Goal: Task Accomplishment & Management: Complete application form

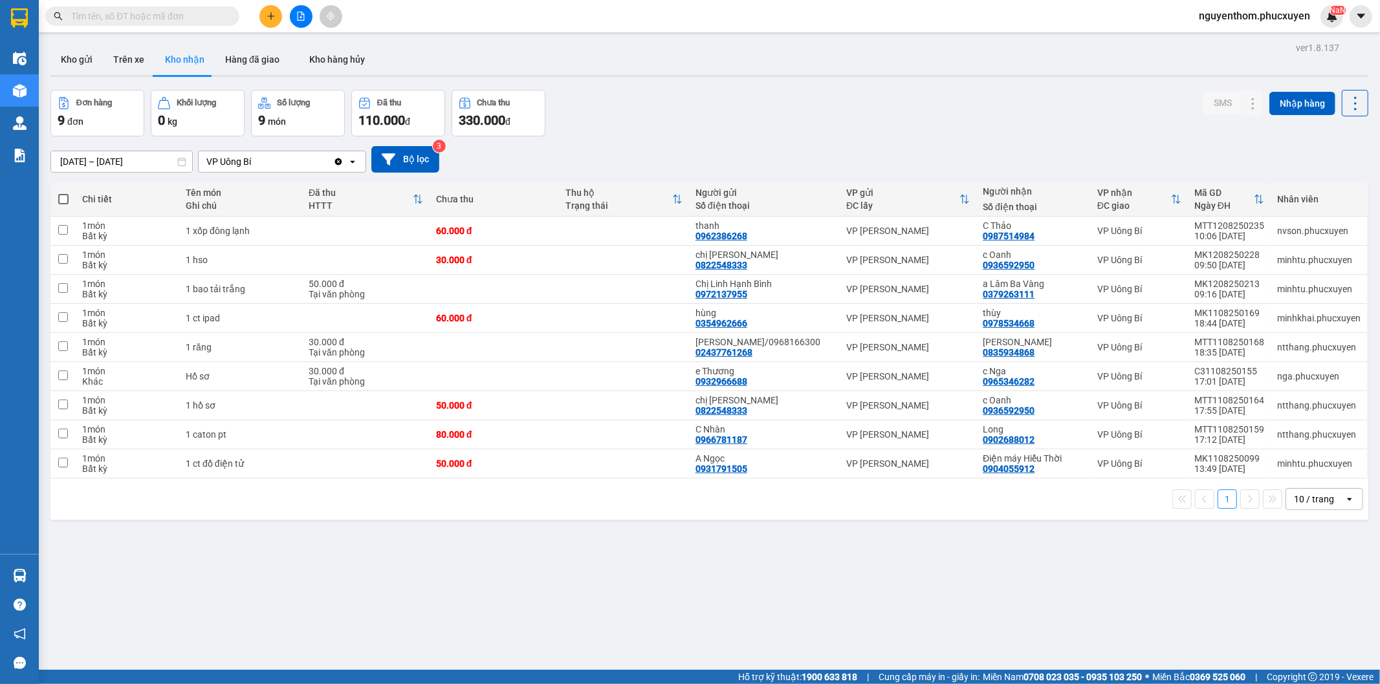
click at [166, 16] on input "text" at bounding box center [147, 16] width 153 height 14
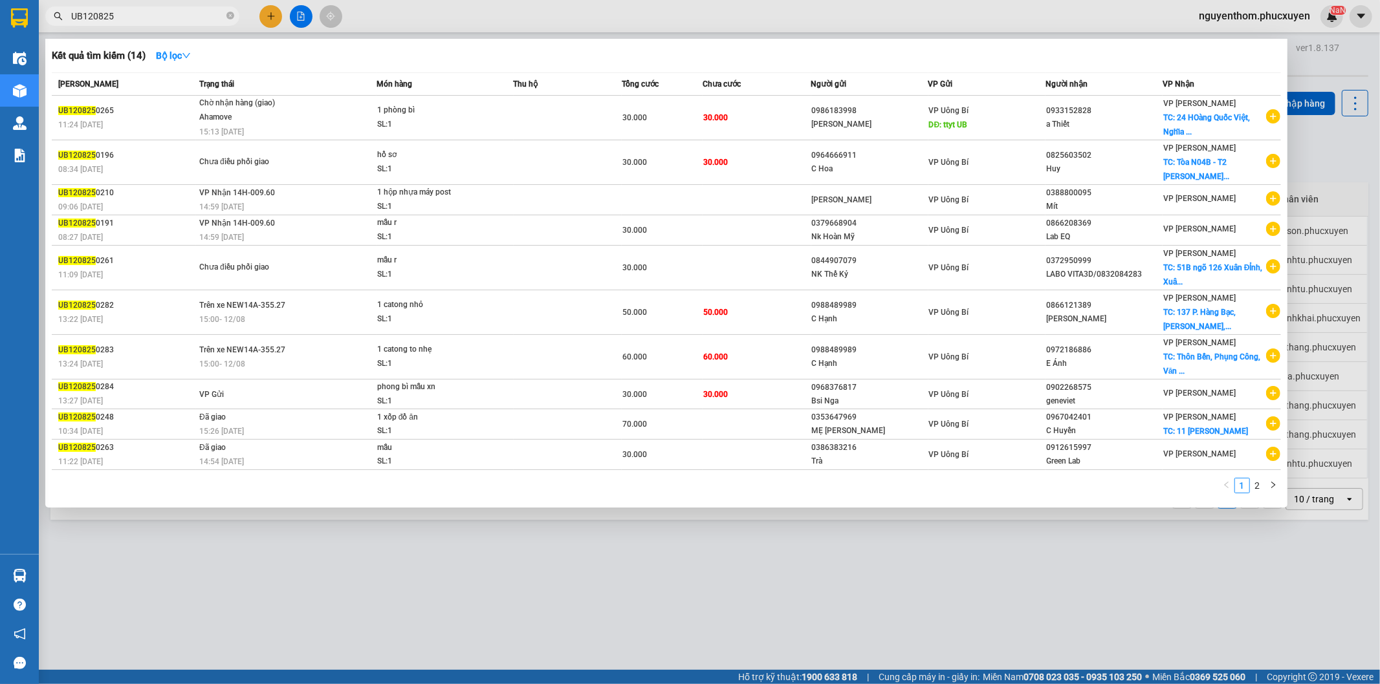
type input "UB120825"
click at [549, 593] on div at bounding box center [690, 342] width 1380 height 684
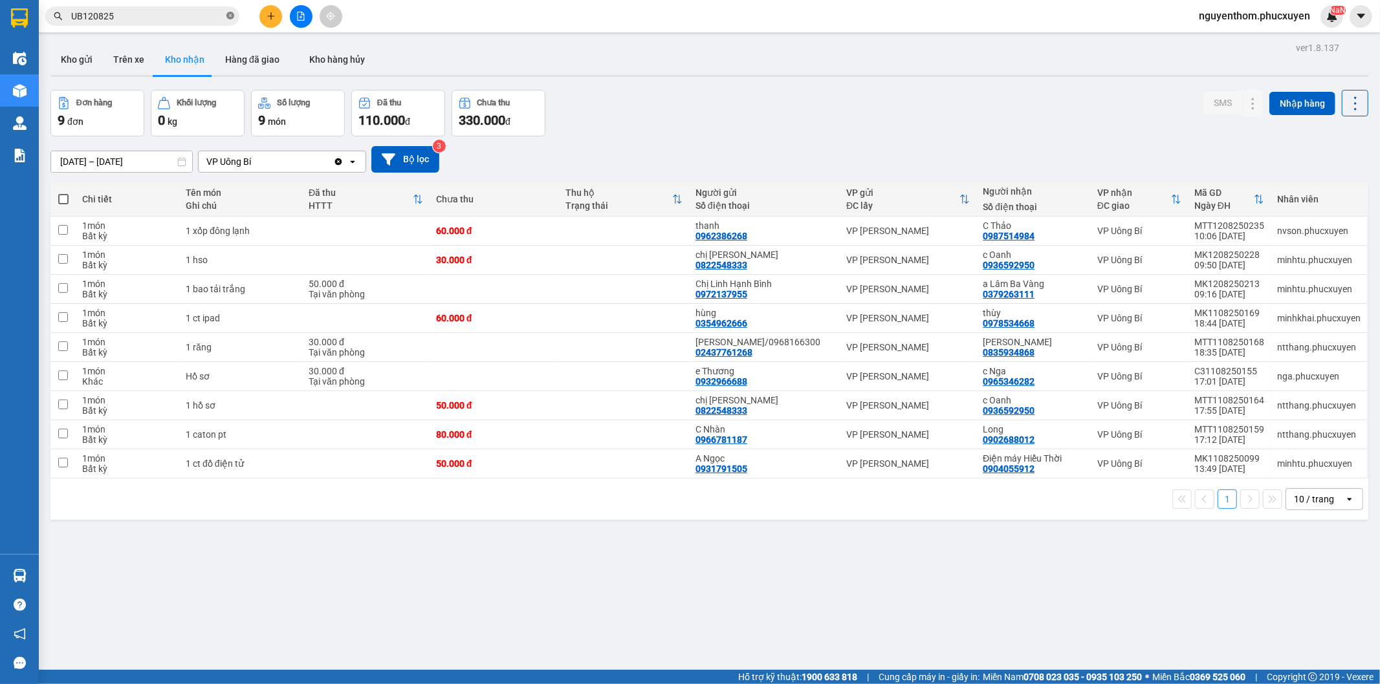
click at [231, 15] on icon "close-circle" at bounding box center [230, 16] width 8 height 8
click at [267, 12] on icon "plus" at bounding box center [271, 16] width 9 height 9
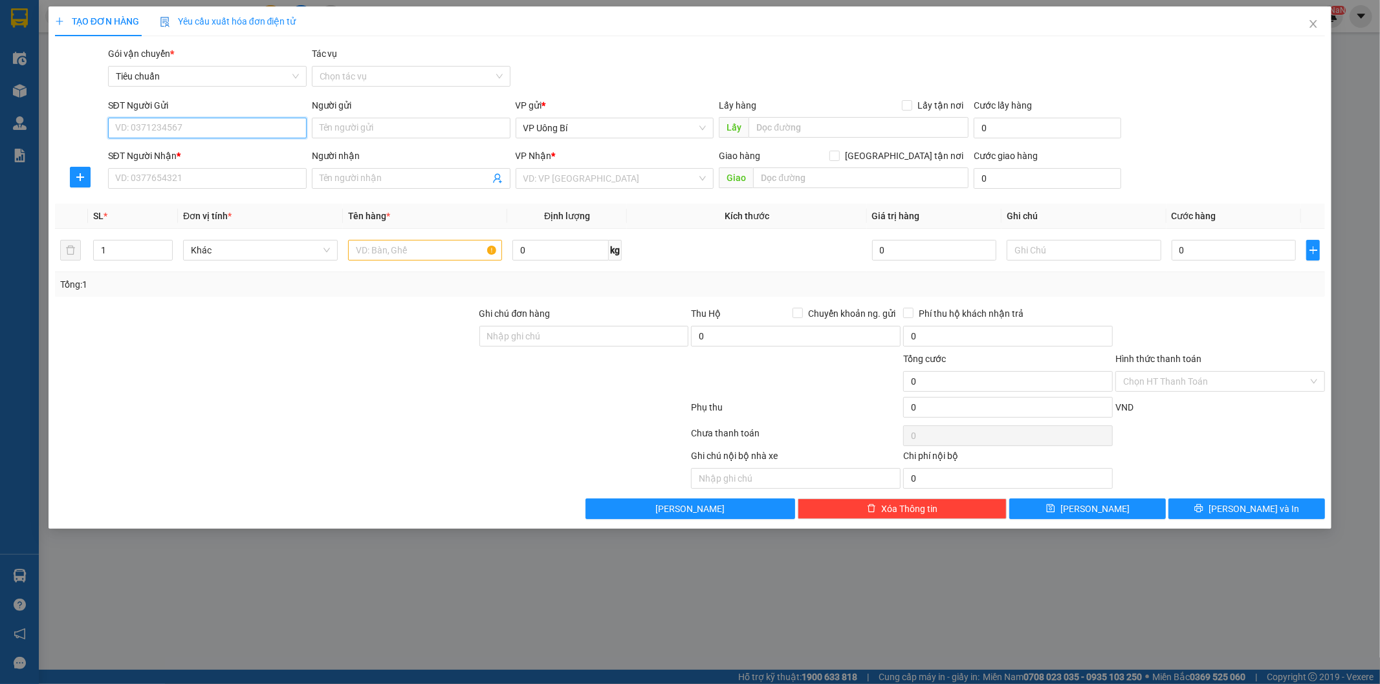
click at [263, 126] on input "SĐT Người Gửi" at bounding box center [207, 128] width 199 height 21
click at [173, 155] on div "0844907079 - NK Thế Kỷ" at bounding box center [207, 154] width 183 height 14
type input "0844907079"
type input "NK Thế Kỷ"
type input "0844907079"
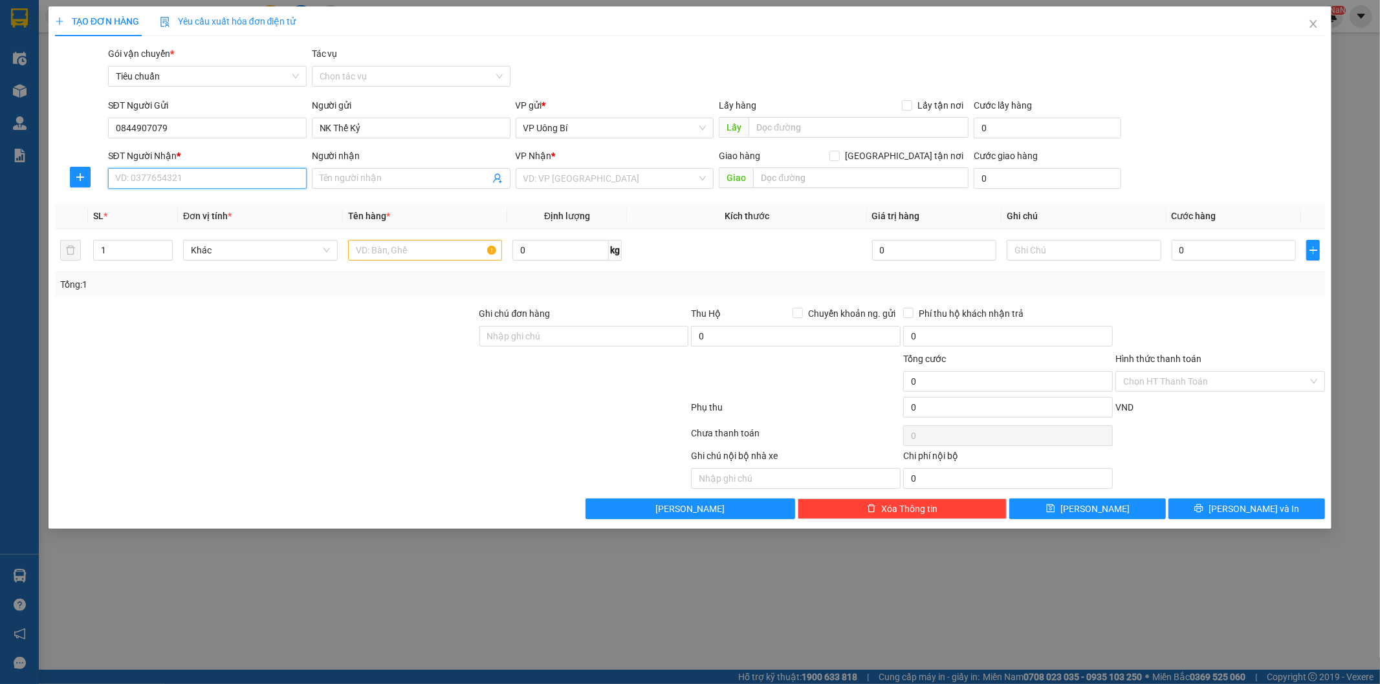
click at [182, 175] on input "SĐT Người Nhận *" at bounding box center [207, 178] width 199 height 21
click at [196, 204] on div "0974482336 - Lab [PERSON_NAME]" at bounding box center [207, 204] width 183 height 14
type input "0974482336"
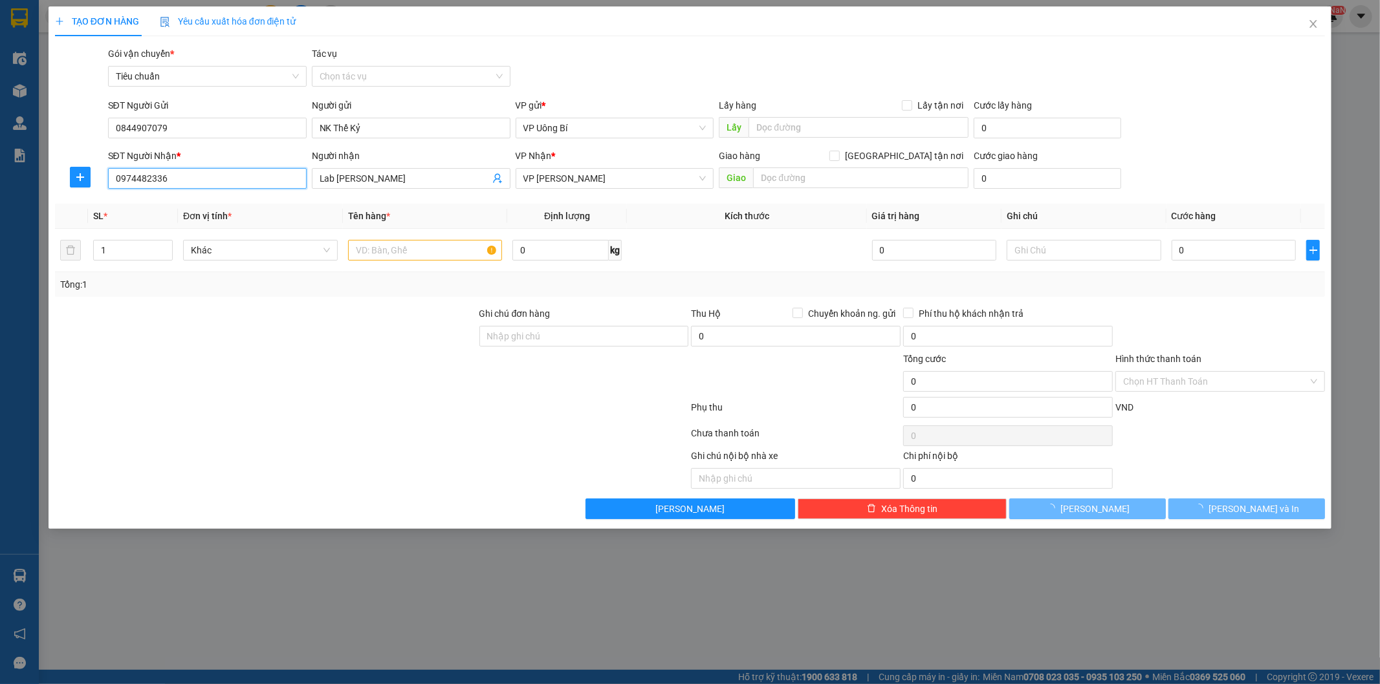
type input "Lab [PERSON_NAME]"
type input "0974482336"
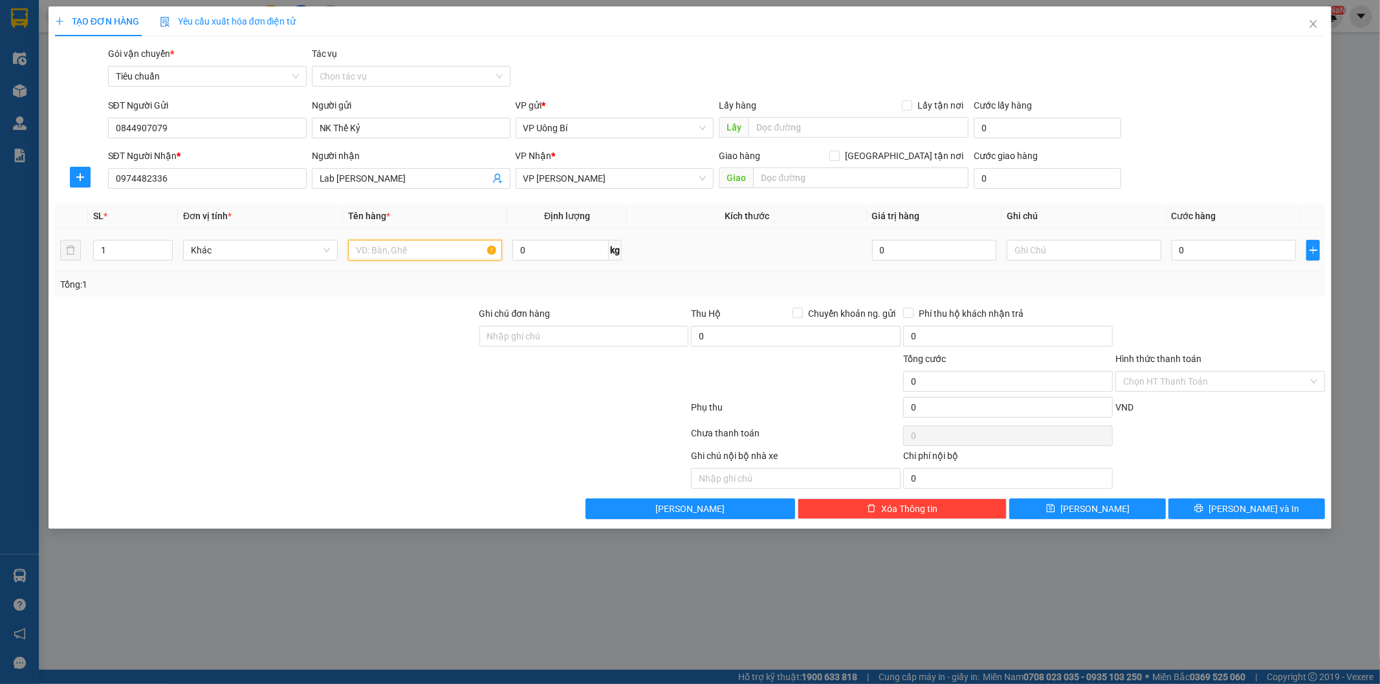
click at [454, 250] on input "text" at bounding box center [425, 250] width 155 height 21
type input "mẫu r"
click at [1218, 248] on input "0" at bounding box center [1234, 250] width 124 height 21
type input "3"
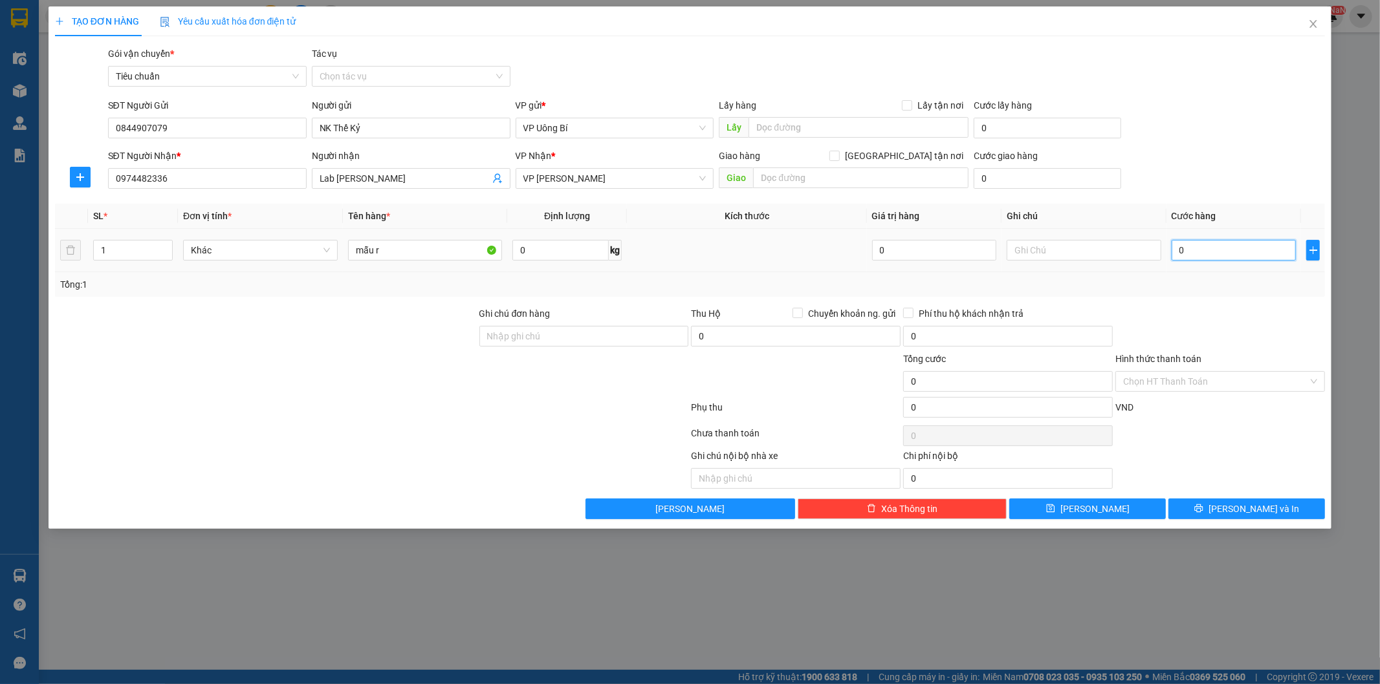
type input "3"
type input "30"
click at [1192, 378] on input "Hình thức thanh toán" at bounding box center [1215, 381] width 185 height 19
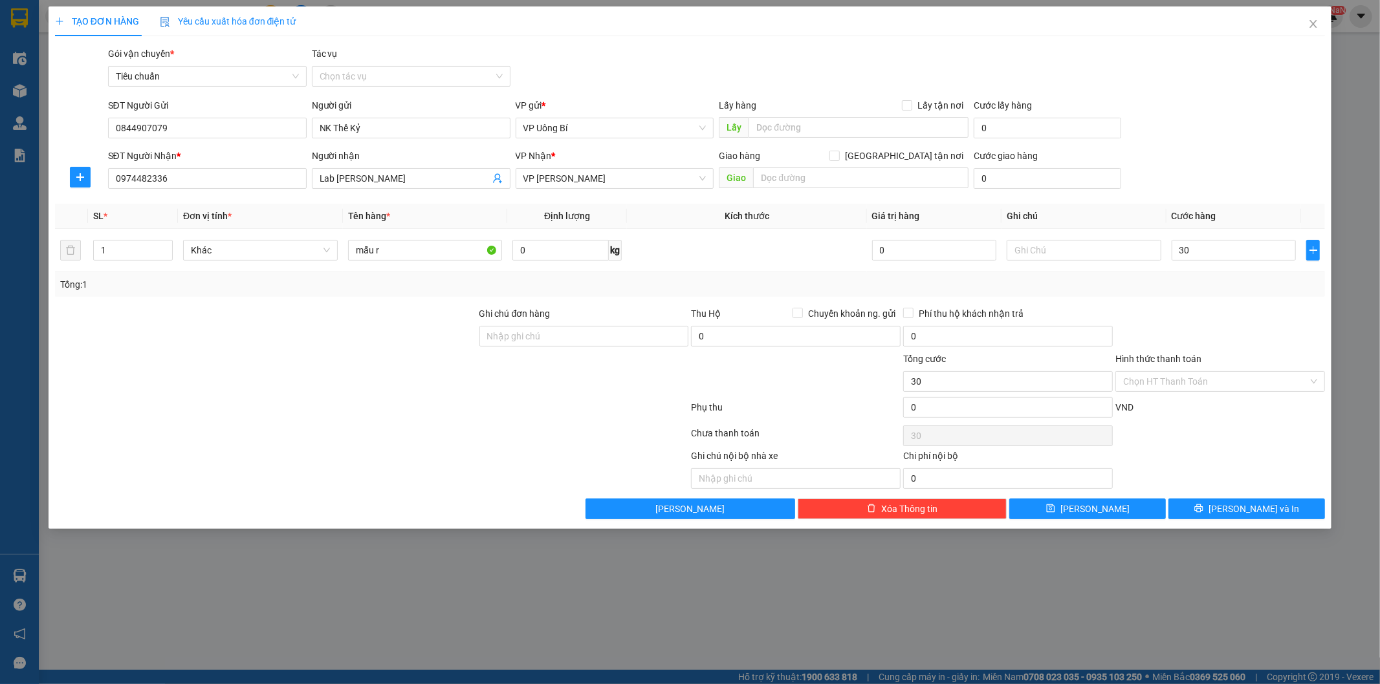
type input "30.000"
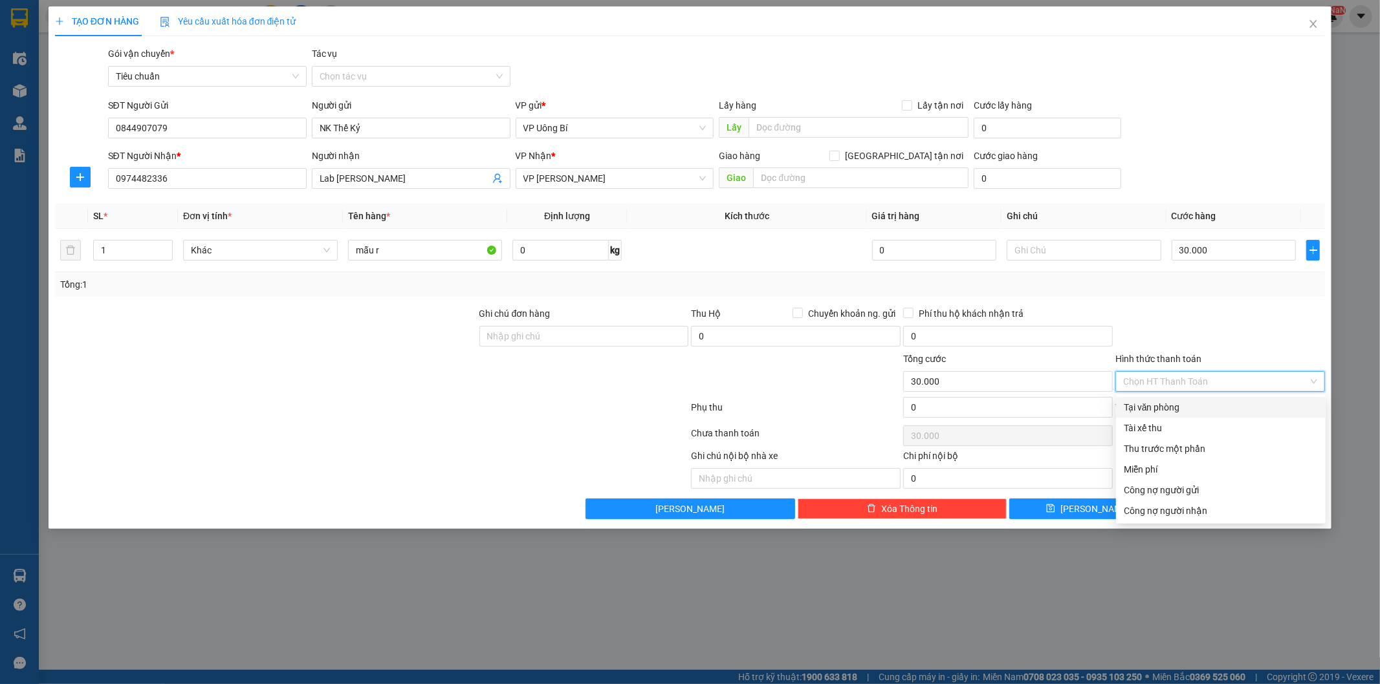
click at [1187, 406] on div "Tại văn phòng" at bounding box center [1221, 407] width 194 height 14
type input "0"
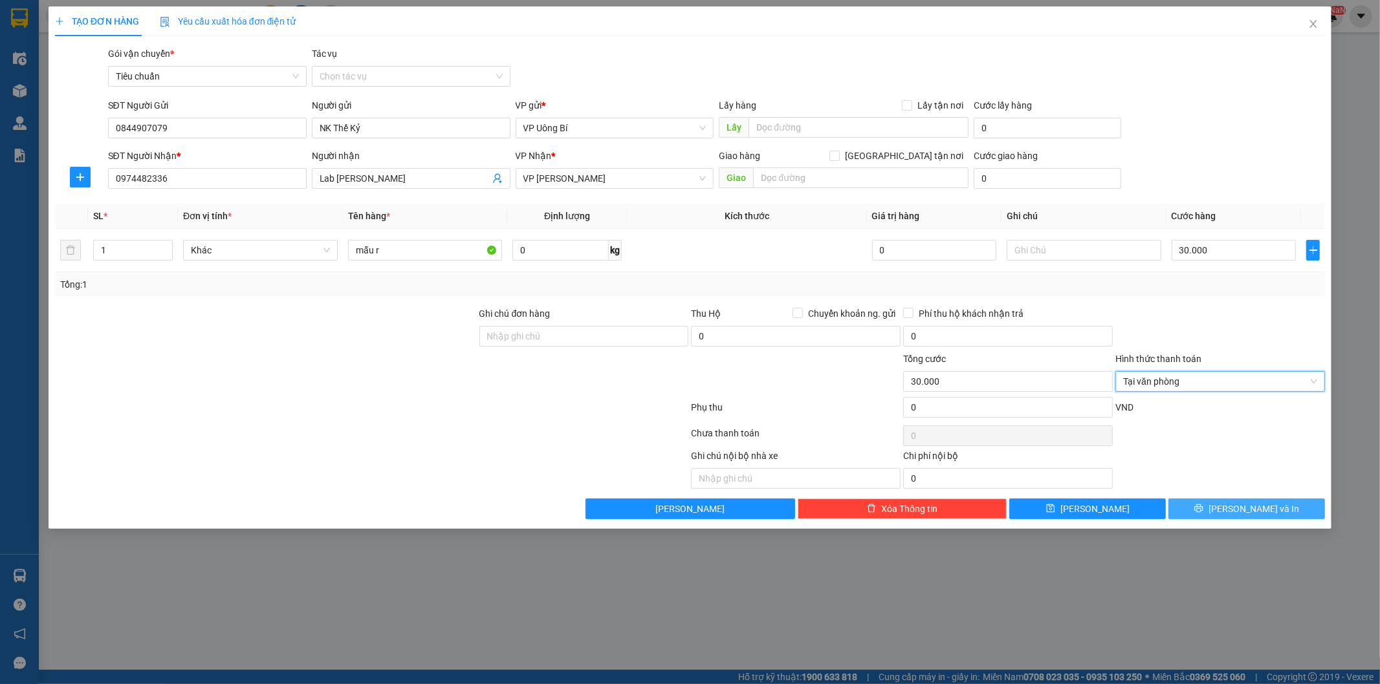
click at [1192, 507] on button "[PERSON_NAME] và In" at bounding box center [1246, 509] width 157 height 21
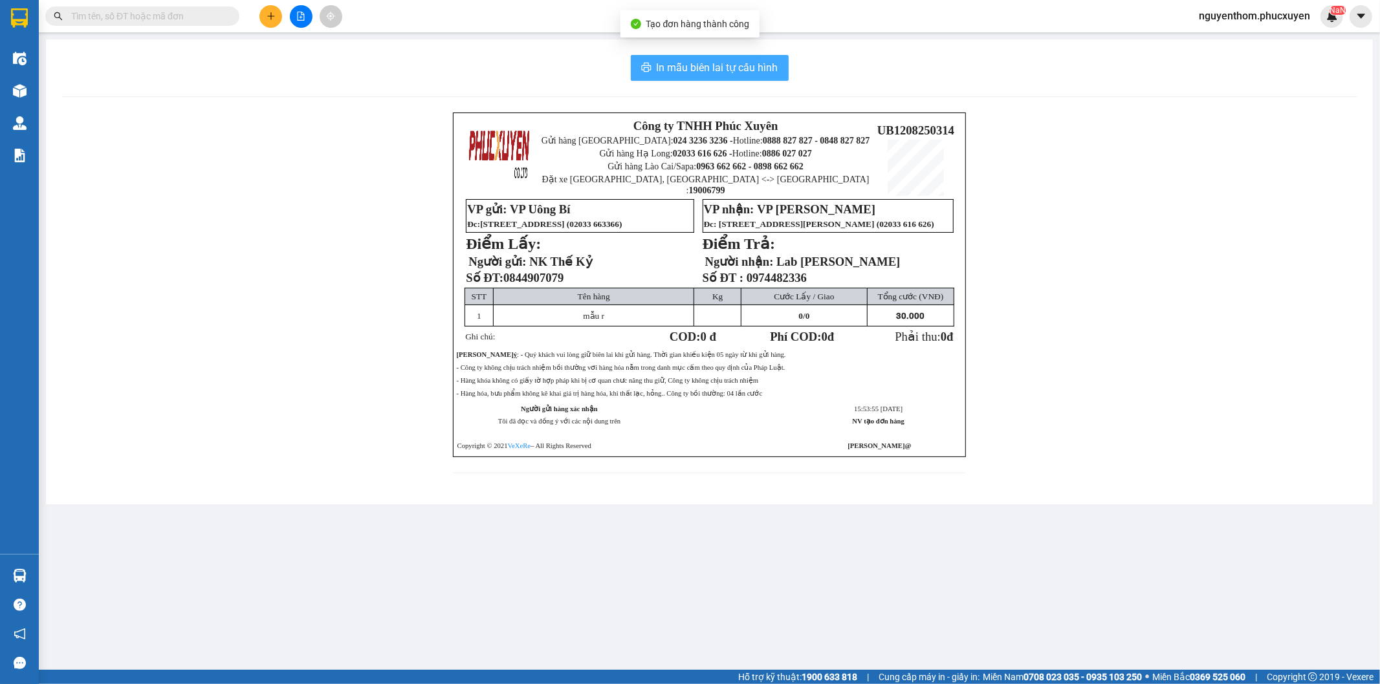
click at [702, 65] on span "In mẫu biên lai tự cấu hình" at bounding box center [718, 68] width 122 height 16
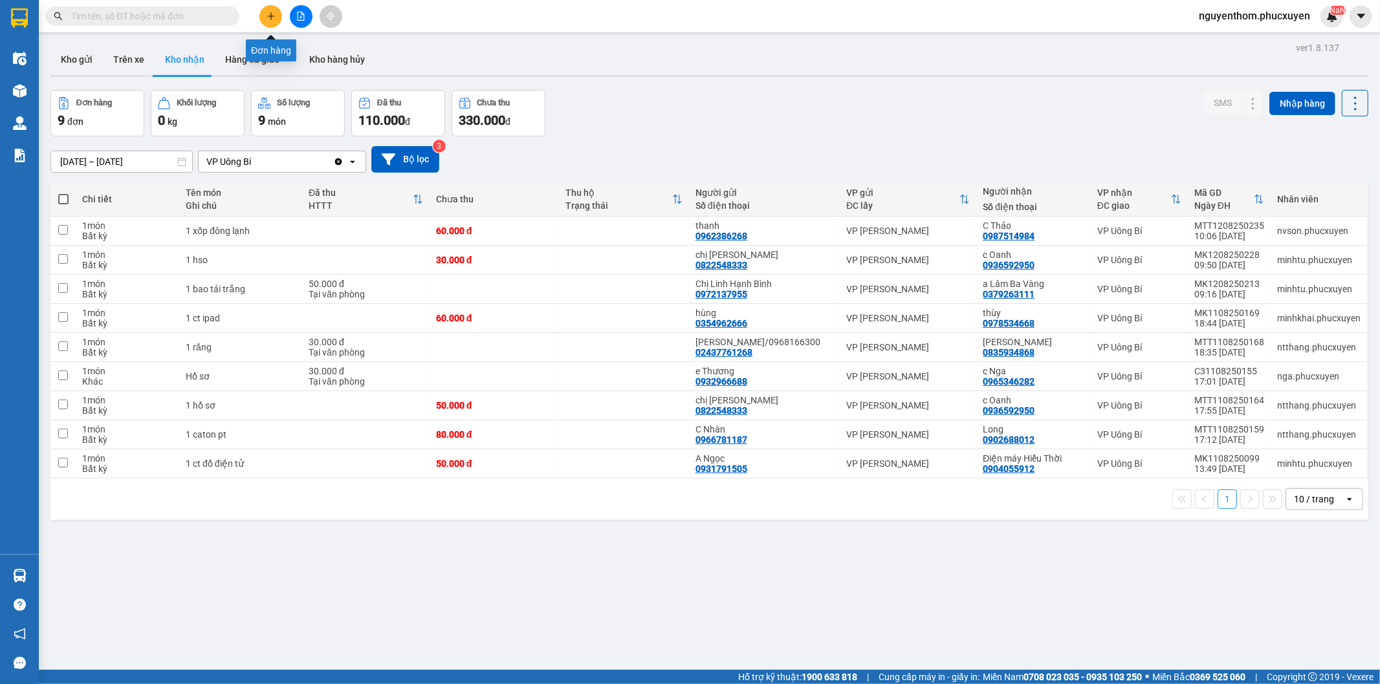
click at [275, 15] on icon "plus" at bounding box center [271, 16] width 9 height 9
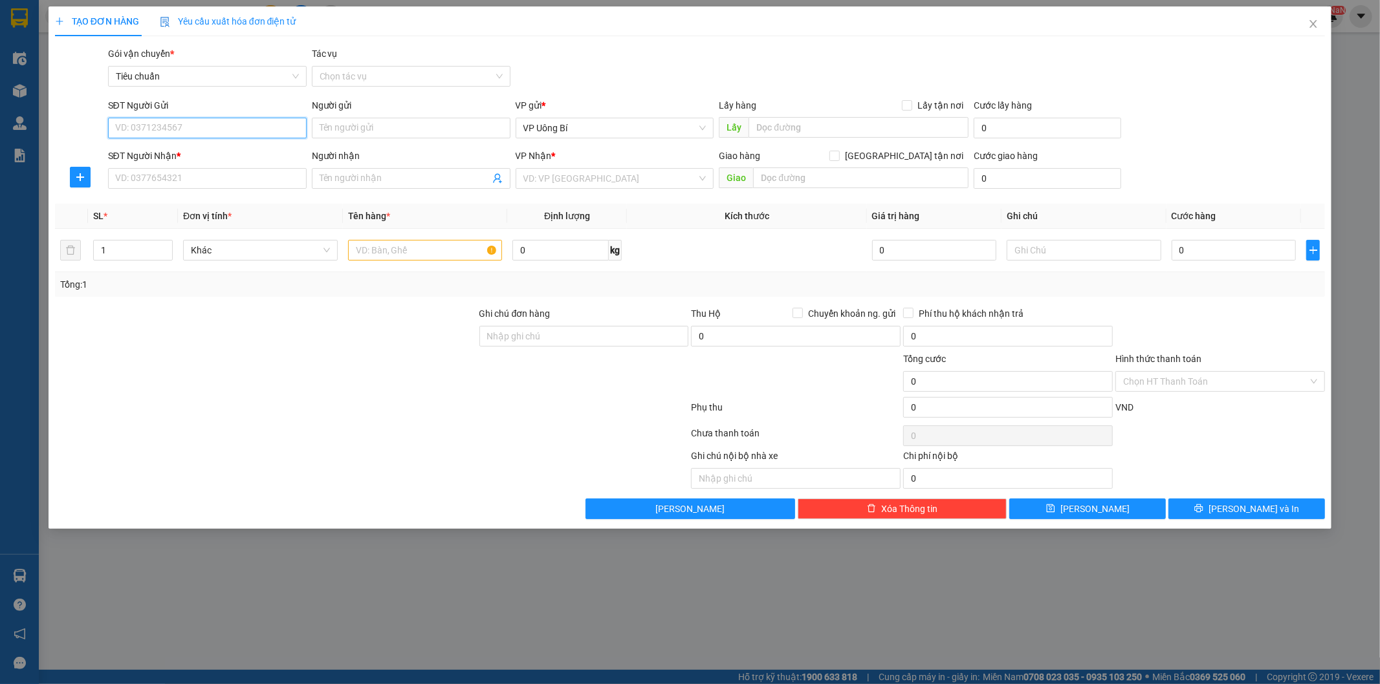
click at [225, 127] on input "SĐT Người Gửi" at bounding box center [207, 128] width 199 height 21
click at [184, 149] on div "0844907079 - NK Thế Kỷ" at bounding box center [207, 154] width 183 height 14
type input "0844907079"
type input "NK Thế Kỷ"
type input "0844907079"
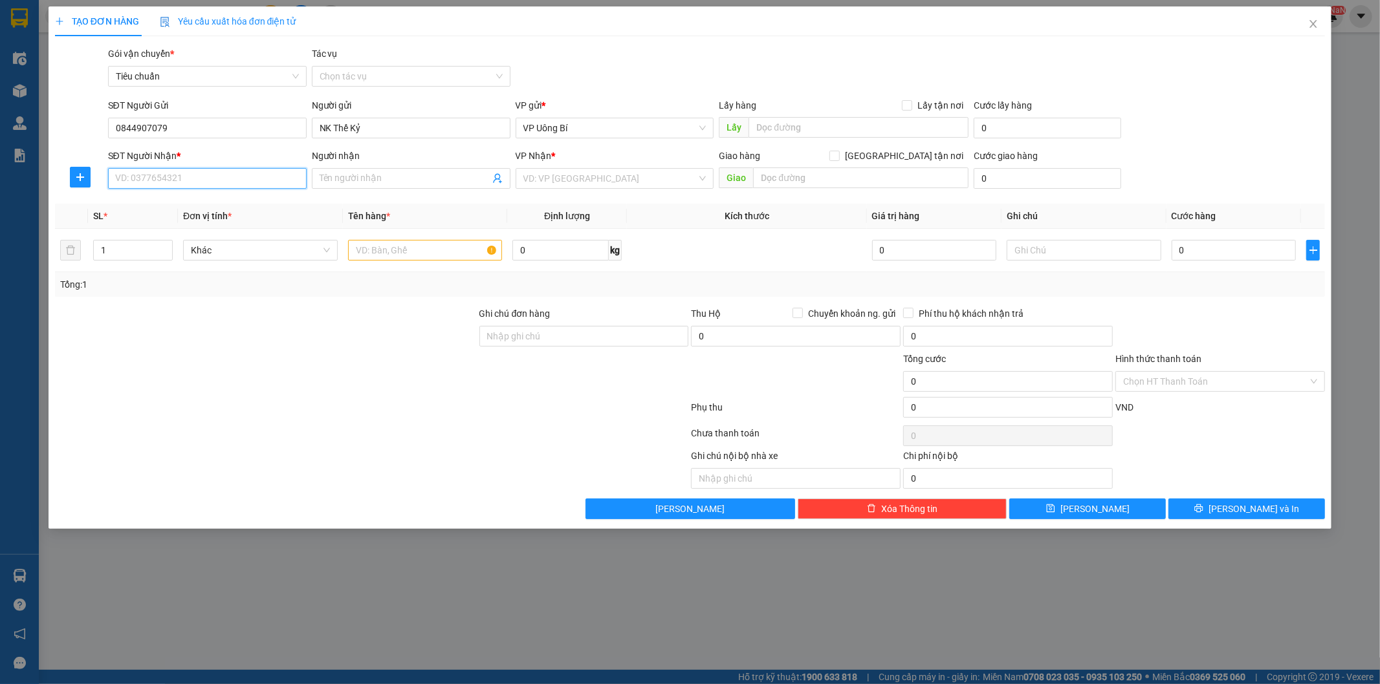
click at [199, 181] on input "SĐT Người Nhận *" at bounding box center [207, 178] width 199 height 21
click at [191, 198] on div "0978366383 - Lab Hải Dental-0825600222" at bounding box center [207, 204] width 183 height 14
type input "0978366383"
type input "Lab Hải Dental-0825600222"
type input "0978366383"
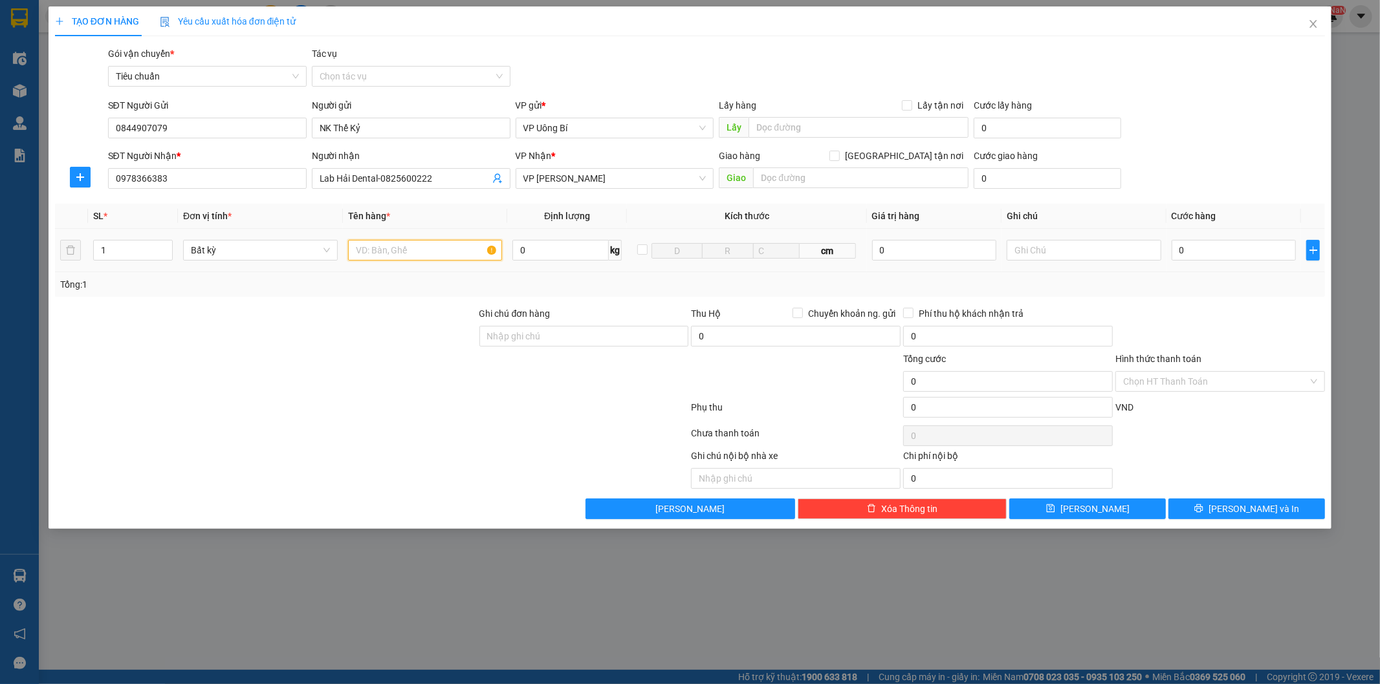
click at [433, 253] on input "text" at bounding box center [425, 250] width 155 height 21
type input "mẫu r"
click at [1231, 247] on input "0" at bounding box center [1234, 250] width 124 height 21
type input "3"
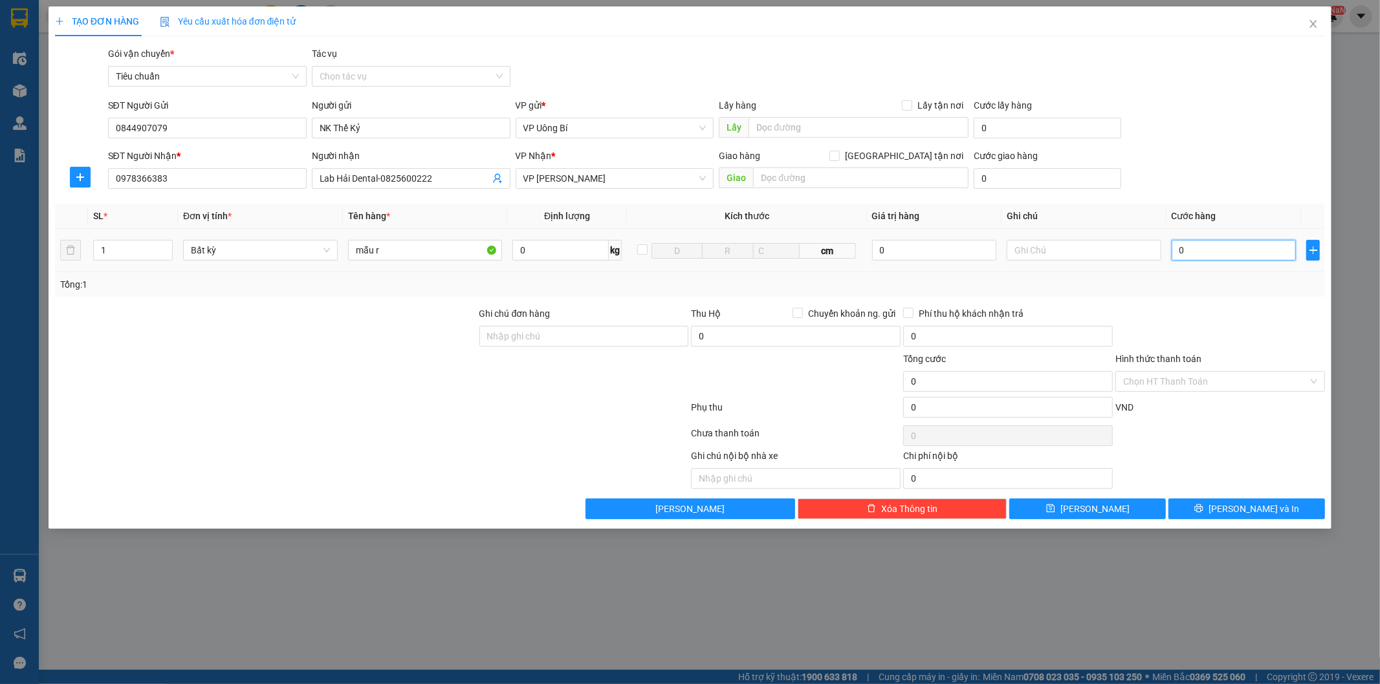
type input "3"
type input "30"
type input "30.000"
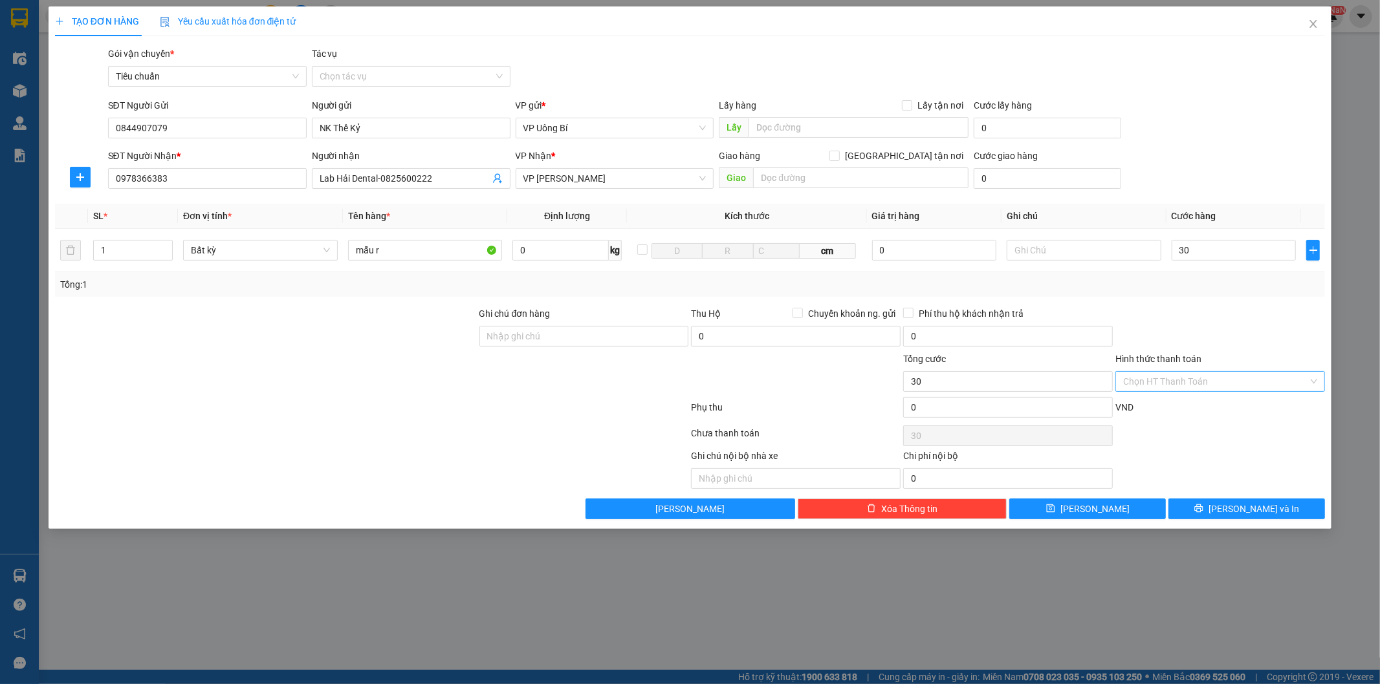
type input "30.000"
drag, startPoint x: 1197, startPoint y: 377, endPoint x: 1188, endPoint y: 391, distance: 16.9
click at [1195, 378] on input "Hình thức thanh toán" at bounding box center [1215, 381] width 185 height 19
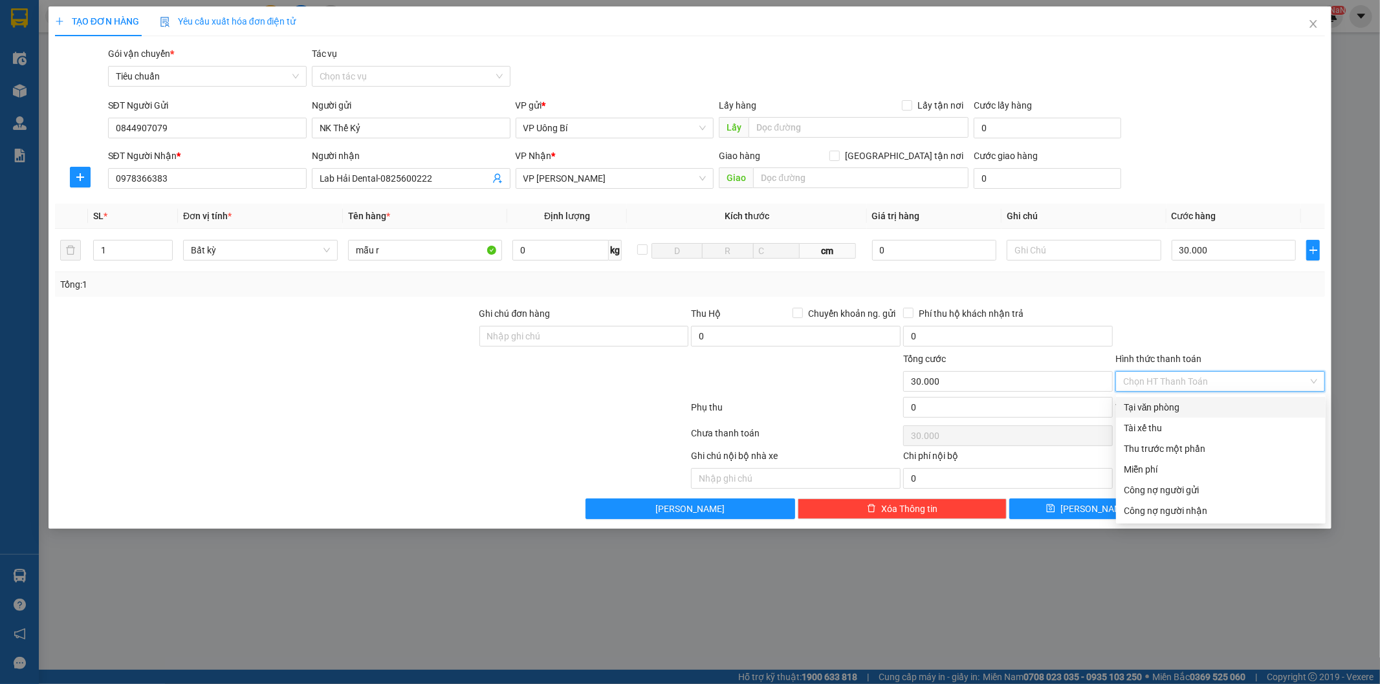
click at [1185, 406] on div "Tại văn phòng" at bounding box center [1221, 407] width 194 height 14
type input "0"
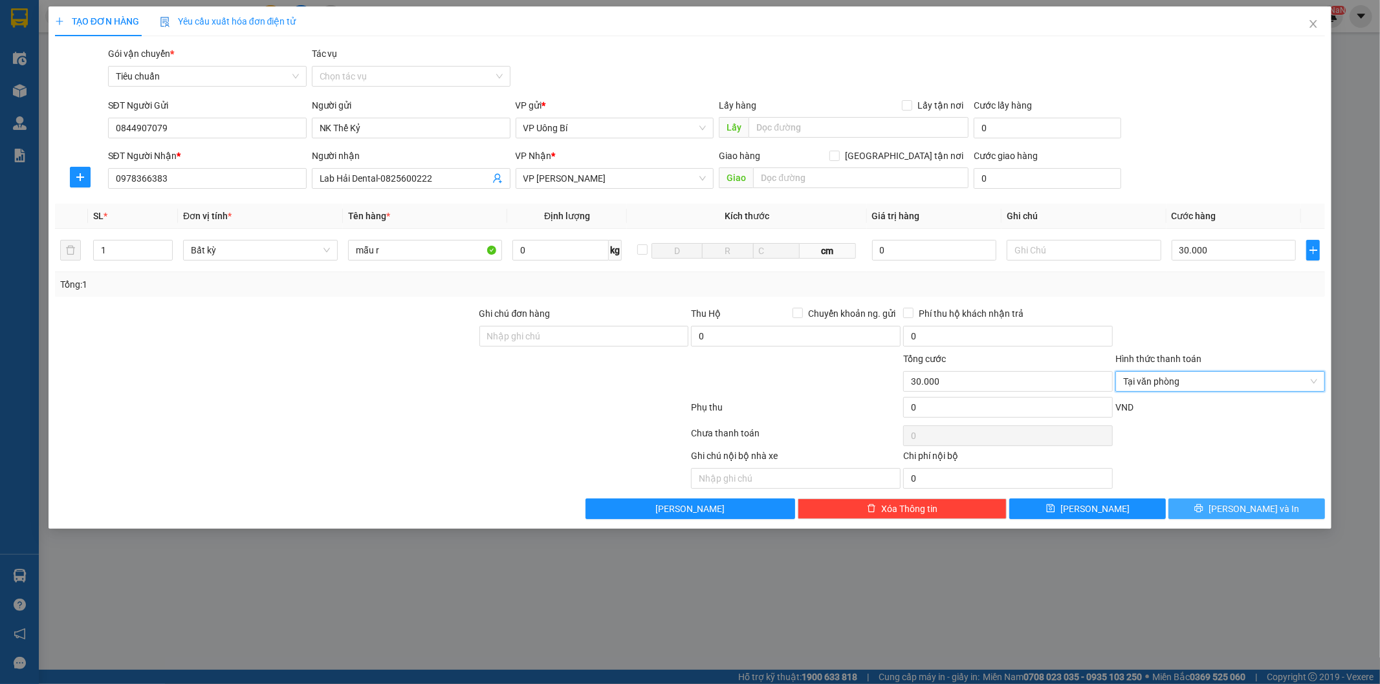
click at [1249, 509] on span "[PERSON_NAME] và In" at bounding box center [1253, 509] width 91 height 14
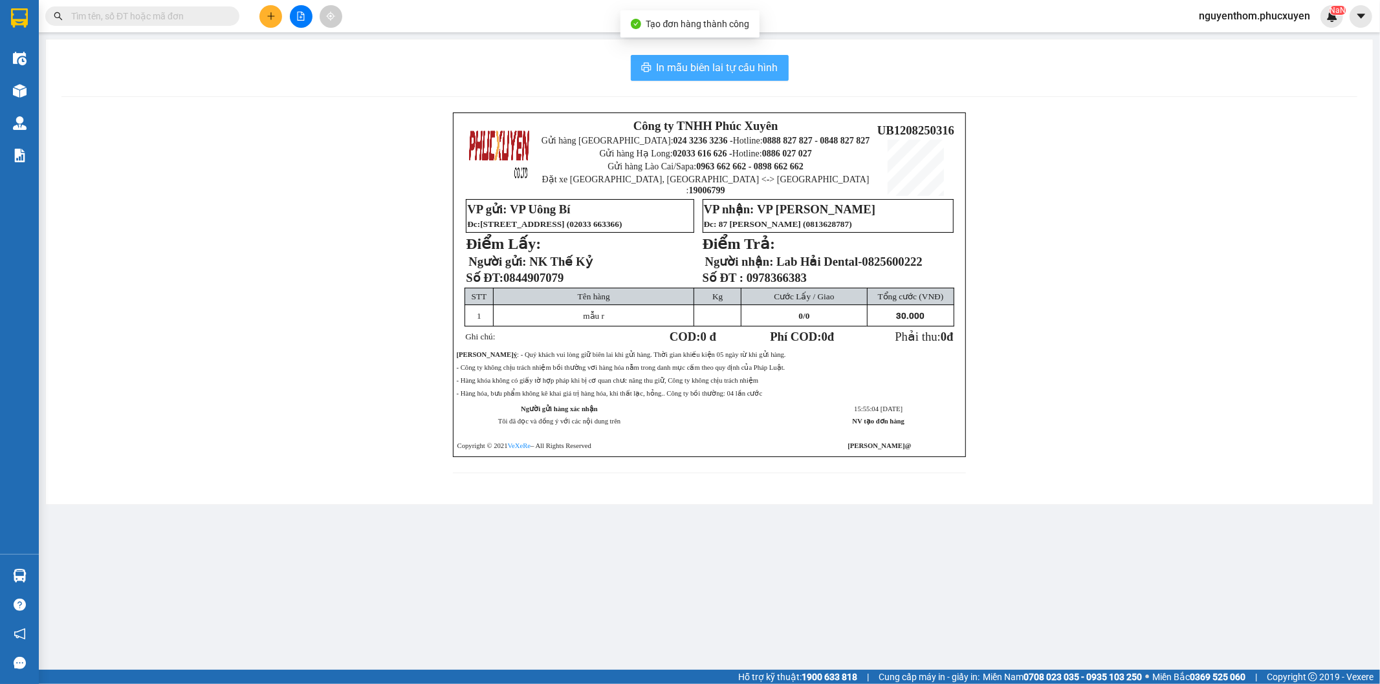
click at [703, 65] on span "In mẫu biên lai tự cấu hình" at bounding box center [718, 68] width 122 height 16
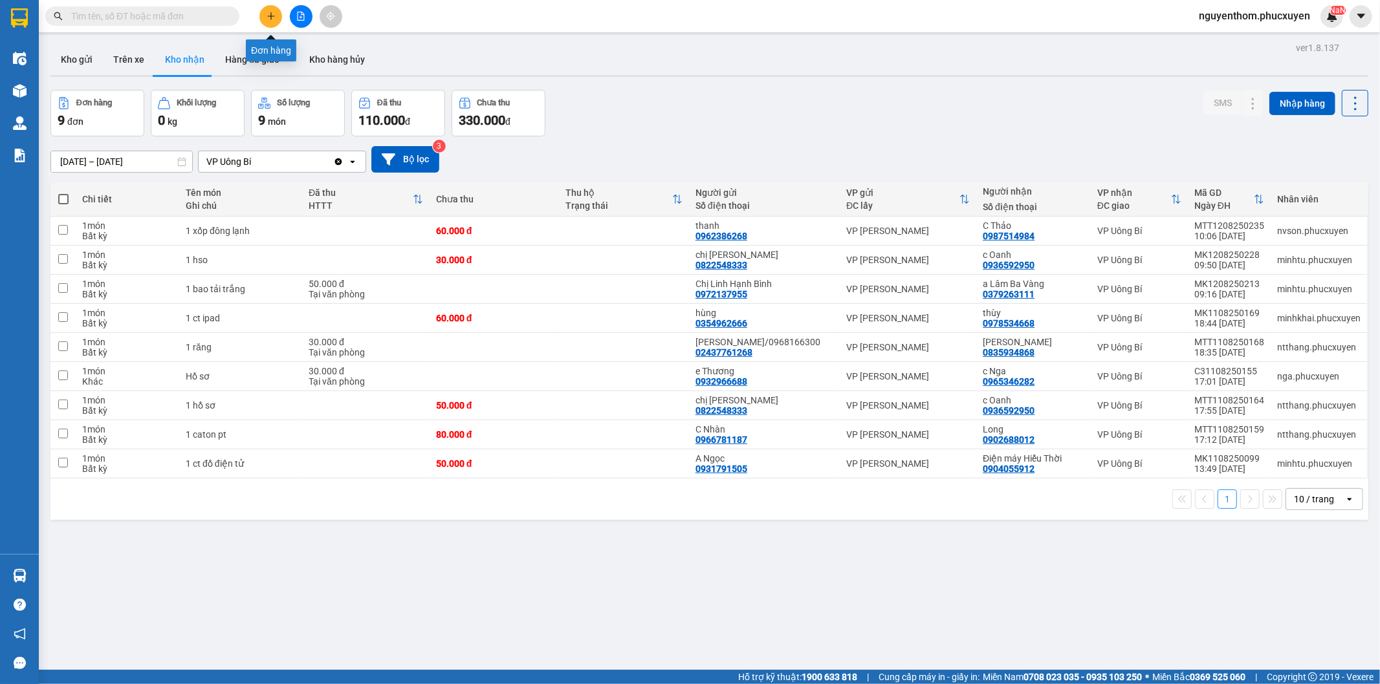
click at [268, 14] on icon "plus" at bounding box center [271, 16] width 9 height 9
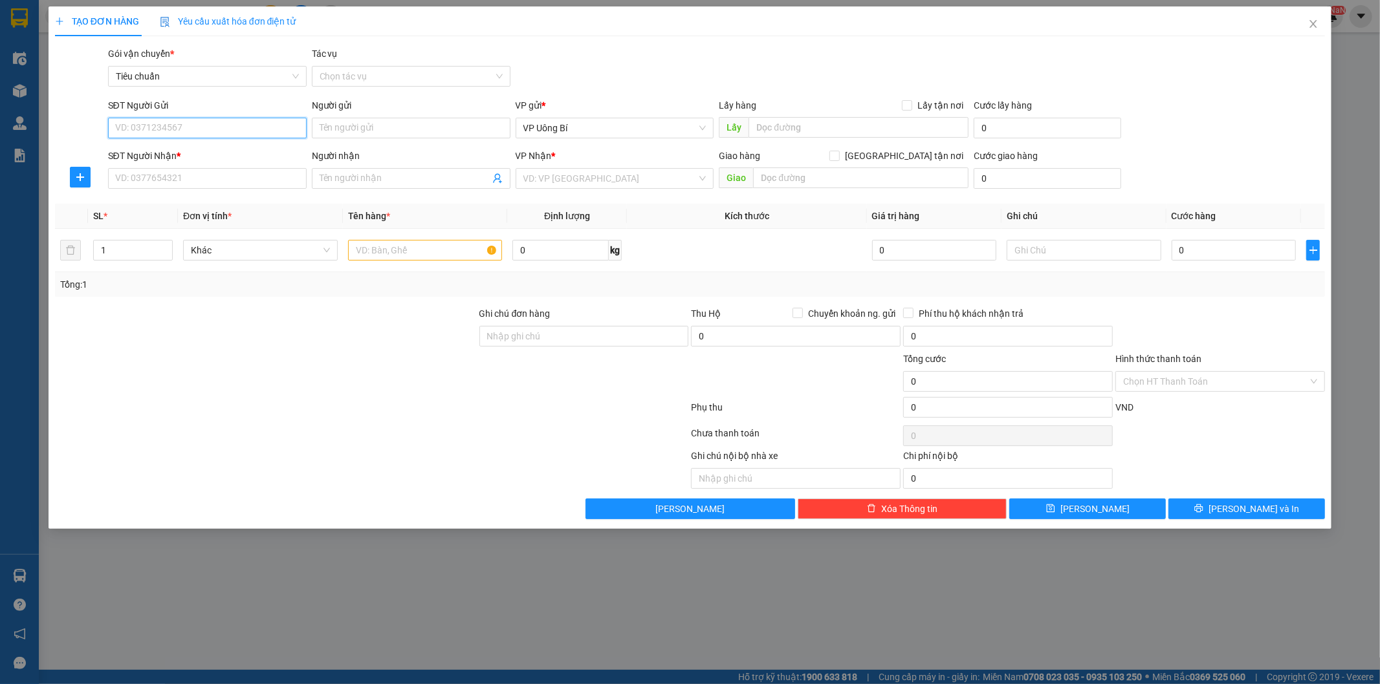
click at [270, 124] on input "SĐT Người Gửi" at bounding box center [207, 128] width 199 height 21
click at [197, 153] on div "0922647788 - NK [GEOGRAPHIC_DATA] 4" at bounding box center [207, 154] width 183 height 14
type input "0922647788"
type input "NK Úc Châu 4"
type input "0922647788"
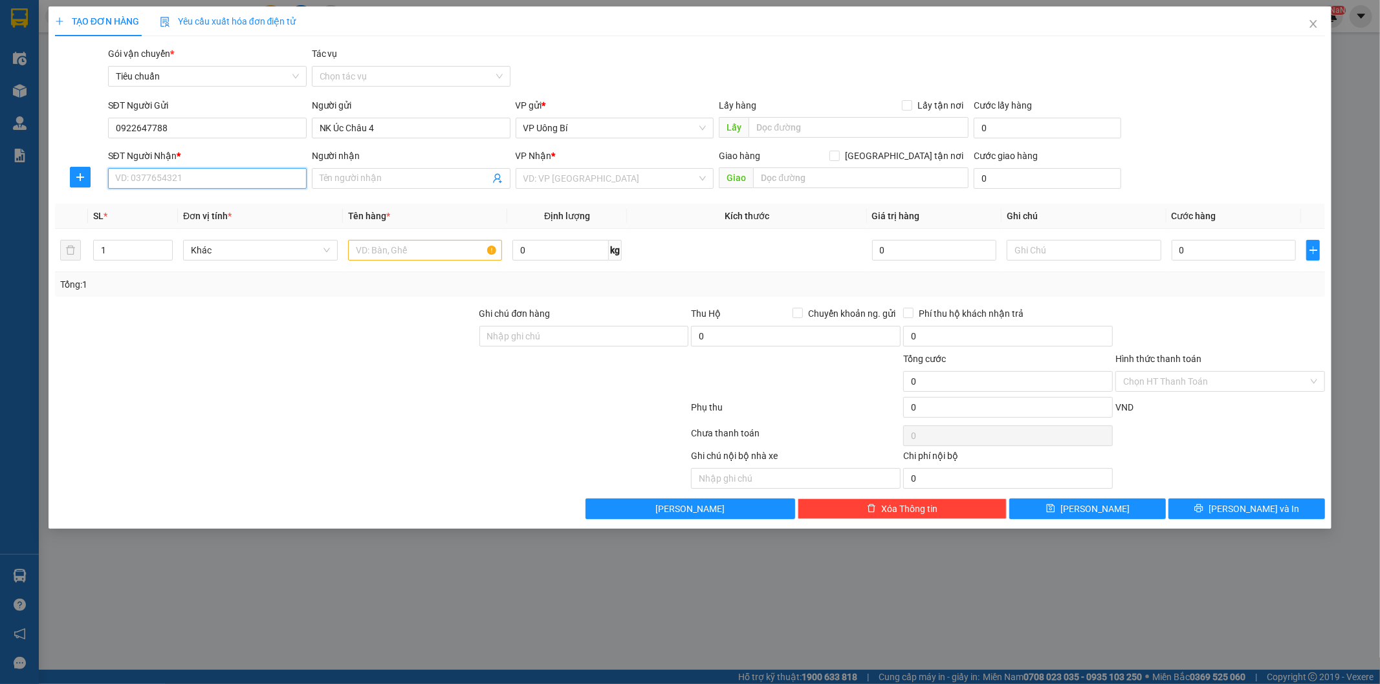
click at [209, 179] on input "SĐT Người Nhận *" at bounding box center [207, 178] width 199 height 21
click at [226, 243] on div "0978366383 - Lab Hải Dental-0825600222" at bounding box center [207, 246] width 183 height 14
type input "0978366383"
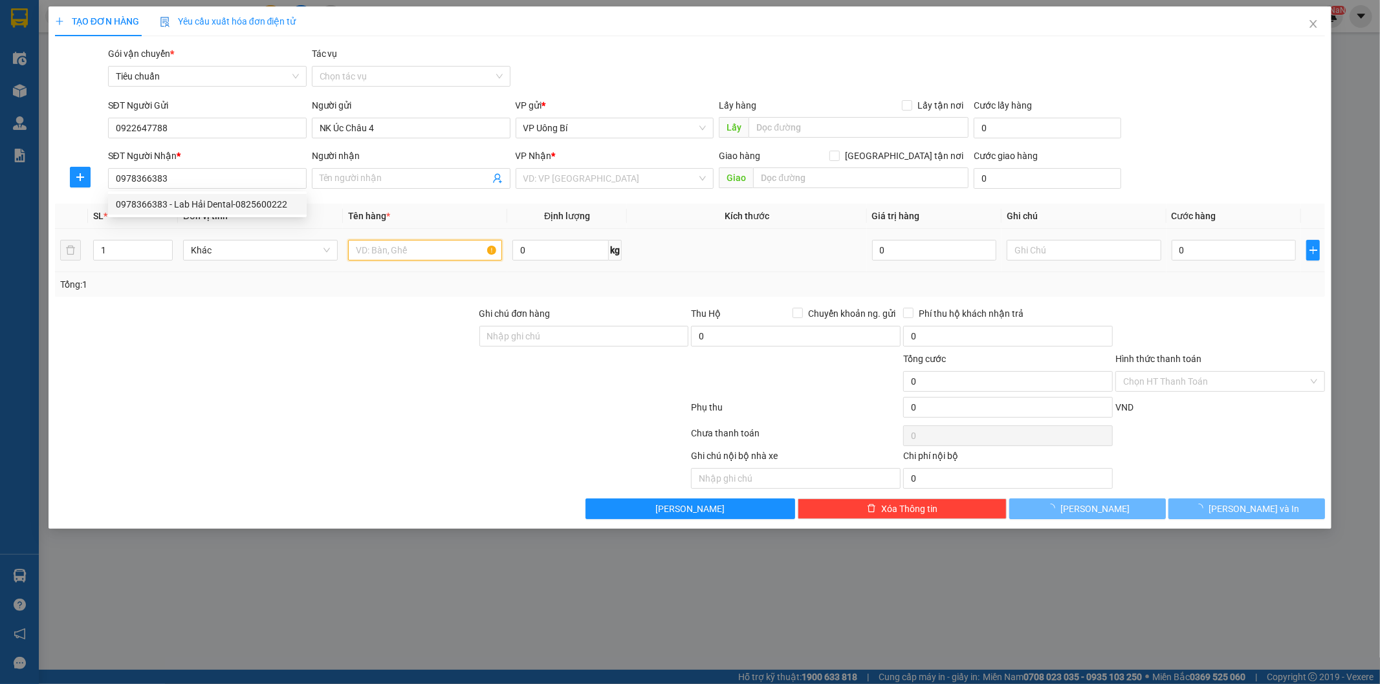
type input "Lab Hải Dental-0825600222"
click at [415, 250] on input "text" at bounding box center [425, 250] width 155 height 21
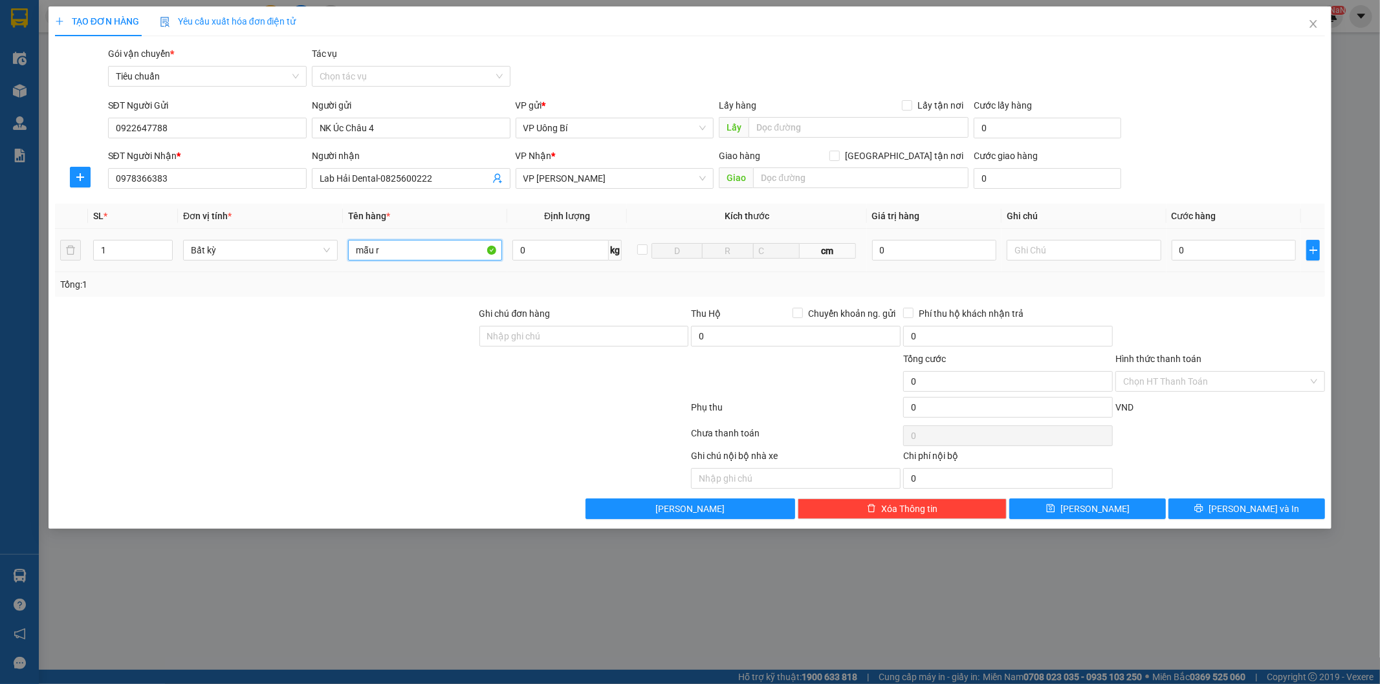
click at [444, 254] on input "mẫu r" at bounding box center [425, 250] width 155 height 21
type input "mẫu r"
click at [1246, 249] on input "0" at bounding box center [1234, 250] width 124 height 21
type input "3"
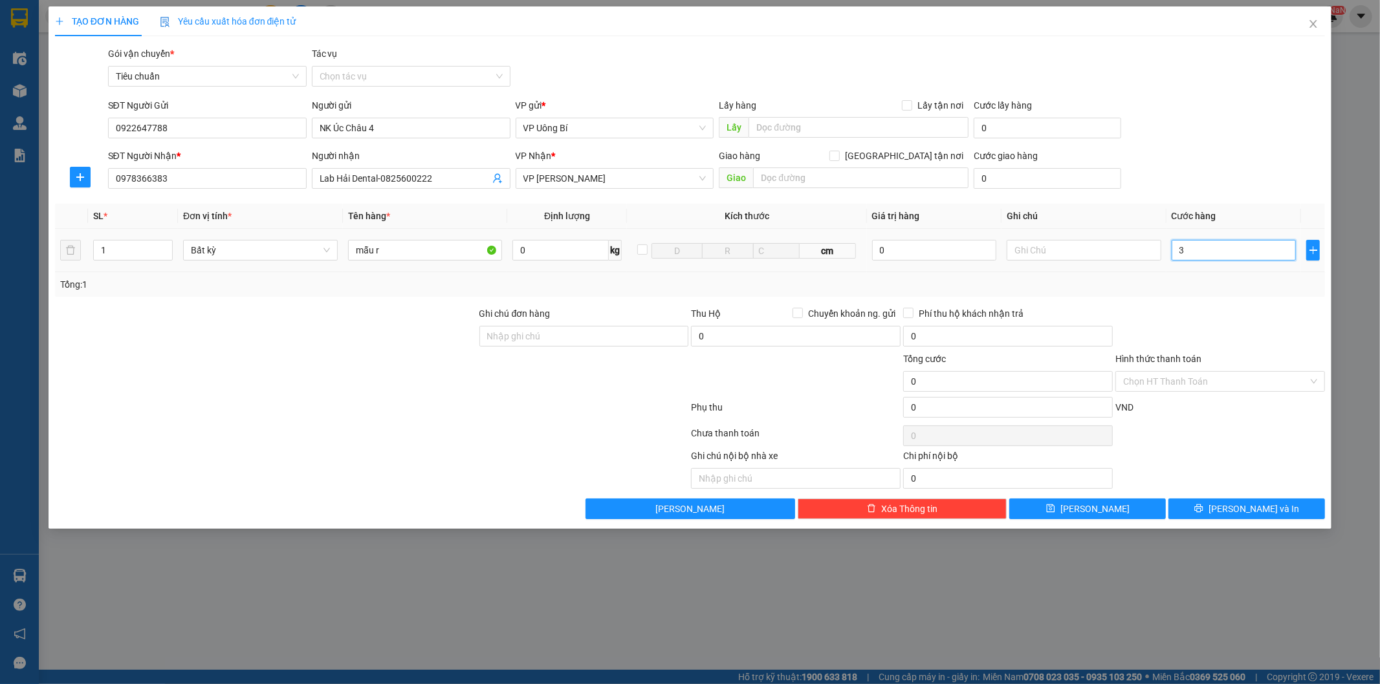
type input "3"
type input "30"
type input "30.000"
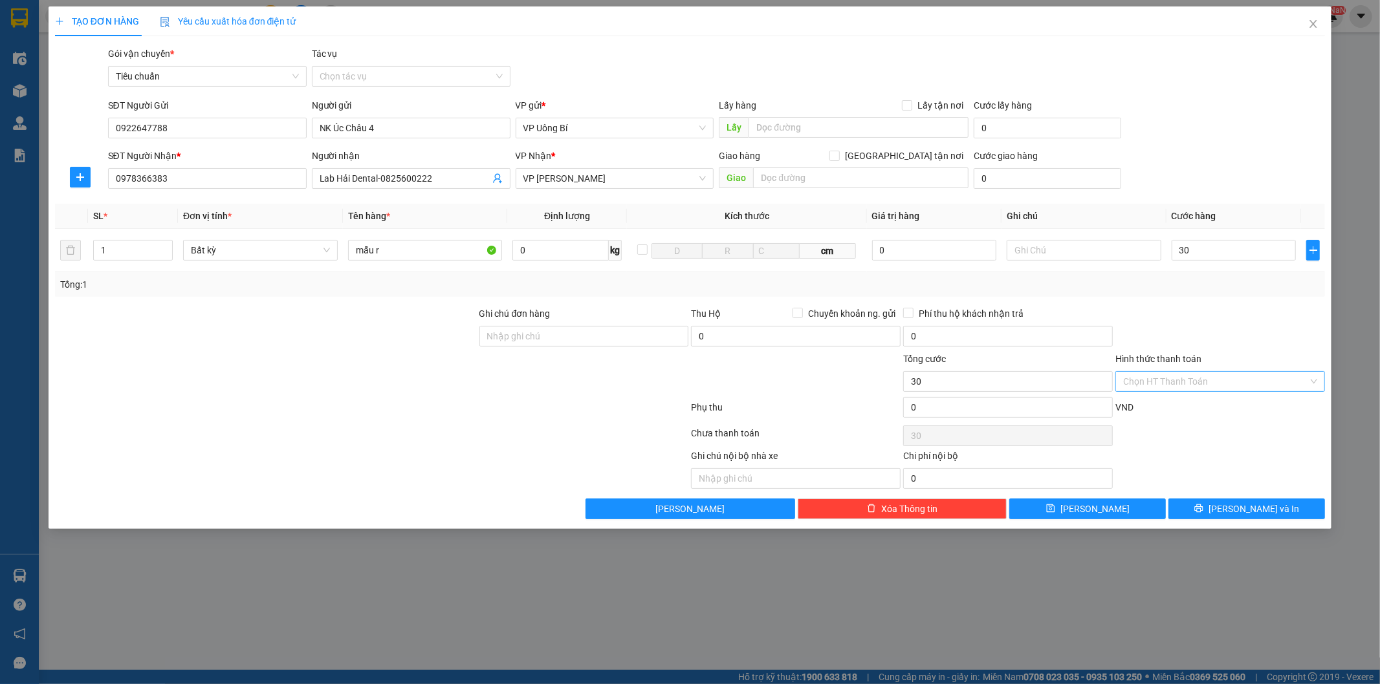
type input "30.000"
click at [1199, 379] on input "Hình thức thanh toán" at bounding box center [1215, 381] width 185 height 19
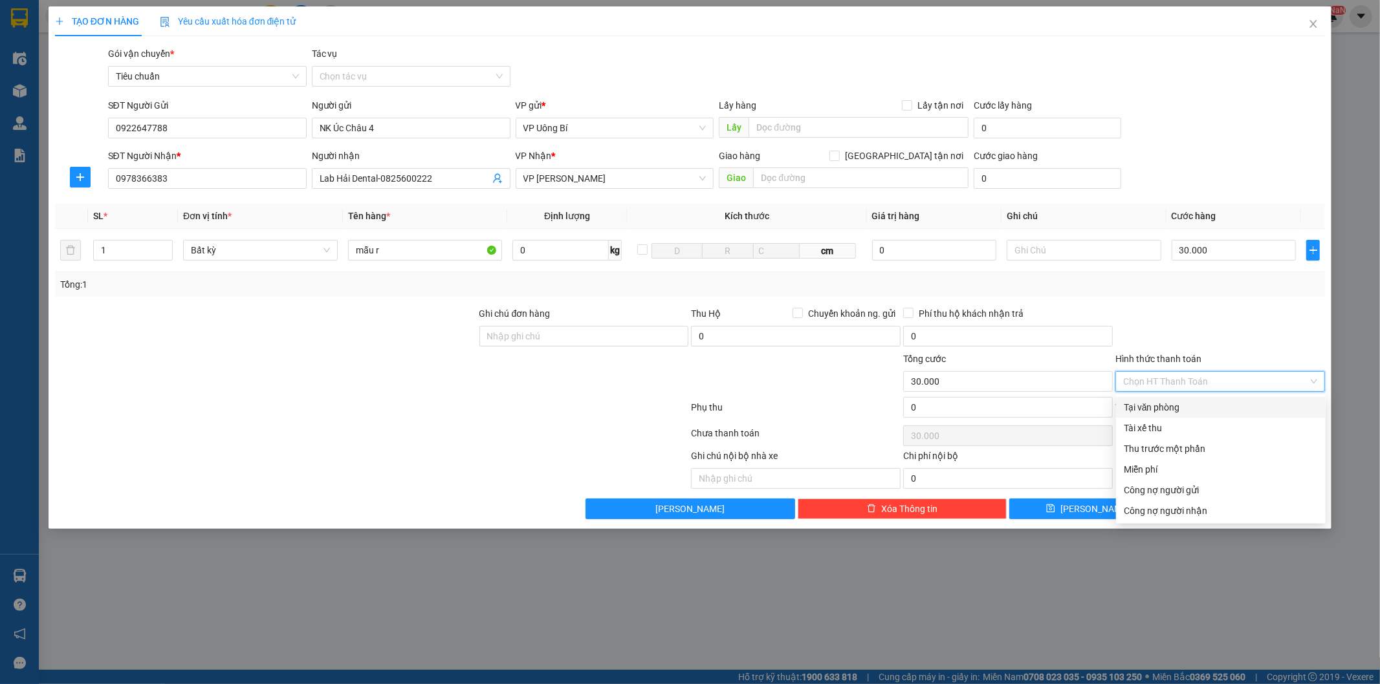
click at [1208, 411] on div "Tại văn phòng" at bounding box center [1221, 407] width 194 height 14
type input "0"
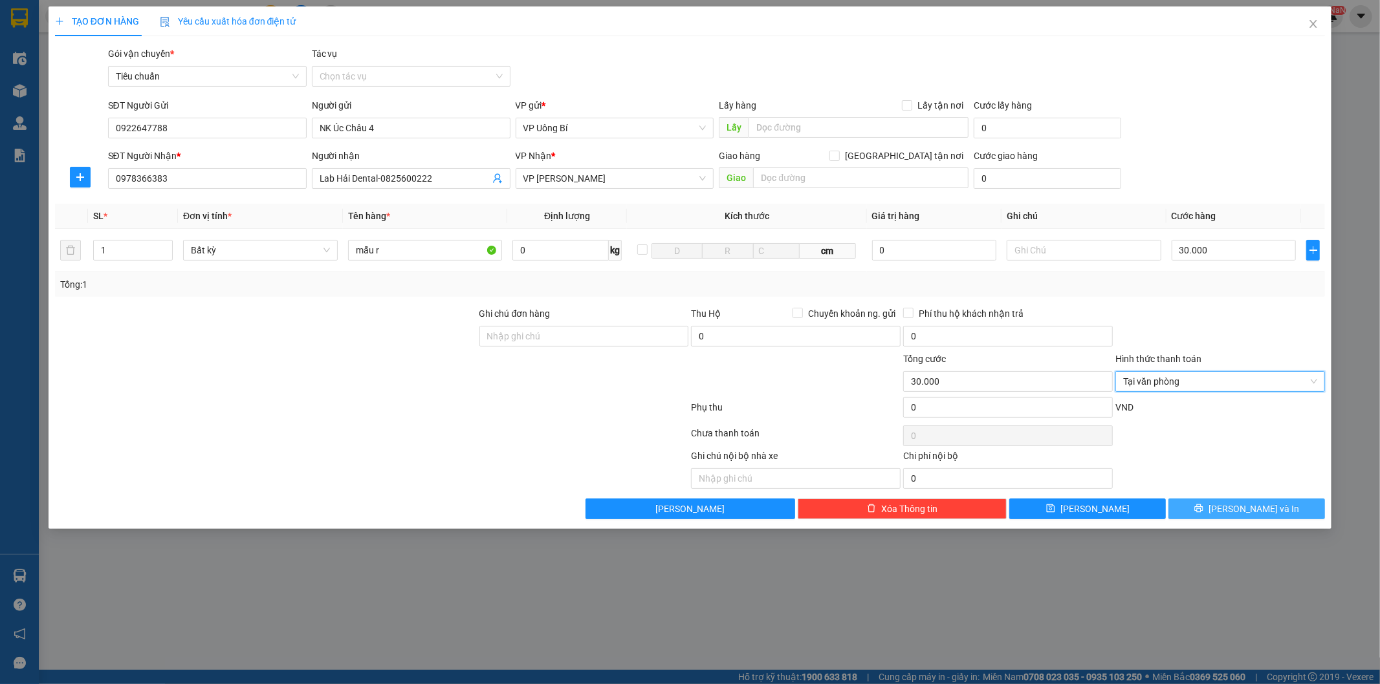
click at [1239, 507] on span "[PERSON_NAME] và In" at bounding box center [1253, 509] width 91 height 14
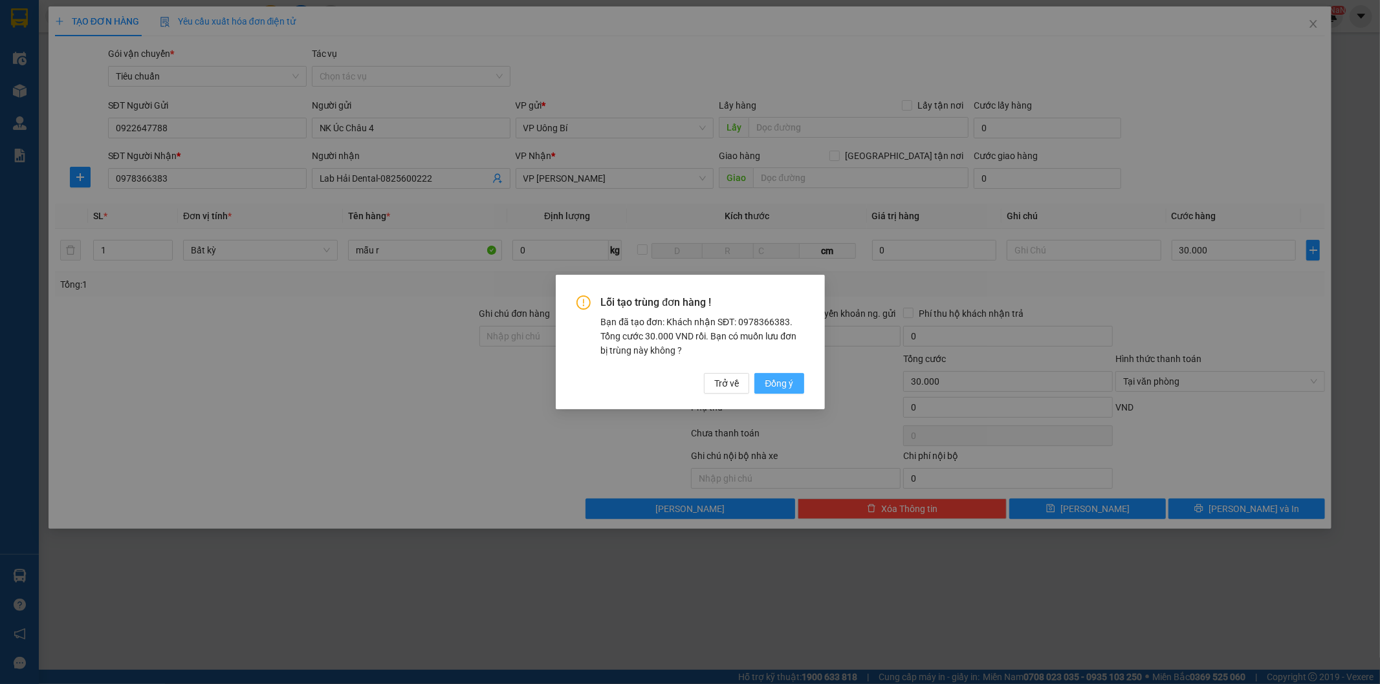
click at [778, 383] on span "Đồng ý" at bounding box center [779, 384] width 28 height 14
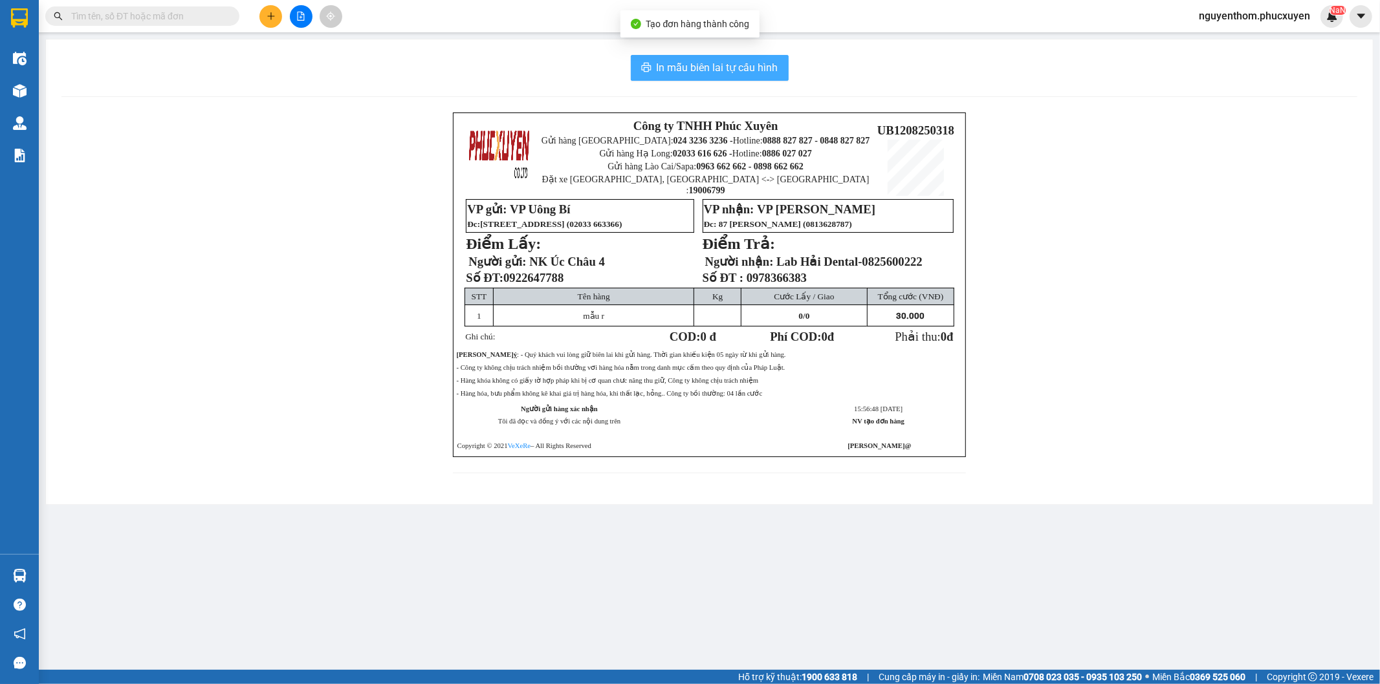
click at [706, 65] on span "In mẫu biên lai tự cấu hình" at bounding box center [718, 68] width 122 height 16
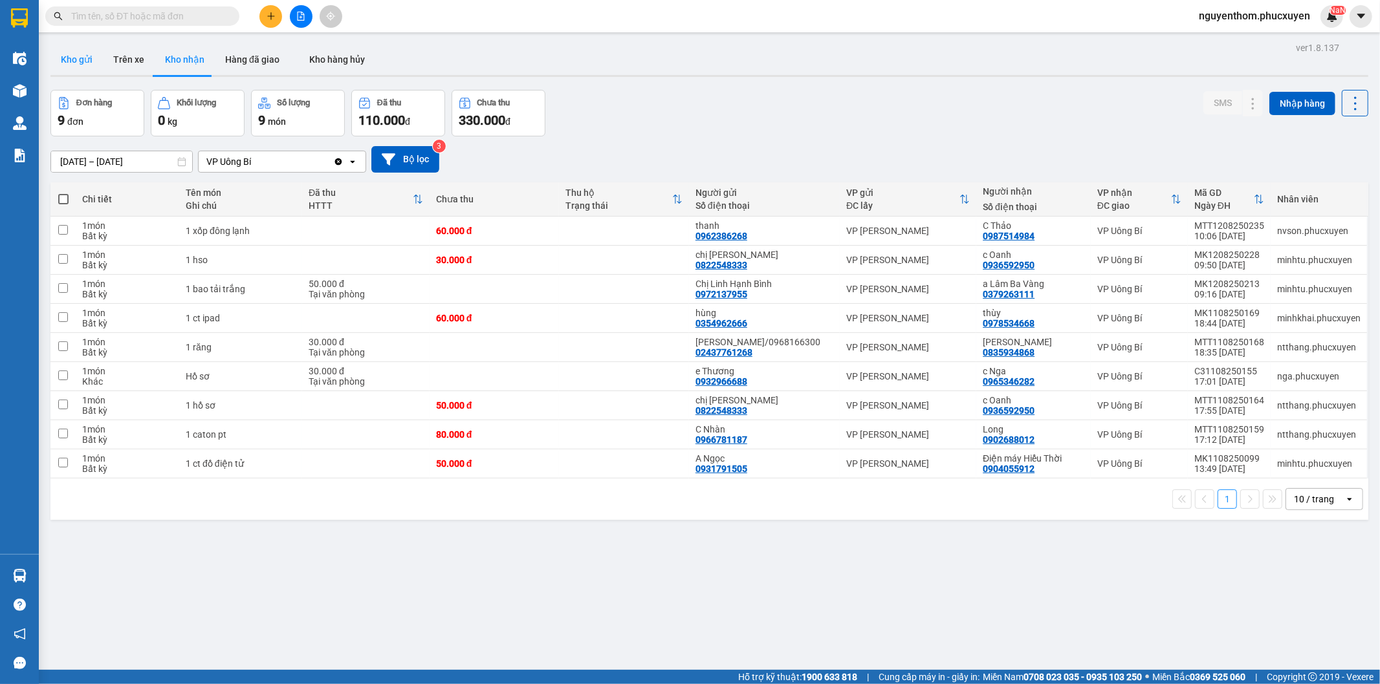
click at [80, 56] on button "Kho gửi" at bounding box center [76, 59] width 52 height 31
click at [74, 58] on button "Kho gửi" at bounding box center [76, 59] width 52 height 31
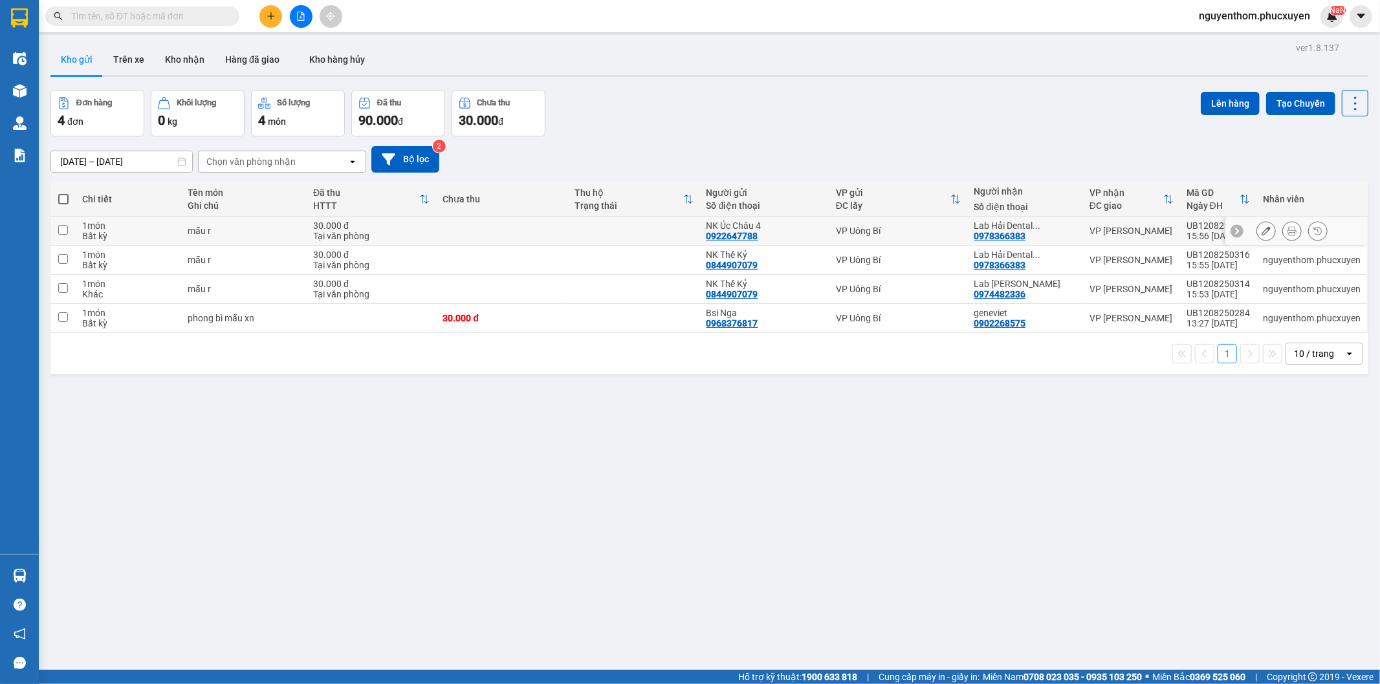
click at [1287, 230] on icon at bounding box center [1291, 230] width 9 height 9
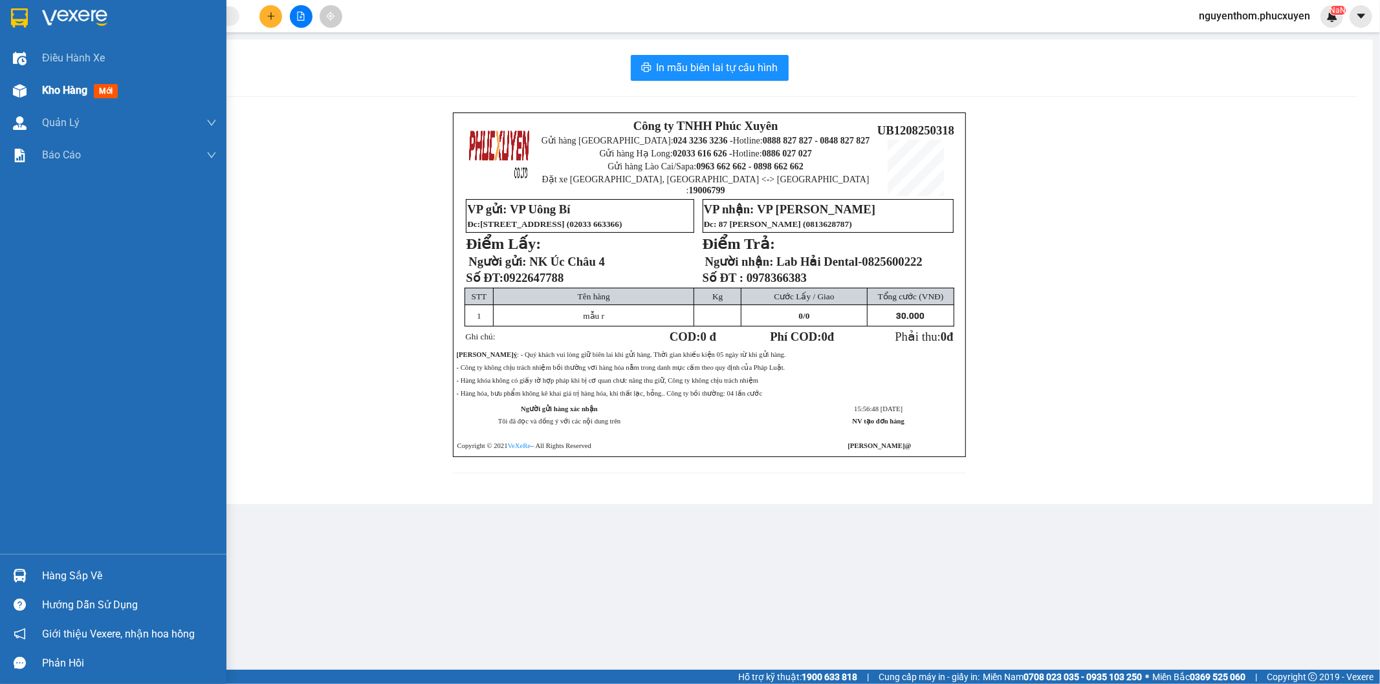
click at [28, 87] on div at bounding box center [19, 91] width 23 height 23
click at [54, 88] on span "Kho hàng" at bounding box center [64, 90] width 45 height 12
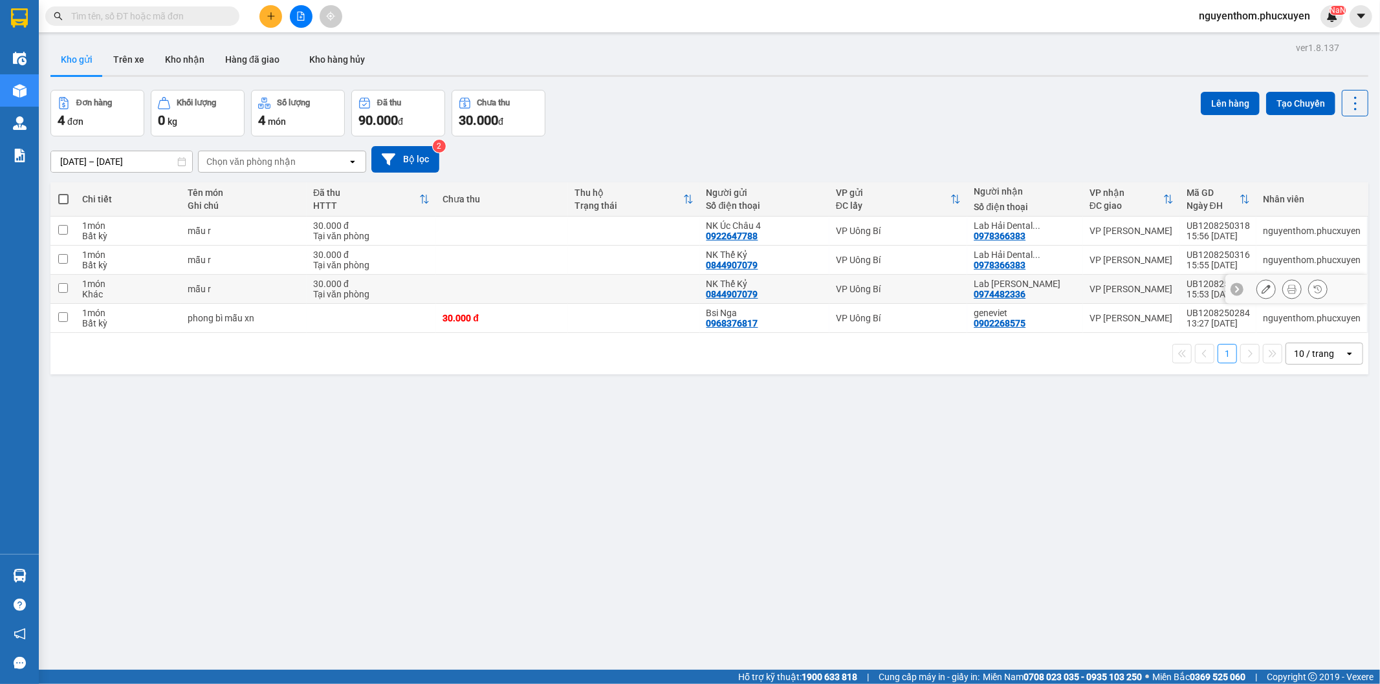
click at [1049, 291] on div "Lab [PERSON_NAME] 0974482336" at bounding box center [1025, 289] width 103 height 21
checkbox input "true"
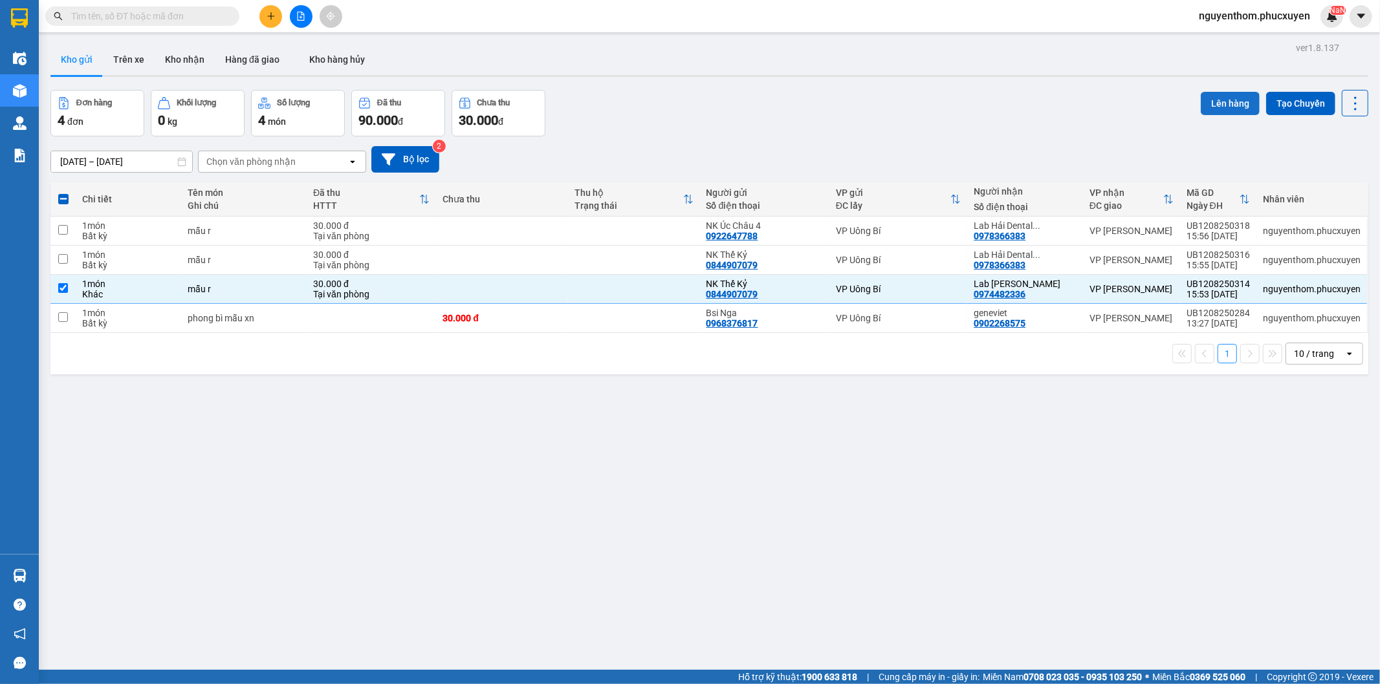
click at [1219, 100] on button "Lên hàng" at bounding box center [1230, 103] width 59 height 23
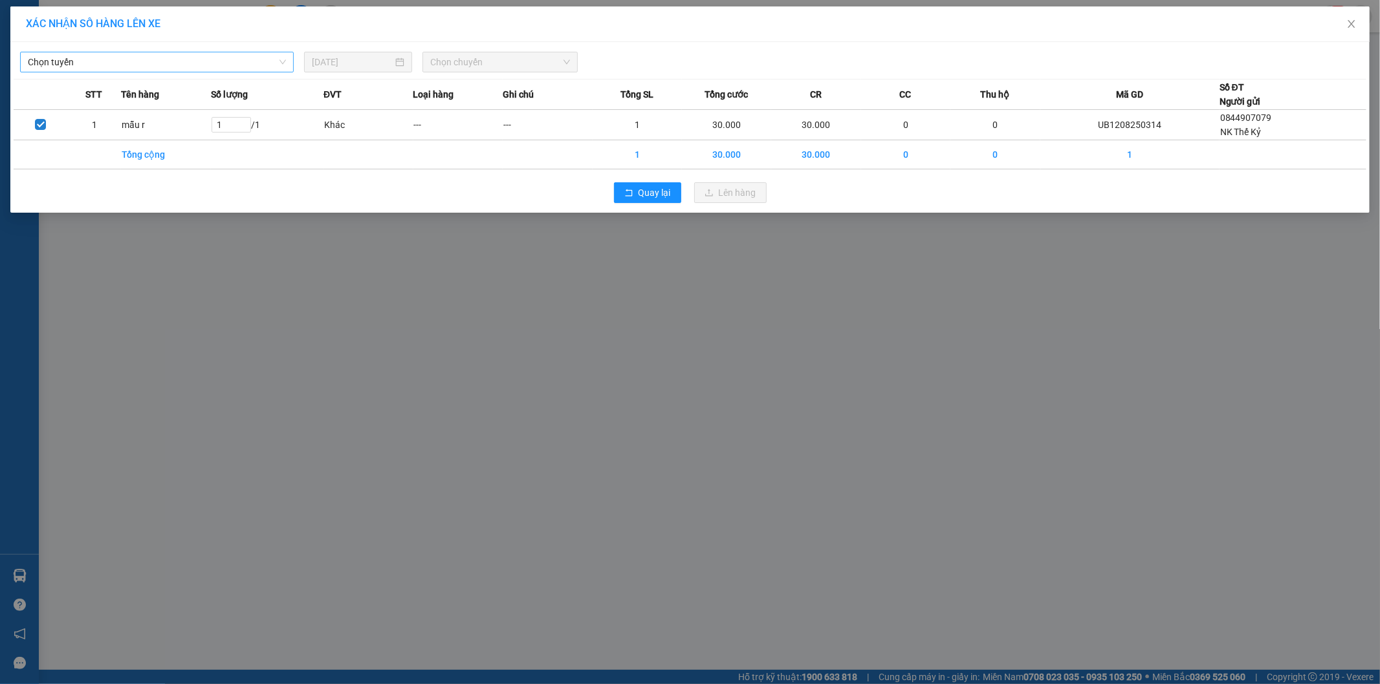
click at [260, 61] on span "Chọn tuyến" at bounding box center [157, 61] width 258 height 19
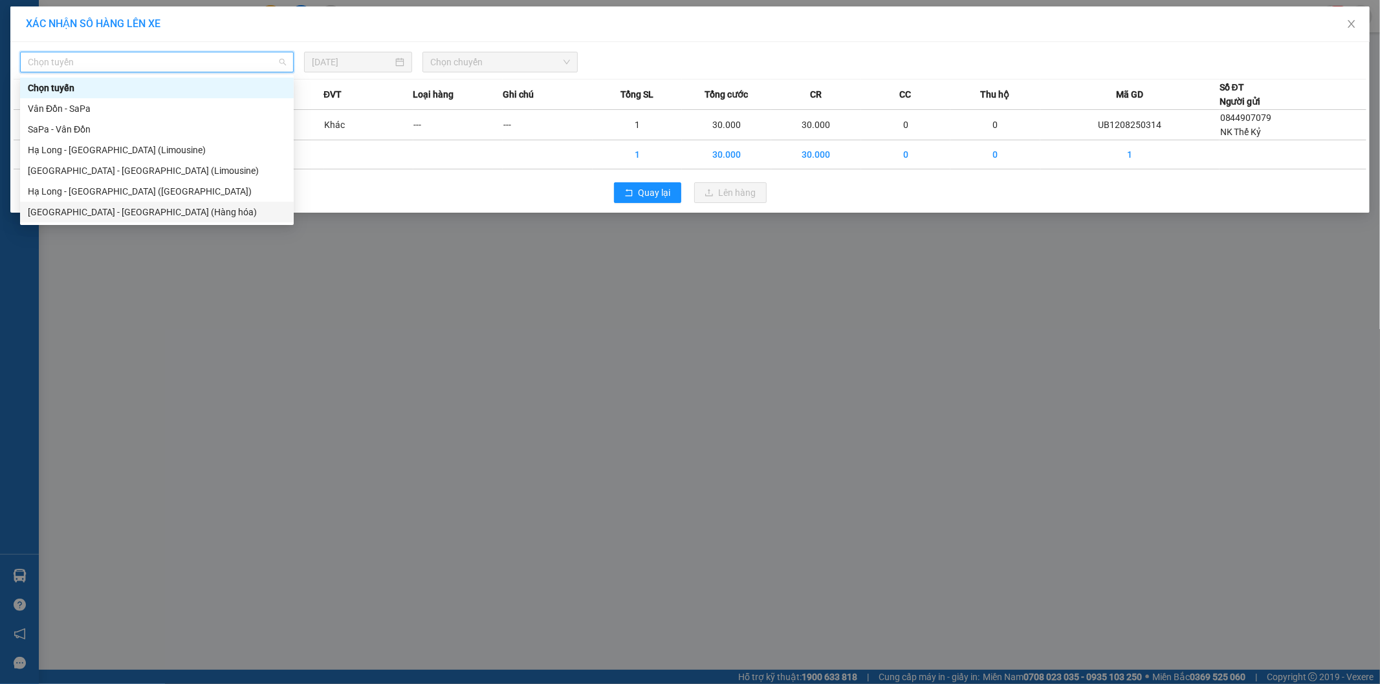
click at [153, 210] on div "[GEOGRAPHIC_DATA] - [GEOGRAPHIC_DATA] (Hàng hóa)" at bounding box center [157, 212] width 258 height 14
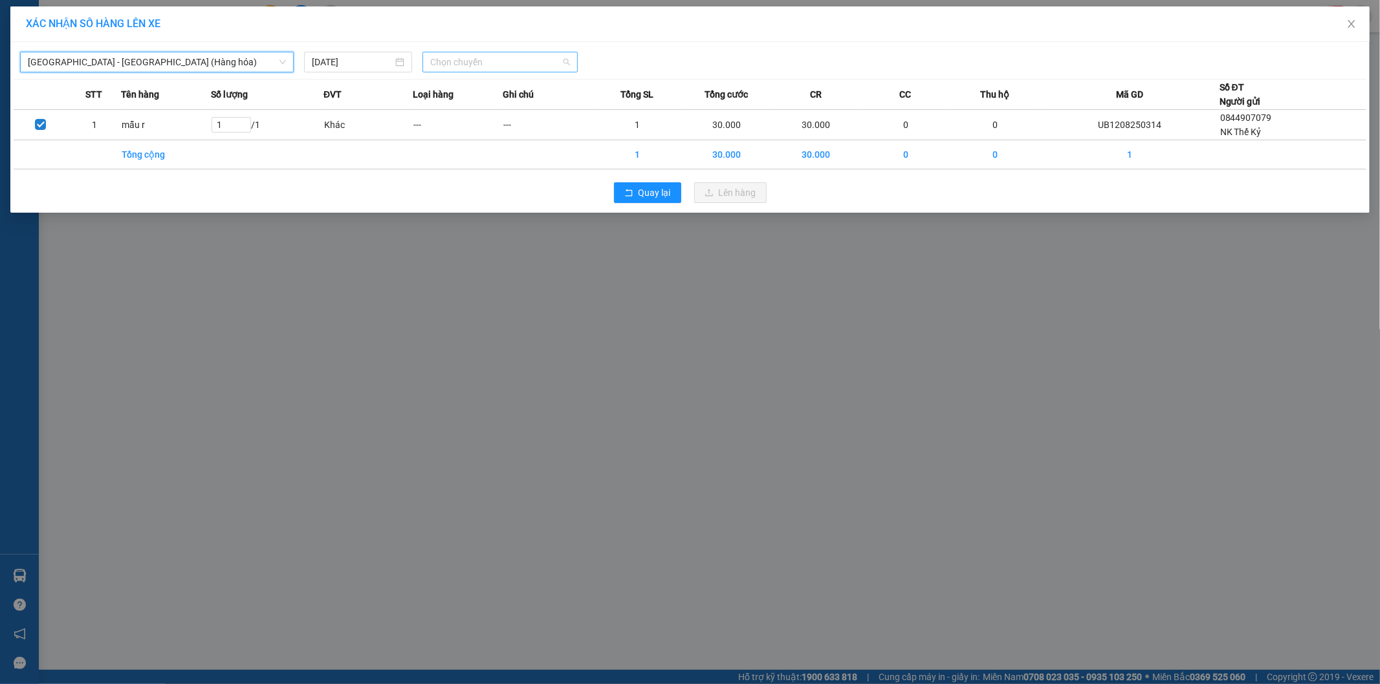
click at [534, 60] on span "Chọn chuyến" at bounding box center [500, 61] width 140 height 19
click at [490, 130] on div "16:00 - 14H-009.60" at bounding box center [480, 129] width 101 height 14
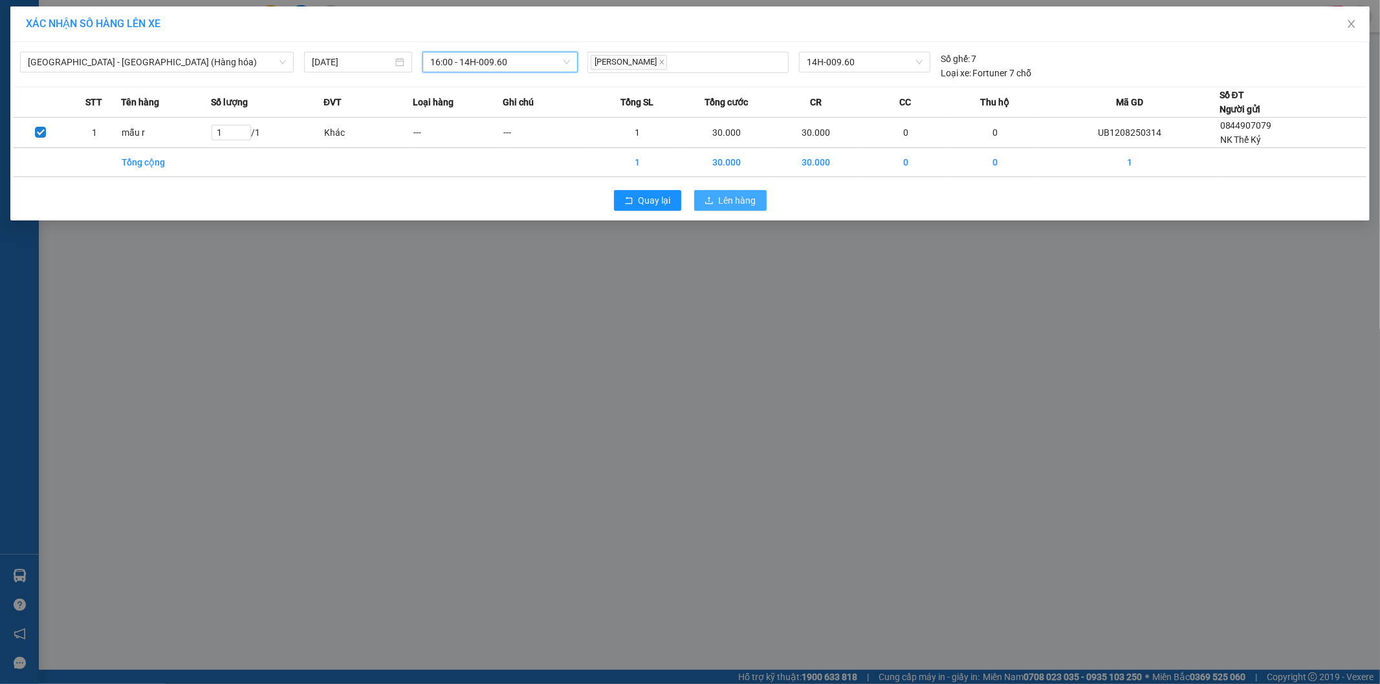
click at [730, 197] on span "Lên hàng" at bounding box center [738, 200] width 38 height 14
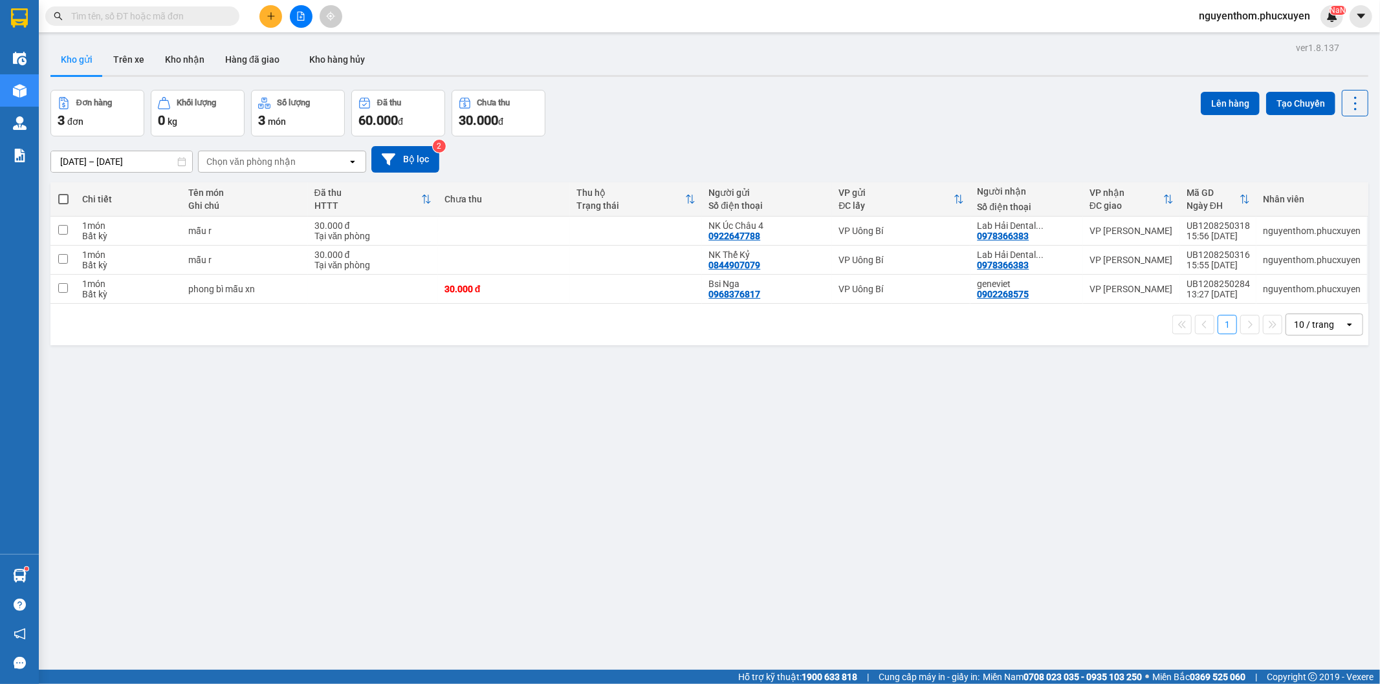
click at [272, 14] on icon "plus" at bounding box center [271, 16] width 9 height 9
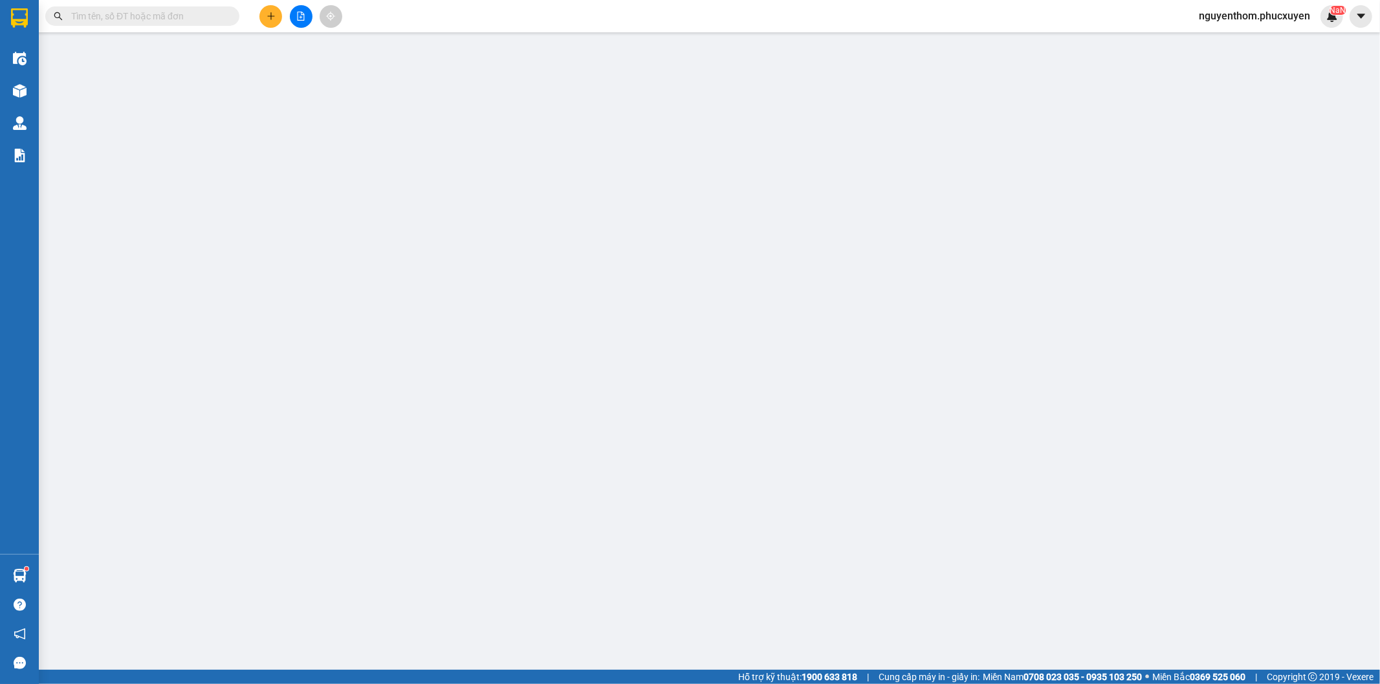
drag, startPoint x: 272, startPoint y: 14, endPoint x: 173, endPoint y: 16, distance: 98.3
click at [167, 14] on div "Yêu cầu xuất hóa đơn điện tử" at bounding box center [228, 21] width 137 height 14
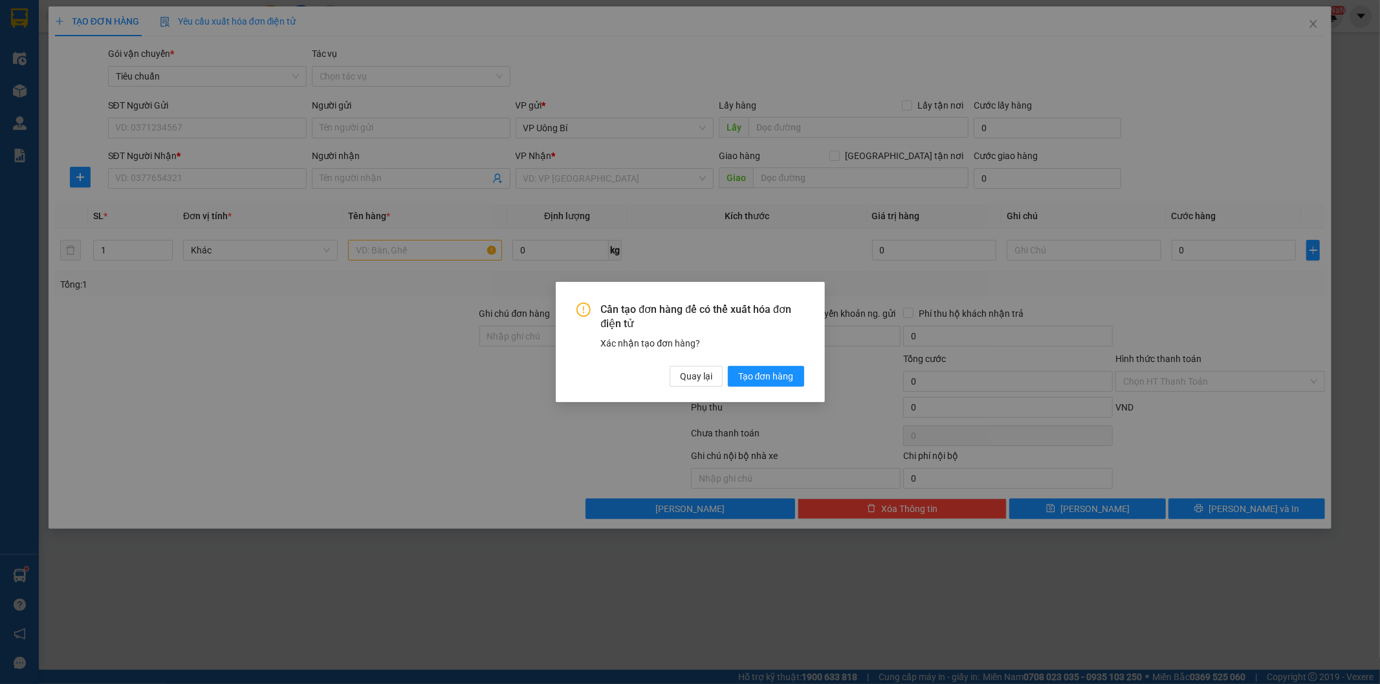
click at [1311, 22] on div "Cần tạo đơn hàng để có thể xuất hóa đơn điện tử Xác nhận tạo đơn hàng? Quay lại…" at bounding box center [690, 342] width 1380 height 684
click at [696, 383] on span "Quay lại" at bounding box center [696, 376] width 32 height 14
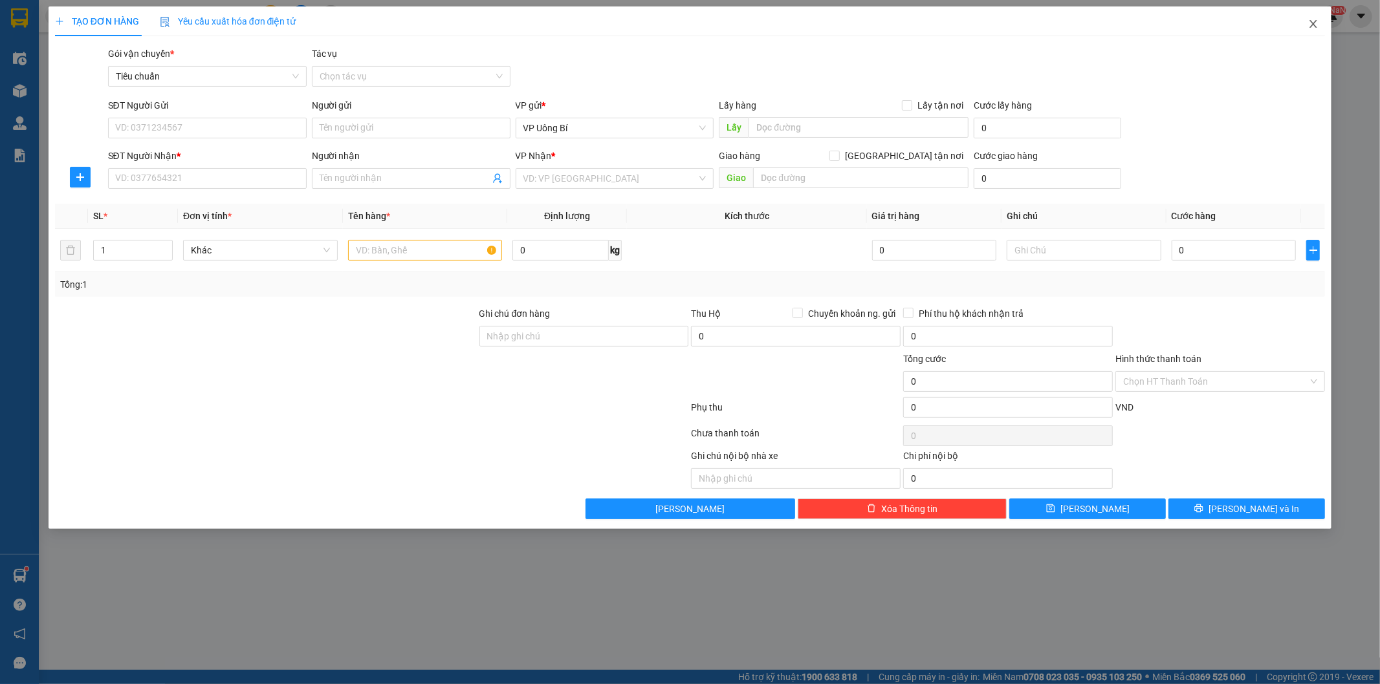
click at [1308, 12] on span "Close" at bounding box center [1313, 24] width 36 height 36
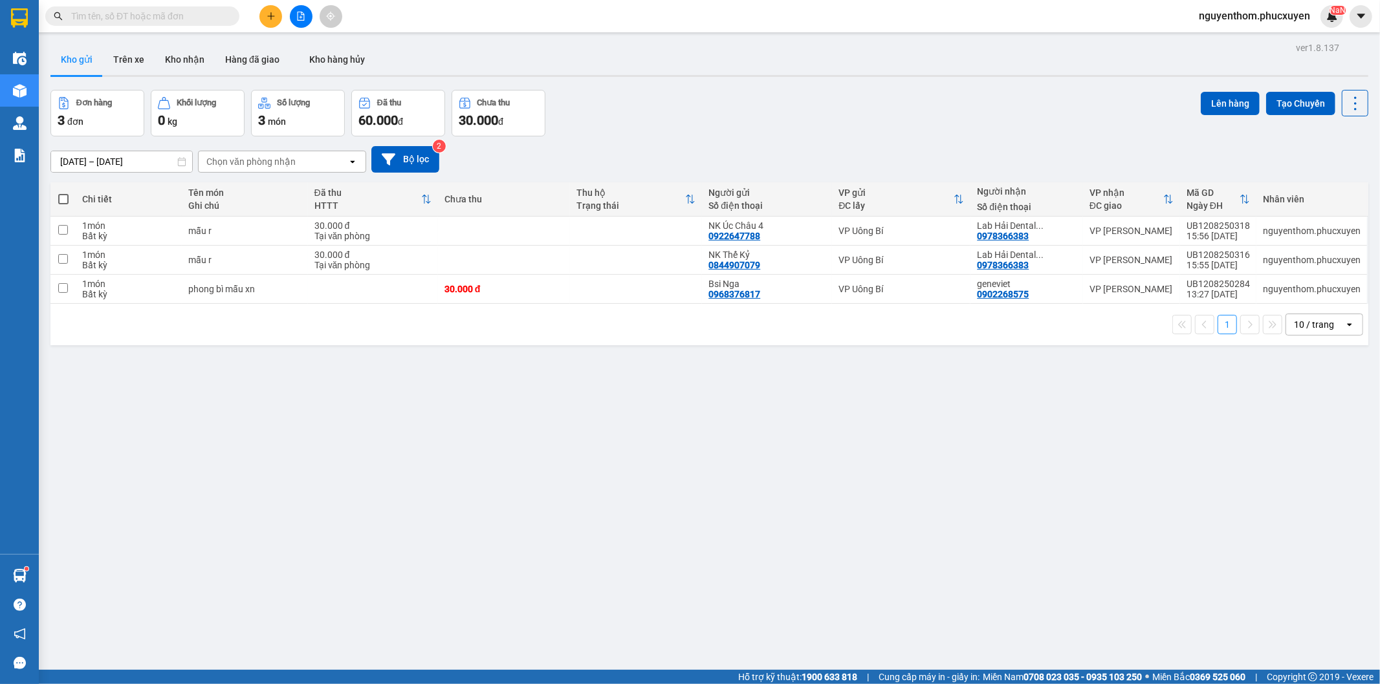
click at [176, 17] on input "text" at bounding box center [147, 16] width 153 height 14
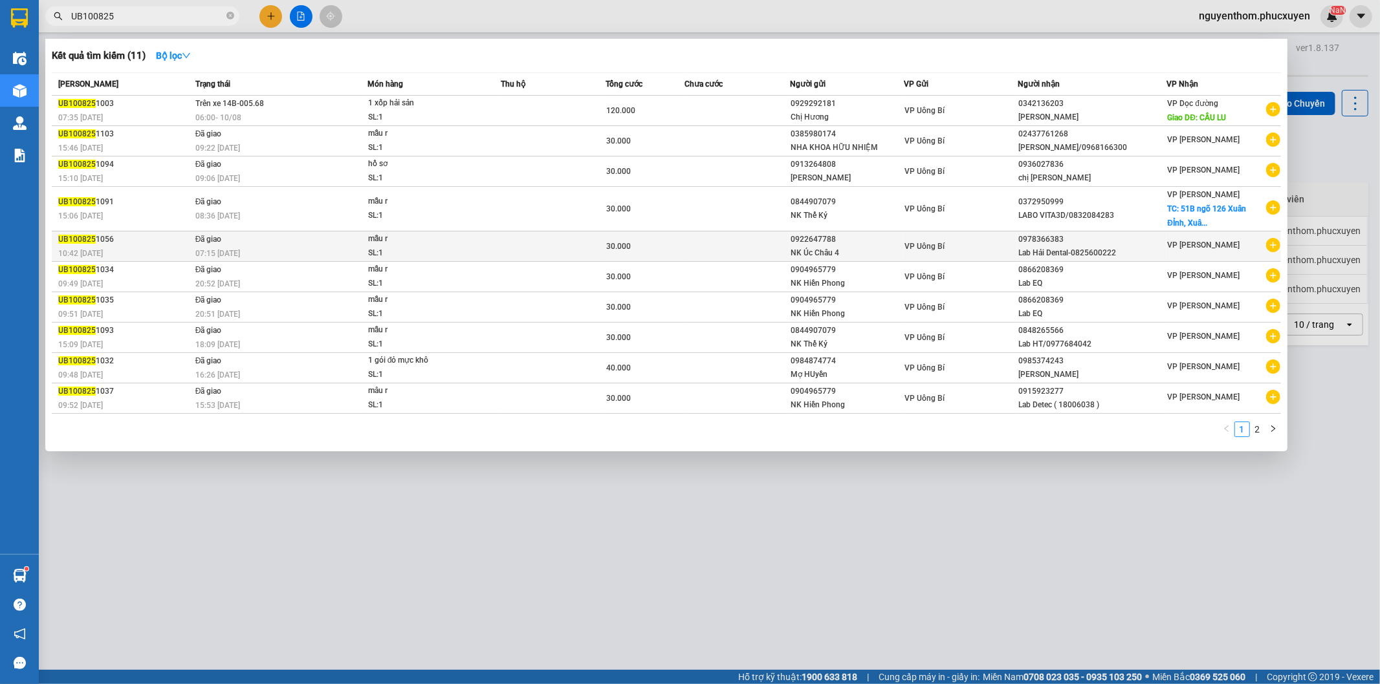
type input "UB100825"
click at [781, 243] on td at bounding box center [736, 247] width 105 height 30
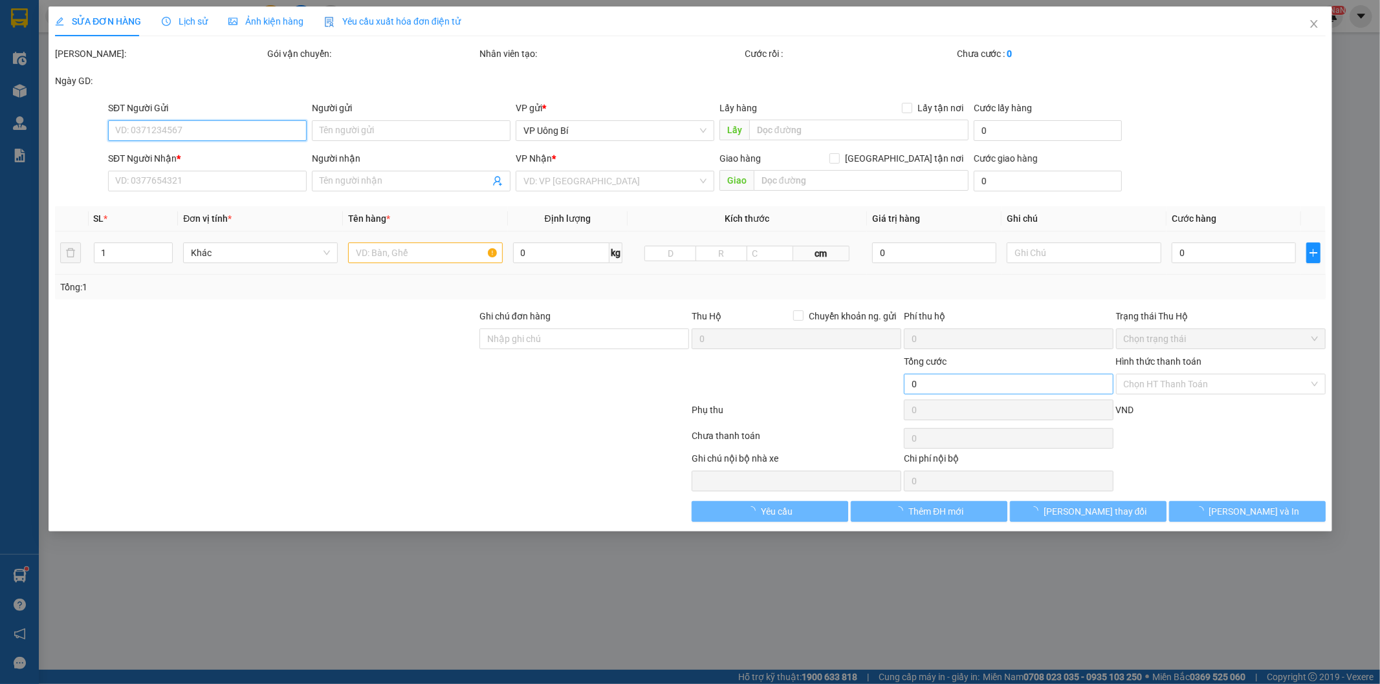
type input "0922647788"
type input "NK Úc Châu 4"
type input "0978366383"
type input "Lab Hải Dental-0825600222"
type input "30.000"
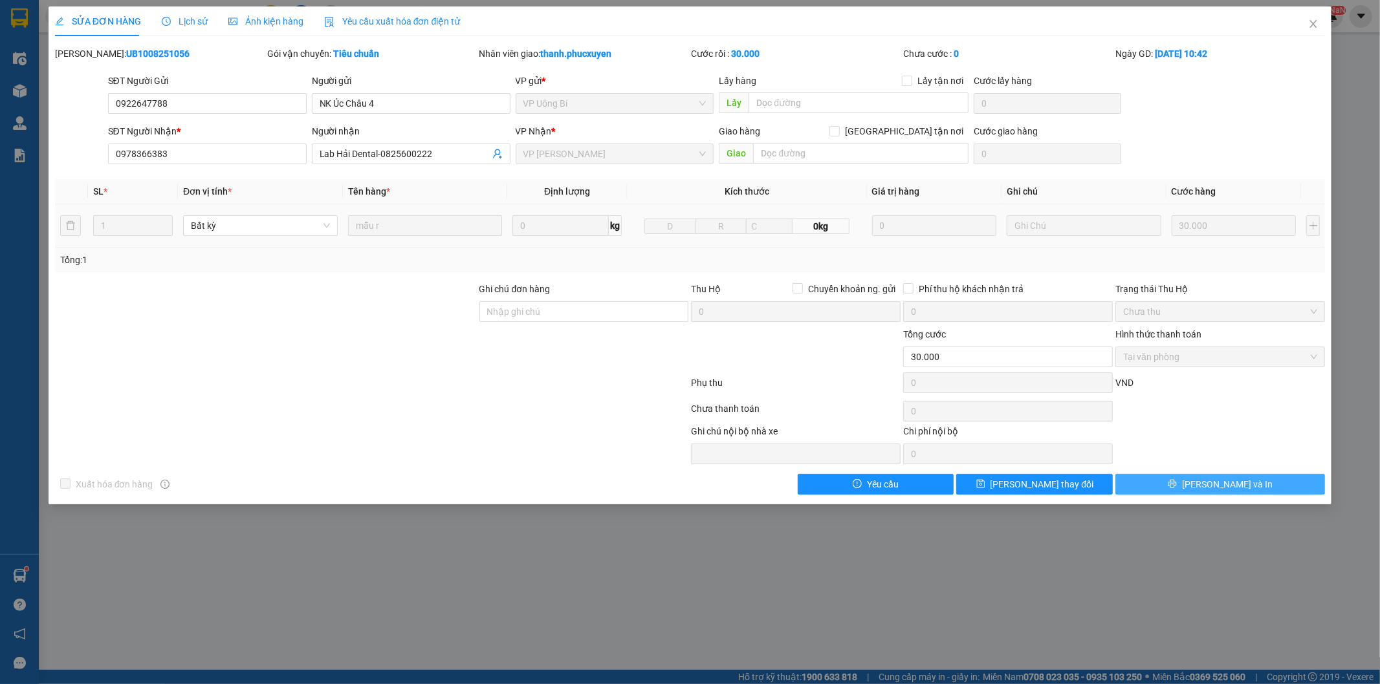
click at [1189, 483] on button "[PERSON_NAME] và In" at bounding box center [1220, 484] width 210 height 21
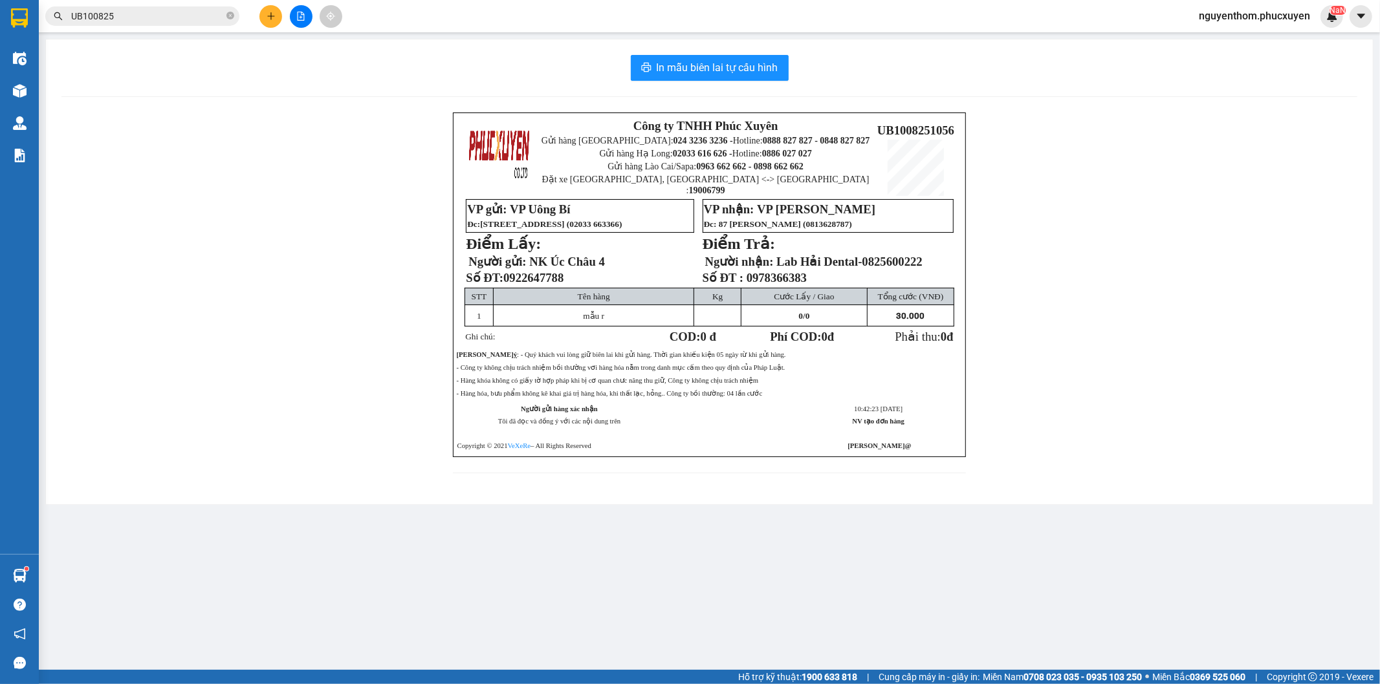
click at [23, 87] on img at bounding box center [20, 91] width 14 height 14
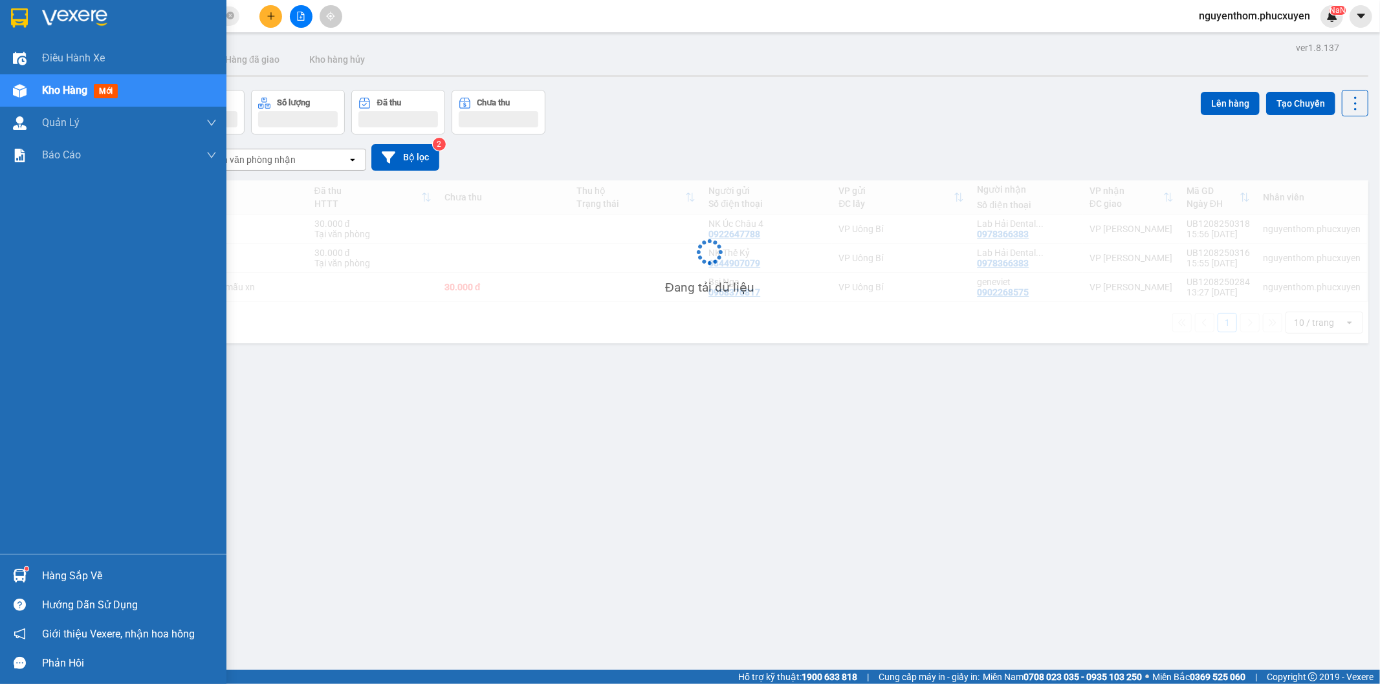
click at [54, 88] on span "Kho hàng" at bounding box center [64, 90] width 45 height 12
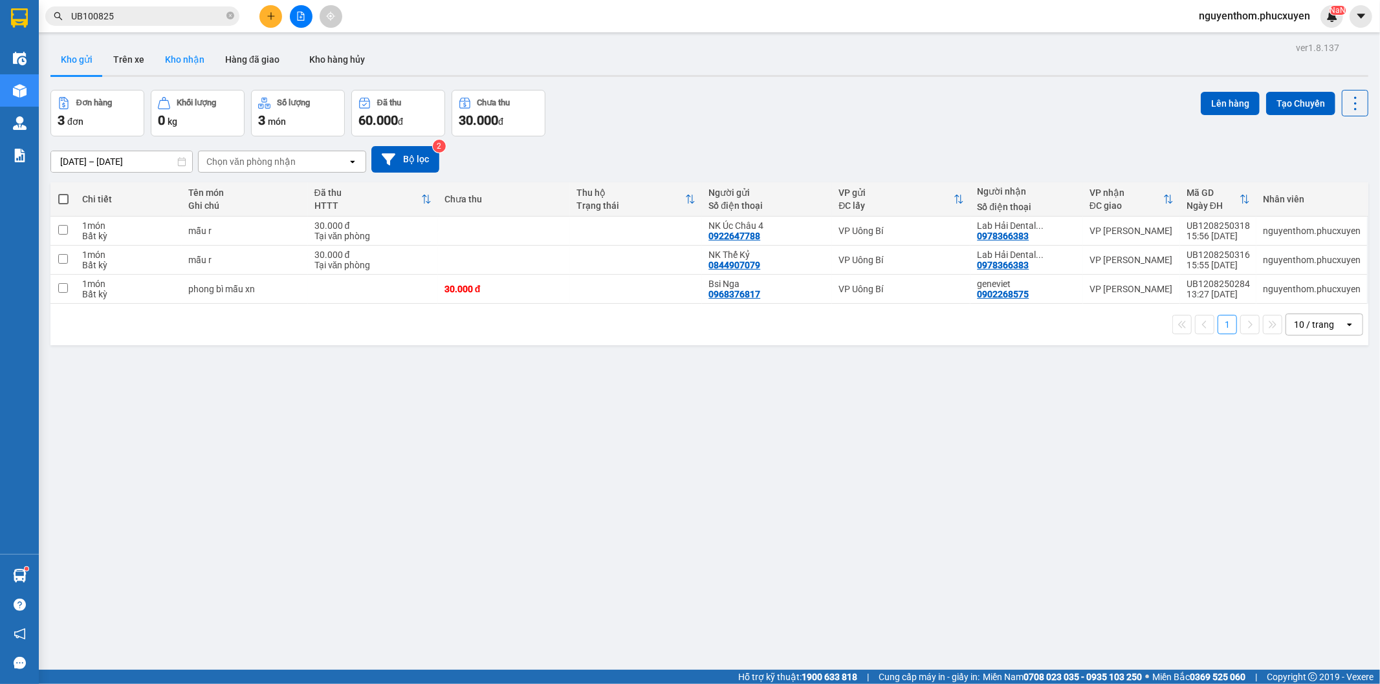
click at [188, 58] on button "Kho nhận" at bounding box center [185, 59] width 60 height 31
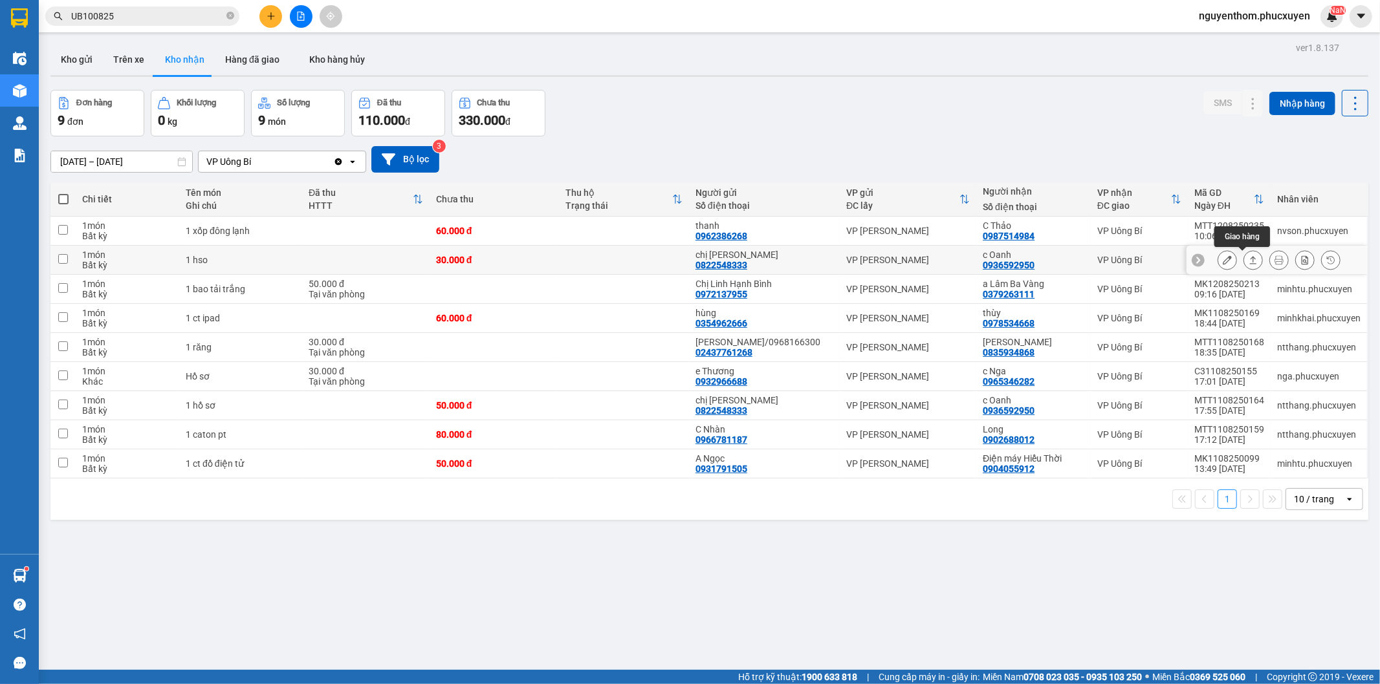
click at [1249, 259] on icon at bounding box center [1253, 260] width 9 height 9
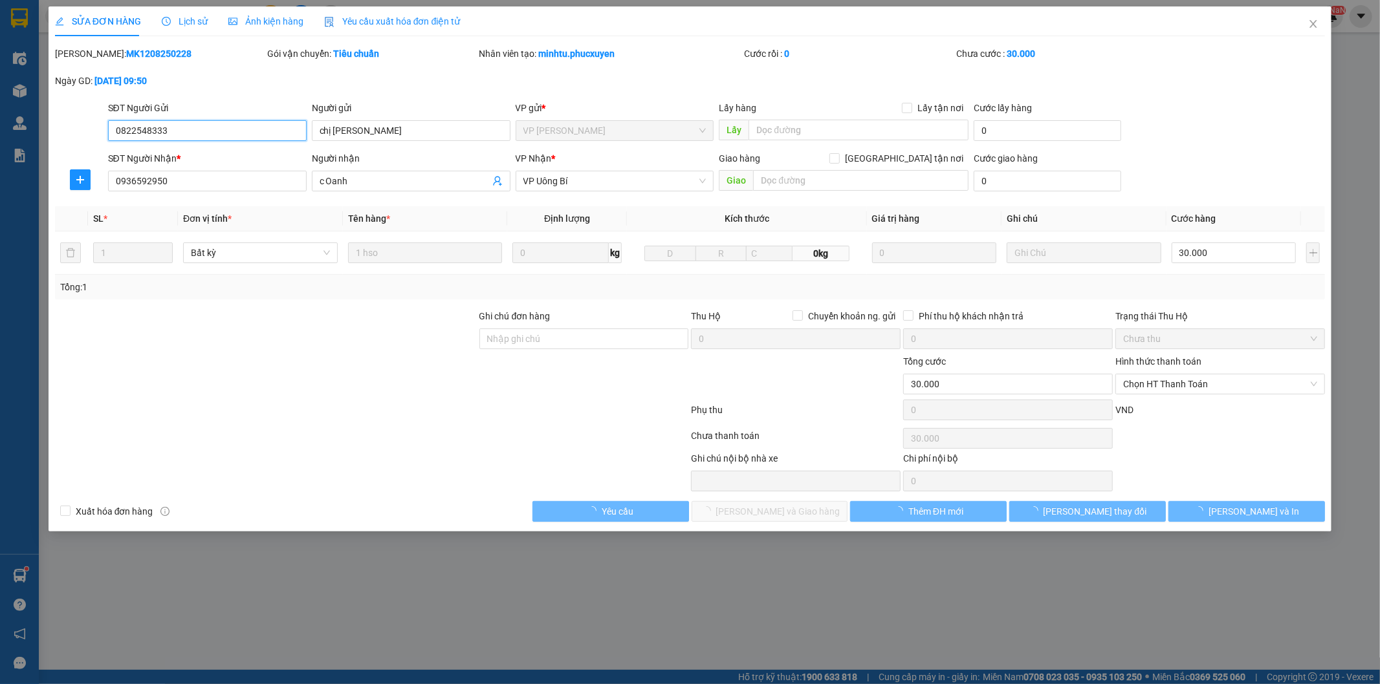
type input "0822548333"
type input "chị [PERSON_NAME]"
type input "0936592950"
type input "c Oanh"
type input "30.000"
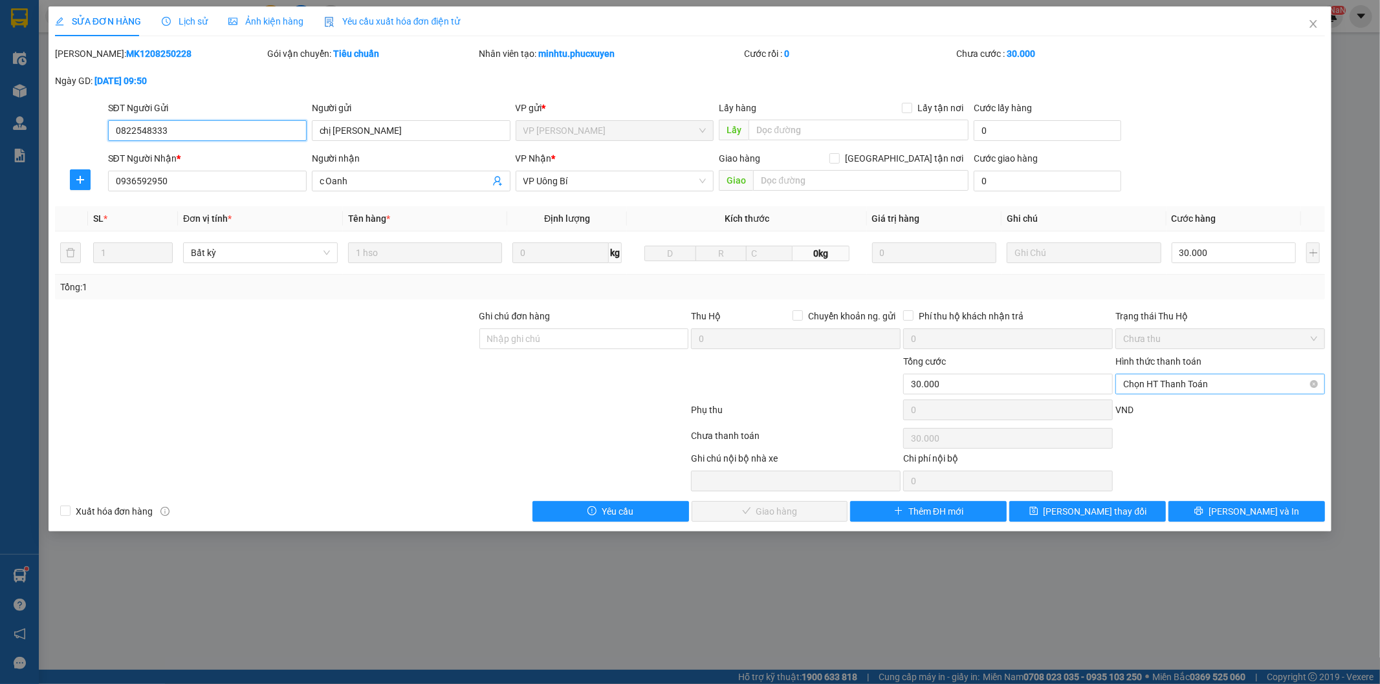
click at [1183, 380] on span "Chọn HT Thanh Toán" at bounding box center [1220, 384] width 194 height 19
click at [1164, 404] on div "Tại văn phòng" at bounding box center [1221, 410] width 194 height 14
type input "0"
click at [789, 513] on span "[PERSON_NAME] và Giao hàng" at bounding box center [778, 512] width 124 height 14
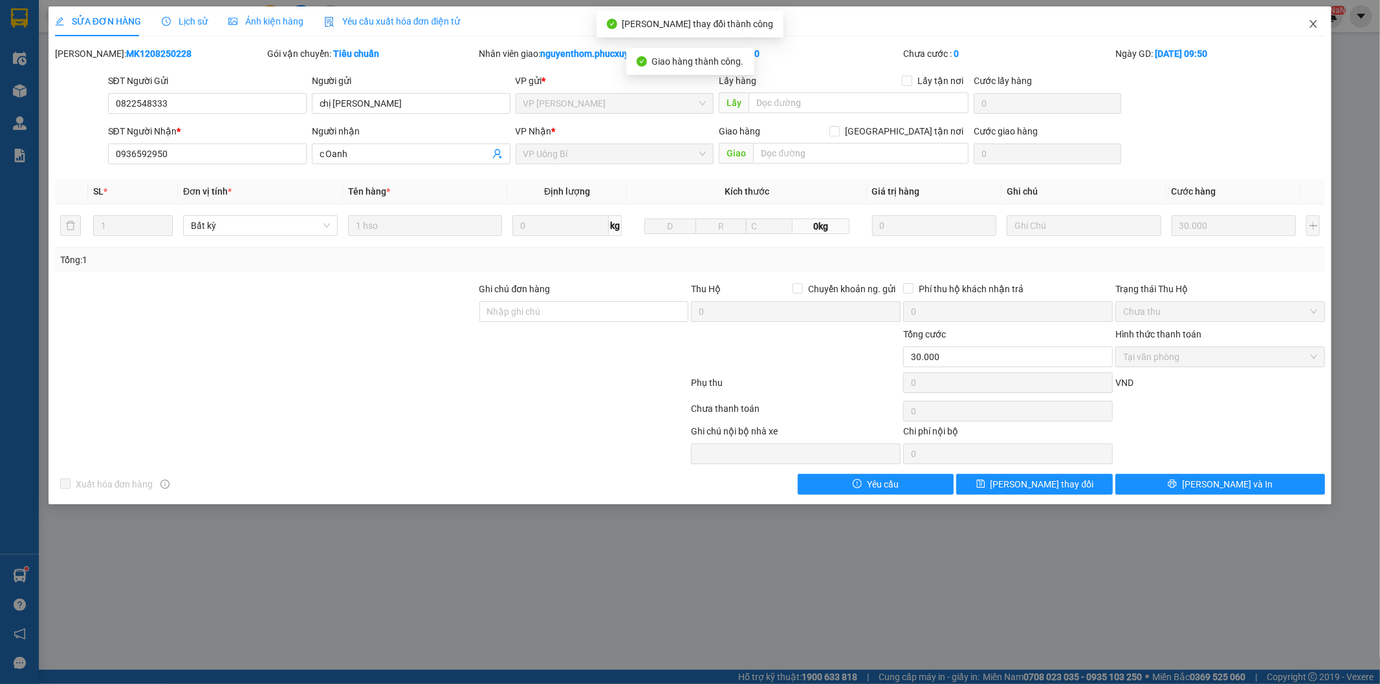
click at [1311, 22] on icon "close" at bounding box center [1313, 24] width 7 height 8
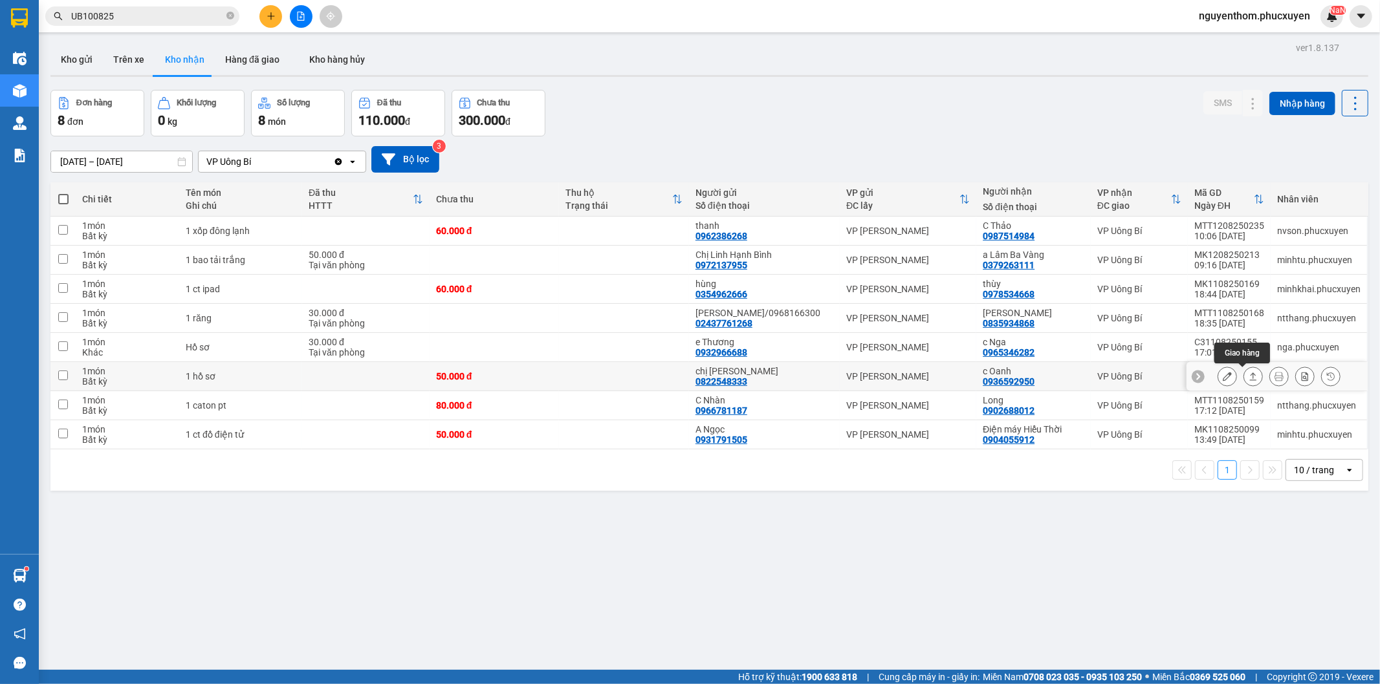
click at [1249, 379] on icon at bounding box center [1253, 376] width 9 height 9
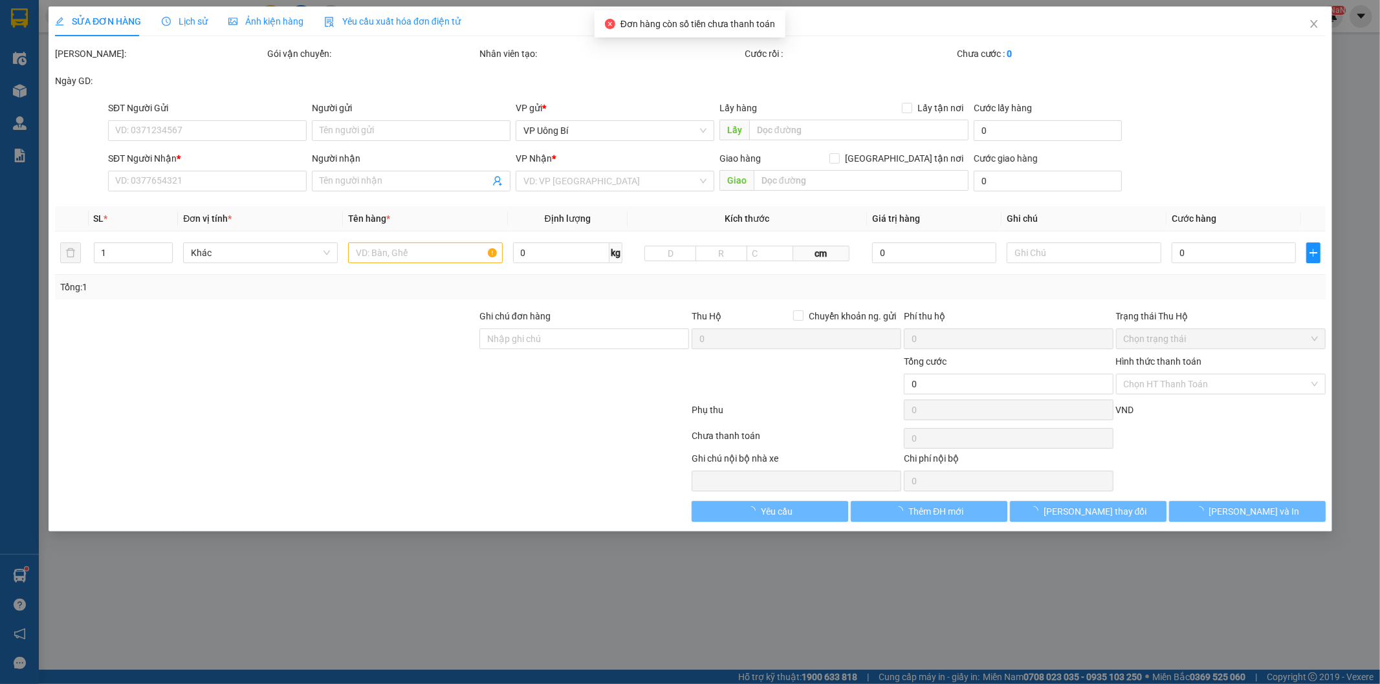
type input "0822548333"
type input "chị [PERSON_NAME]"
type input "0936592950"
type input "c Oanh"
type input "50.000"
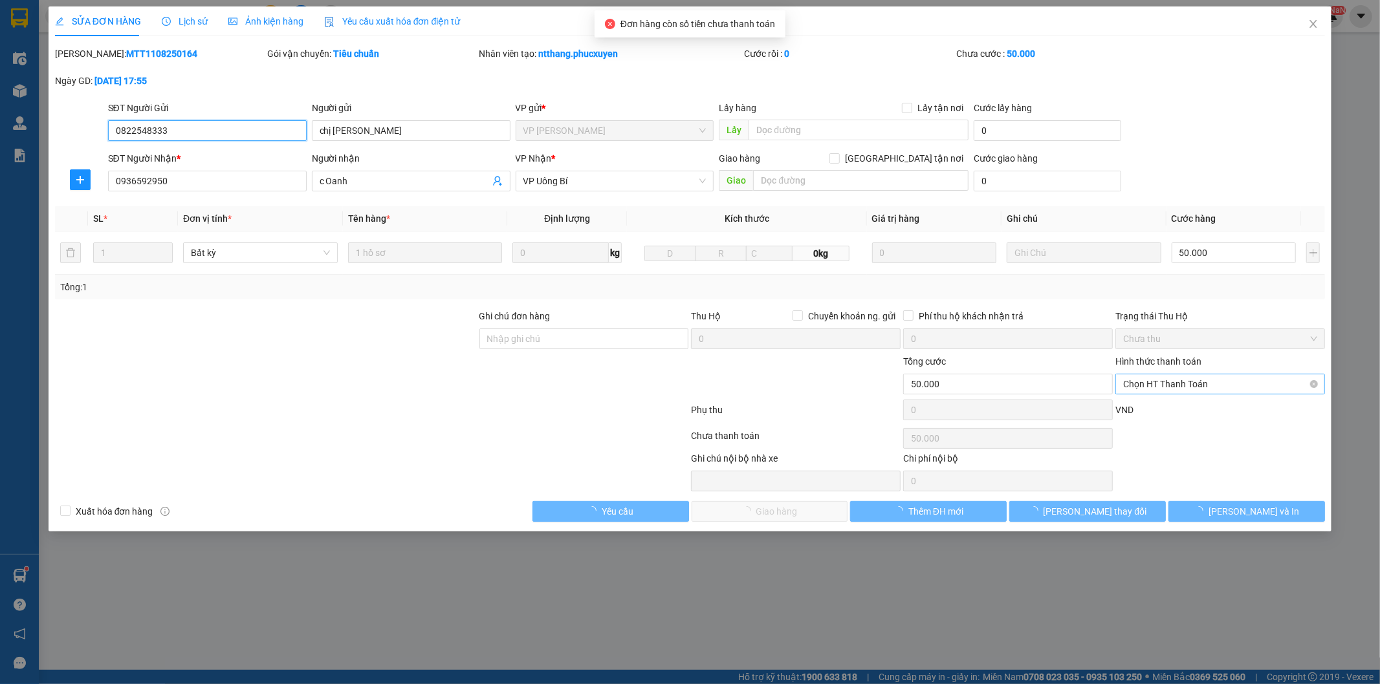
click at [1192, 386] on span "Chọn HT Thanh Toán" at bounding box center [1220, 384] width 194 height 19
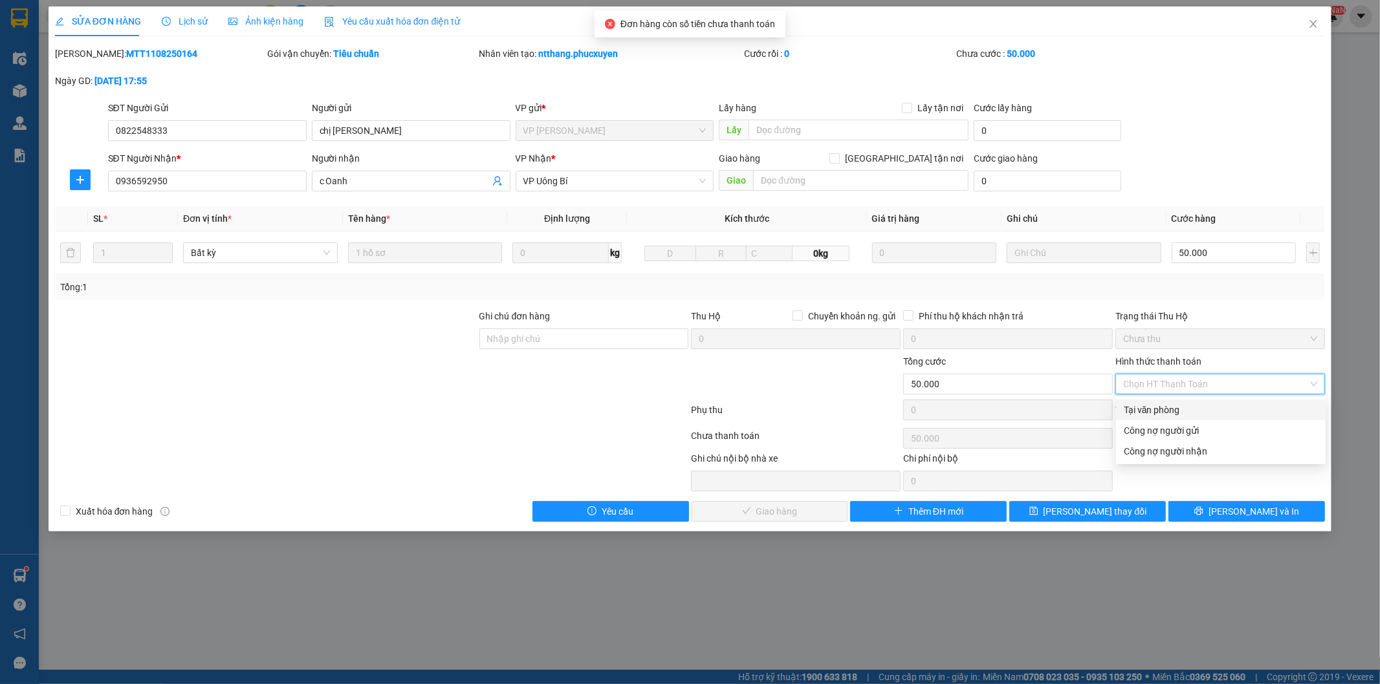
click at [1148, 408] on div "Tại văn phòng" at bounding box center [1221, 410] width 194 height 14
type input "0"
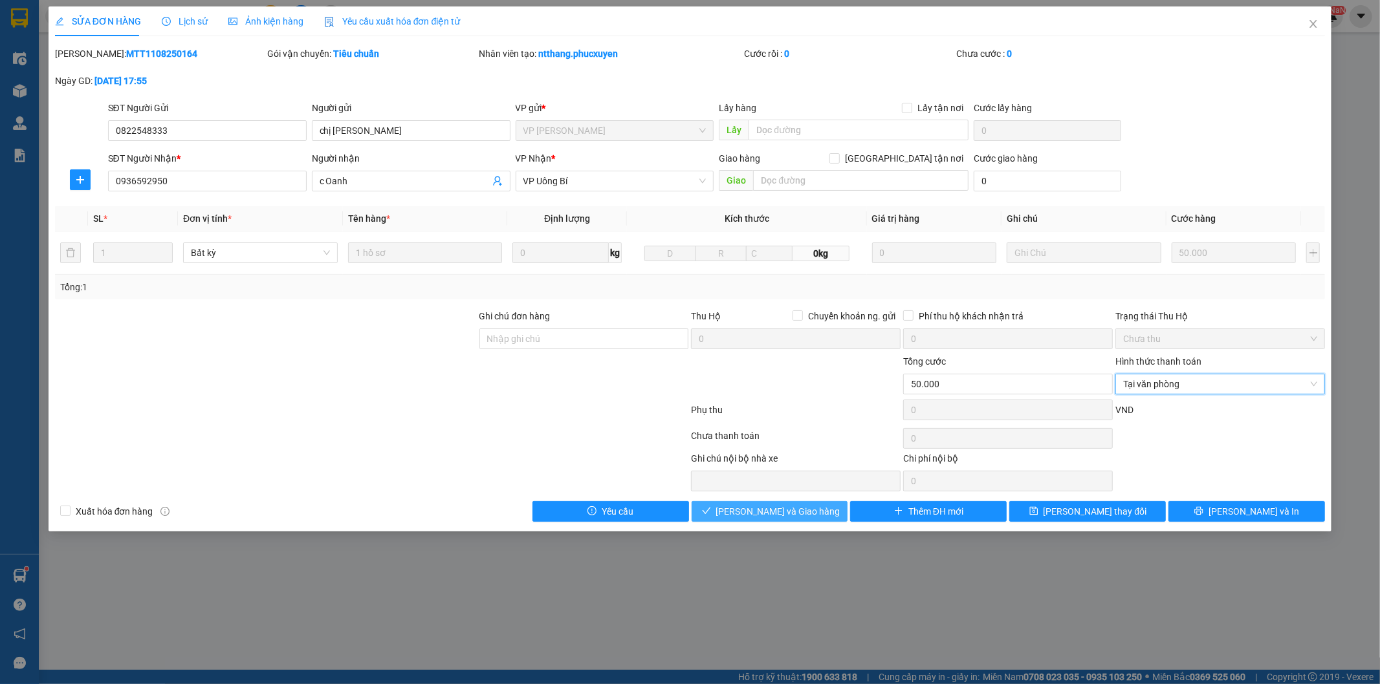
click at [786, 511] on span "[PERSON_NAME] và Giao hàng" at bounding box center [778, 512] width 124 height 14
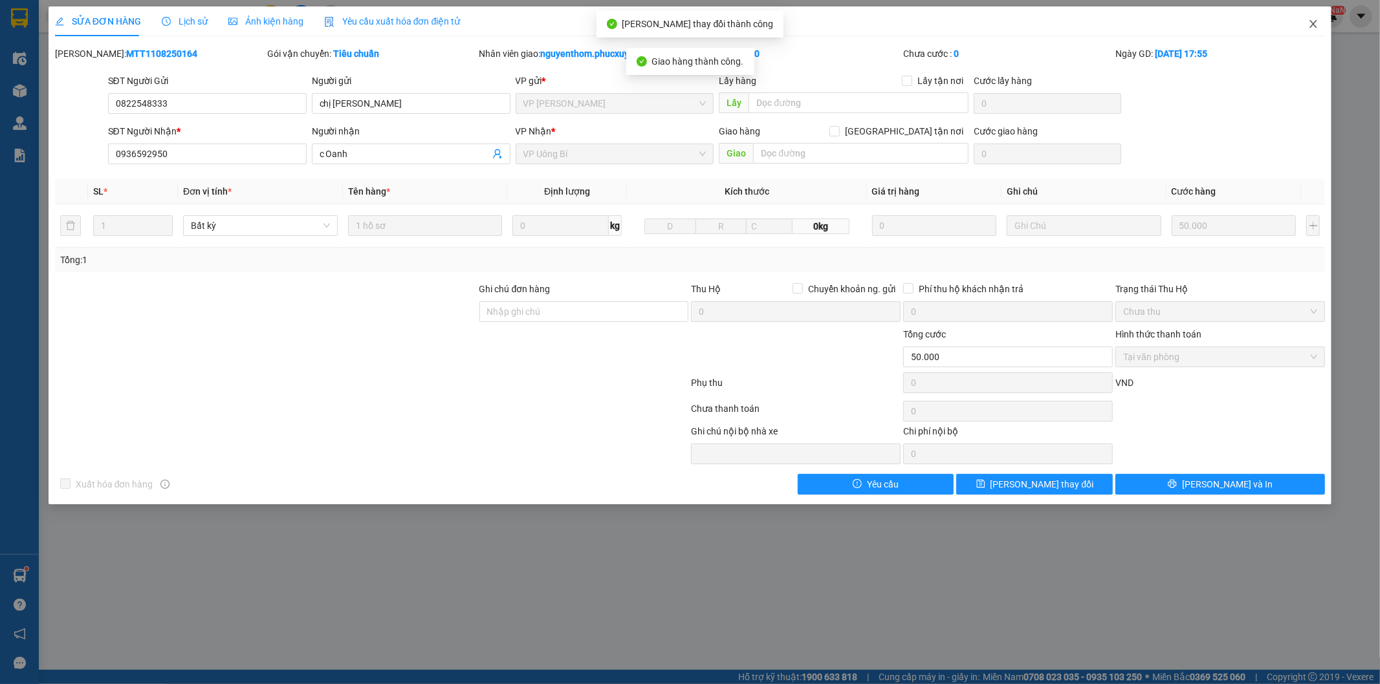
click at [1312, 27] on icon "close" at bounding box center [1313, 24] width 10 height 10
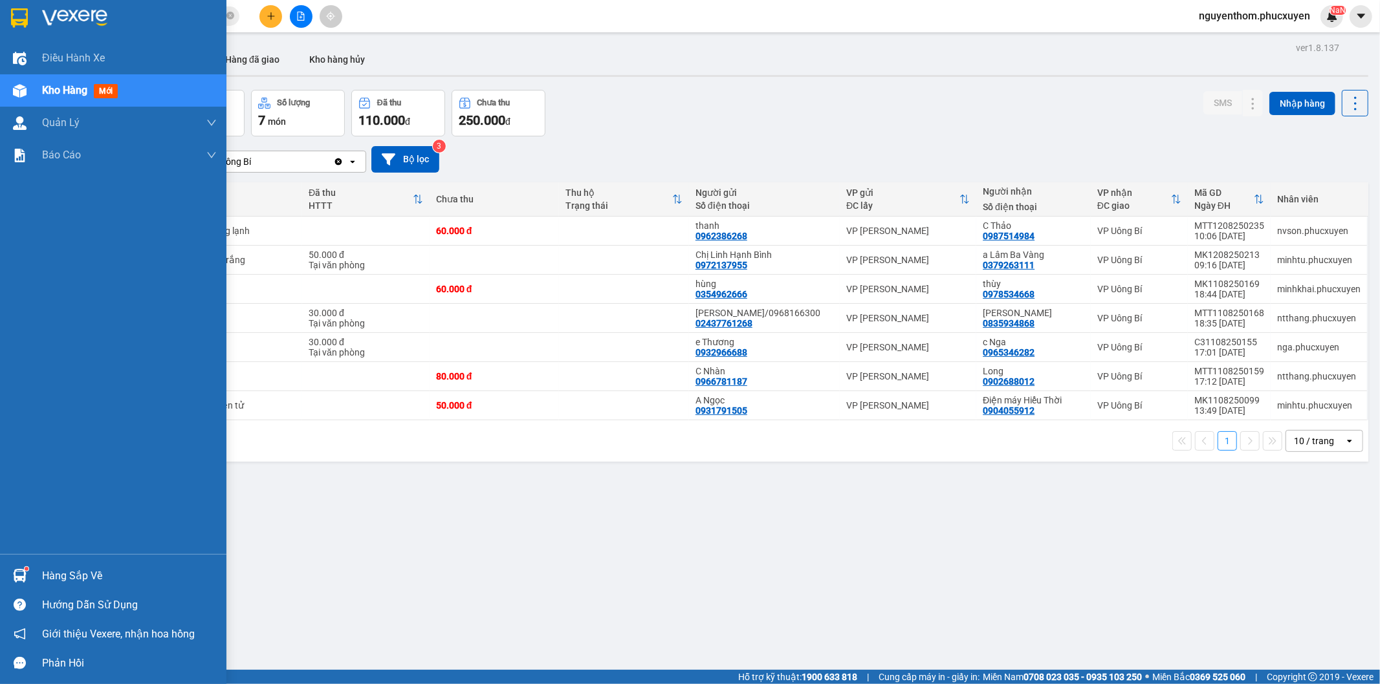
click at [21, 576] on img at bounding box center [20, 576] width 14 height 14
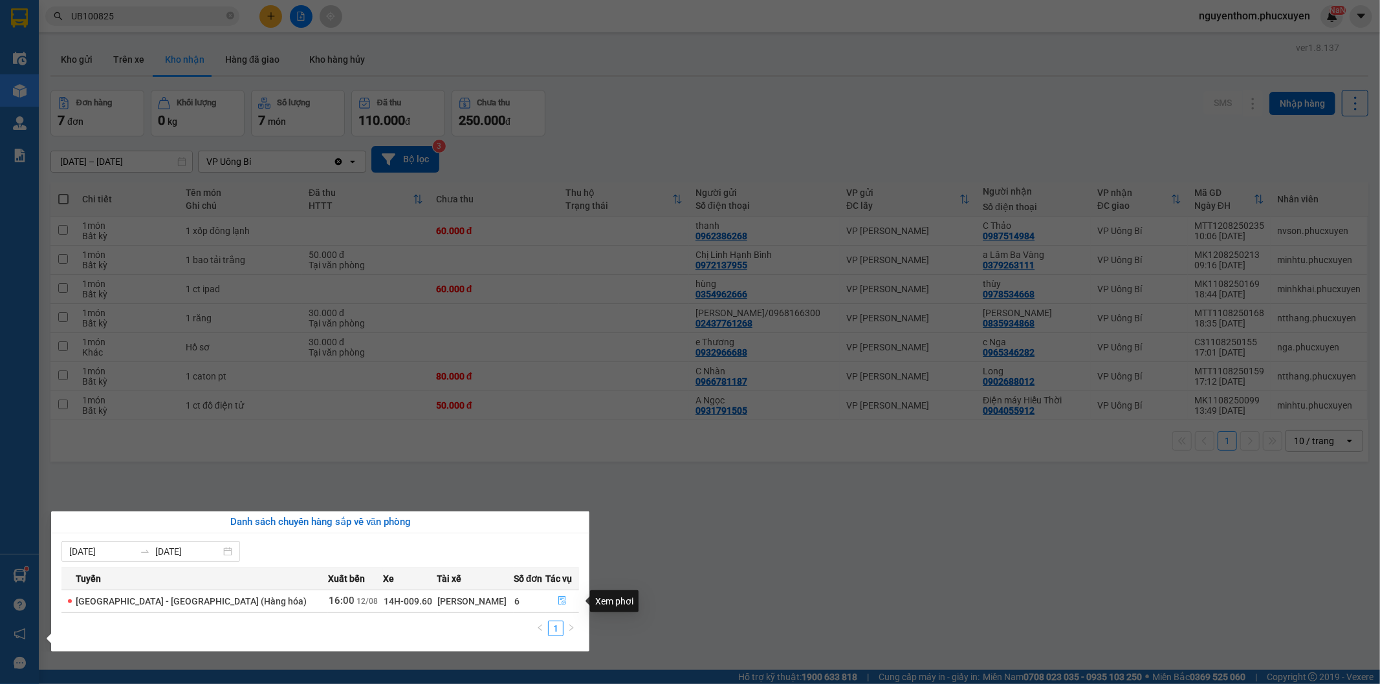
click at [558, 602] on icon "file-done" at bounding box center [562, 600] width 9 height 9
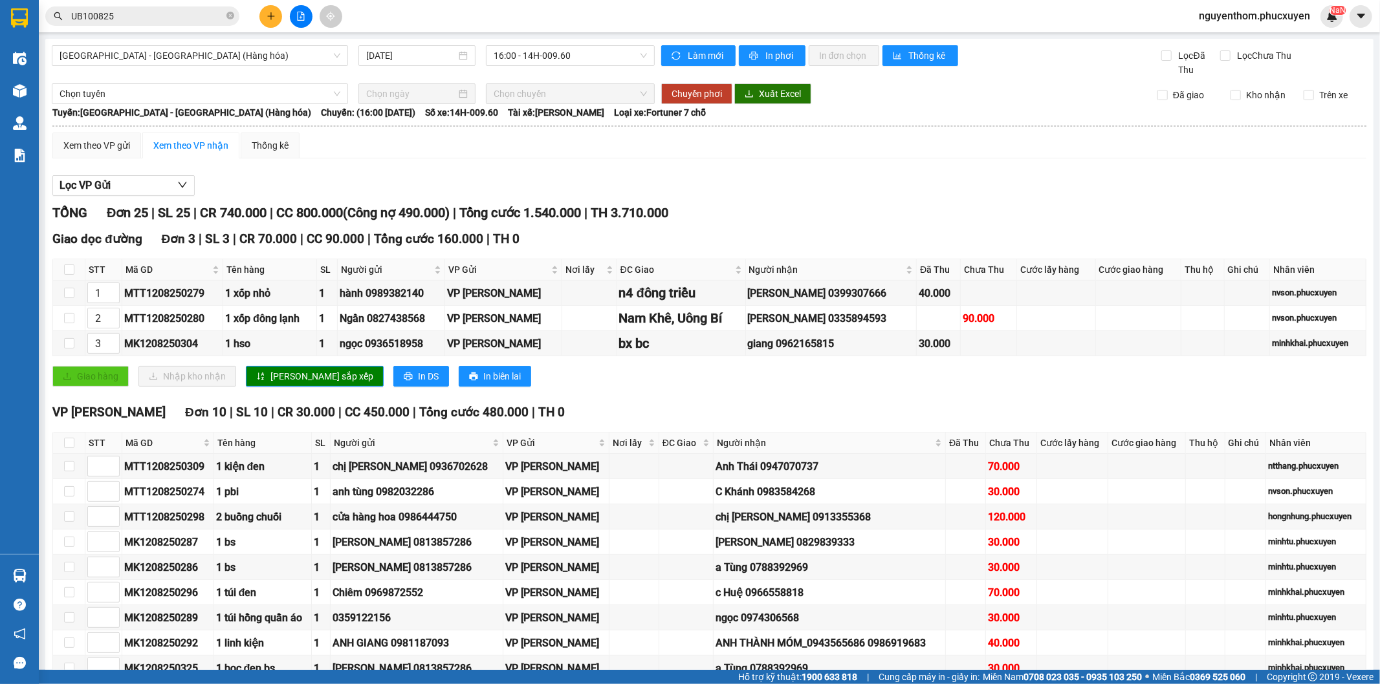
scroll to position [606, 0]
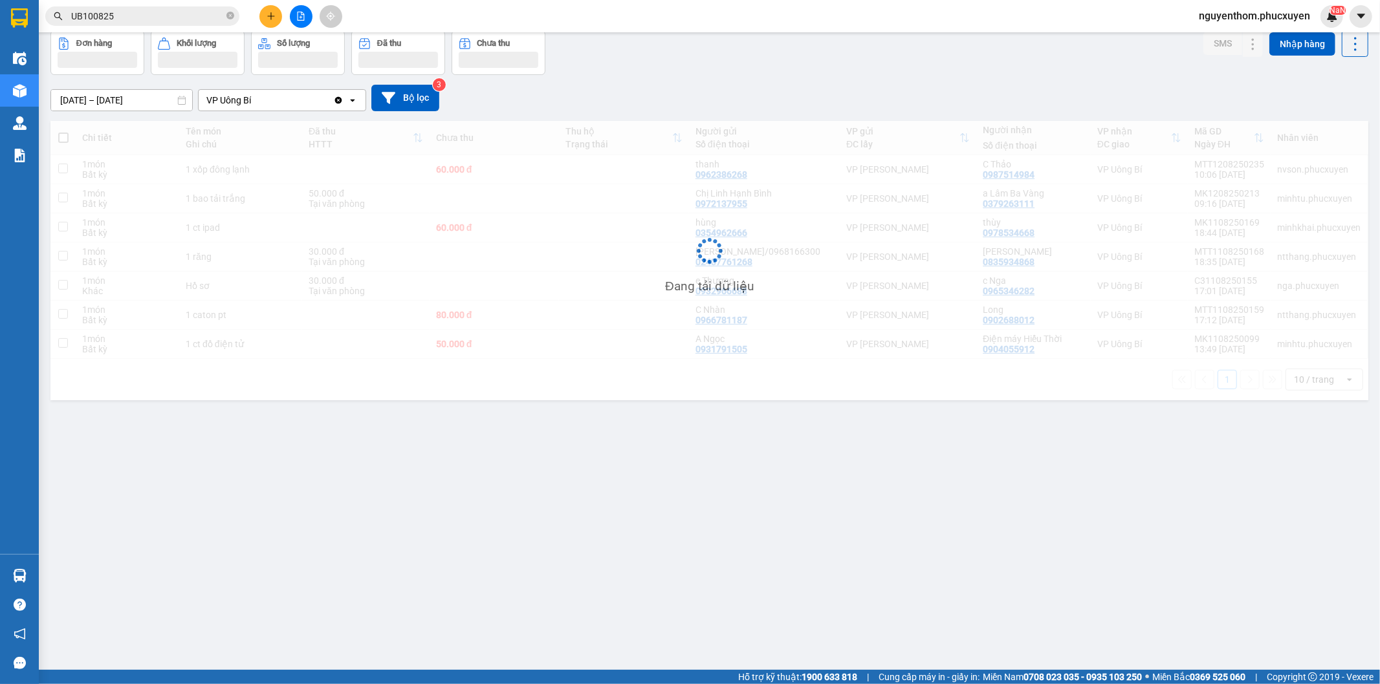
scroll to position [60, 0]
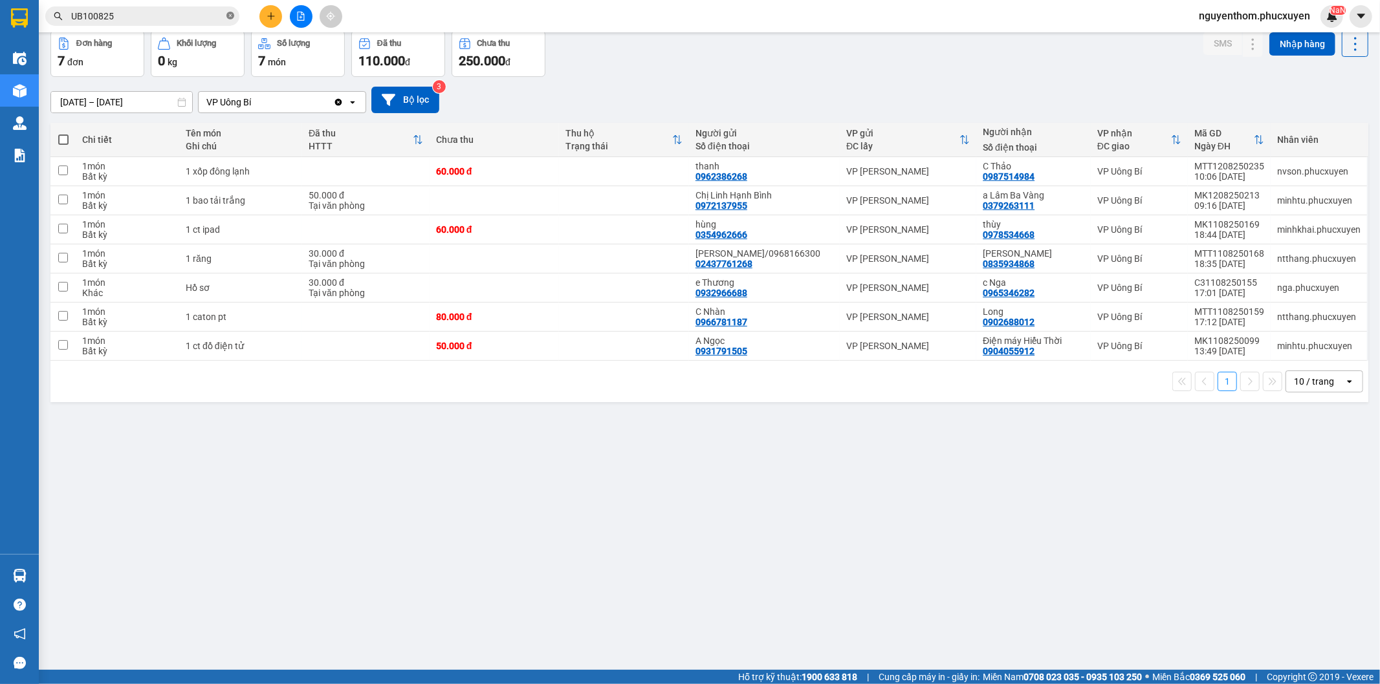
click at [227, 14] on icon "close-circle" at bounding box center [230, 16] width 8 height 8
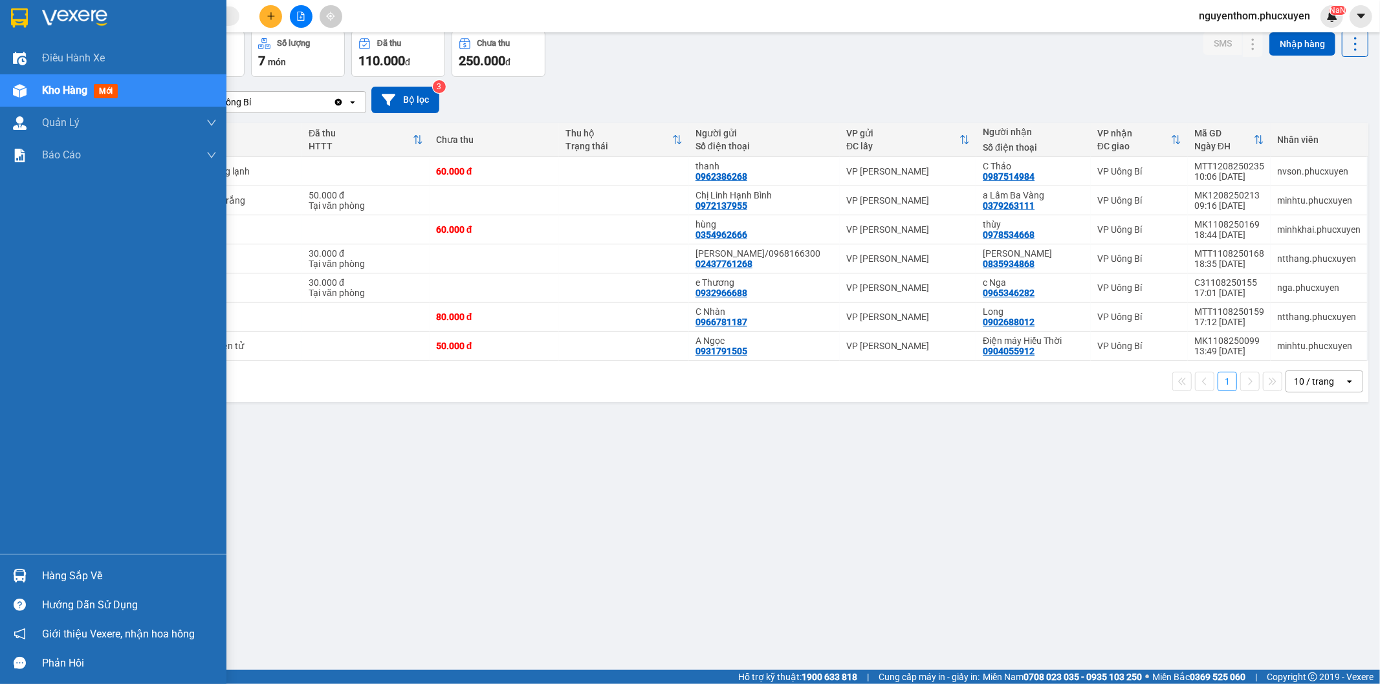
click at [59, 89] on span "Kho hàng" at bounding box center [64, 90] width 45 height 12
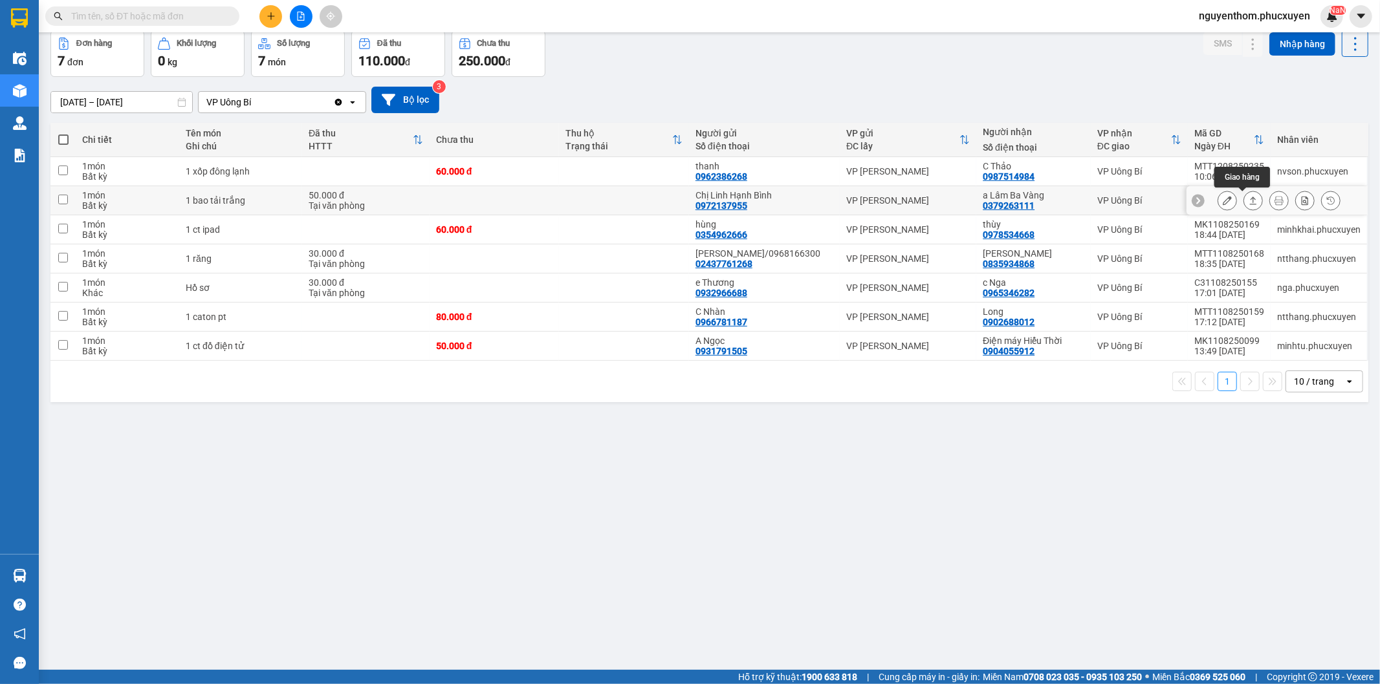
click at [1249, 201] on icon at bounding box center [1253, 200] width 9 height 9
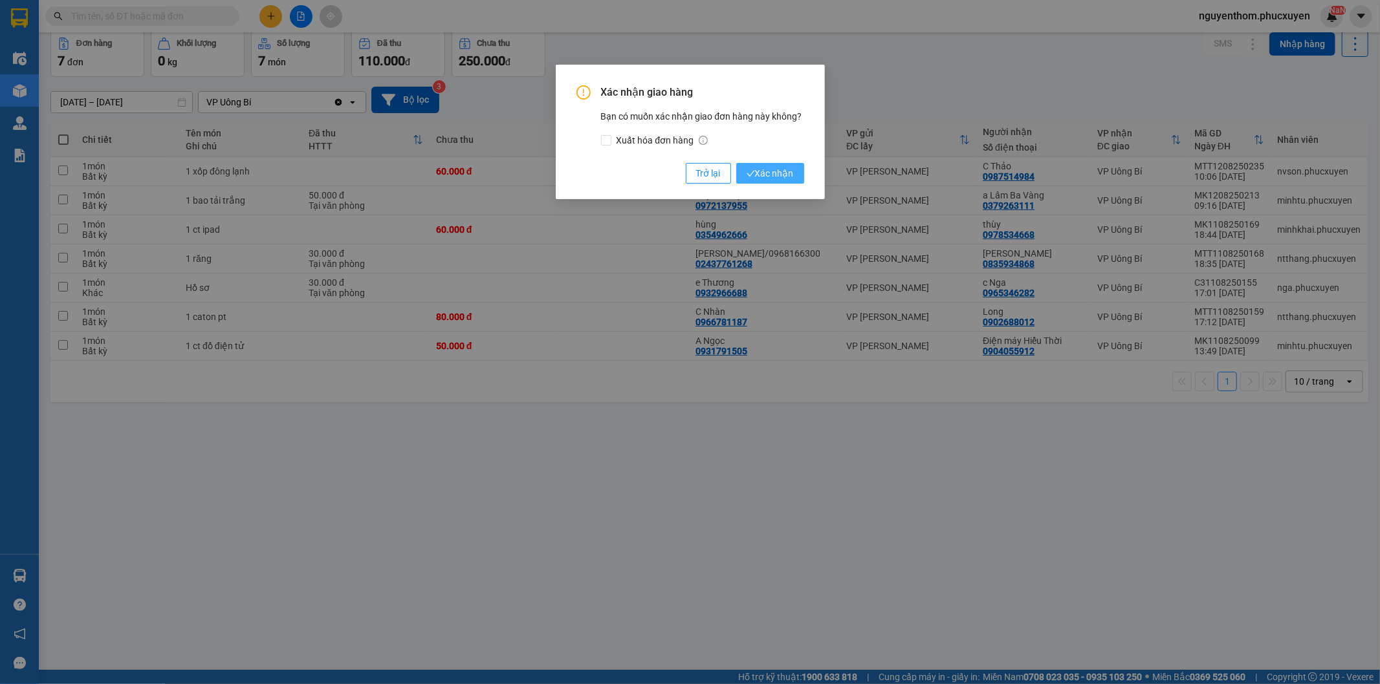
click at [773, 173] on span "Xác nhận" at bounding box center [770, 173] width 47 height 14
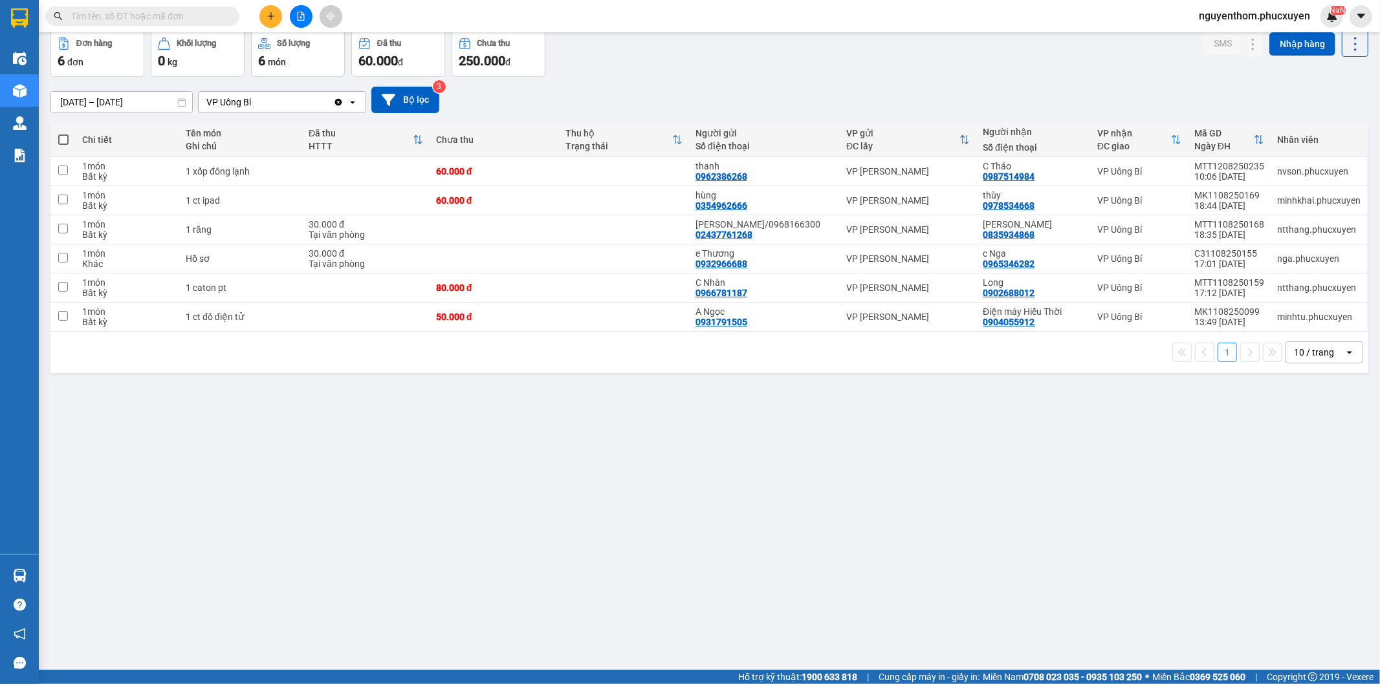
click at [278, 16] on button at bounding box center [270, 16] width 23 height 23
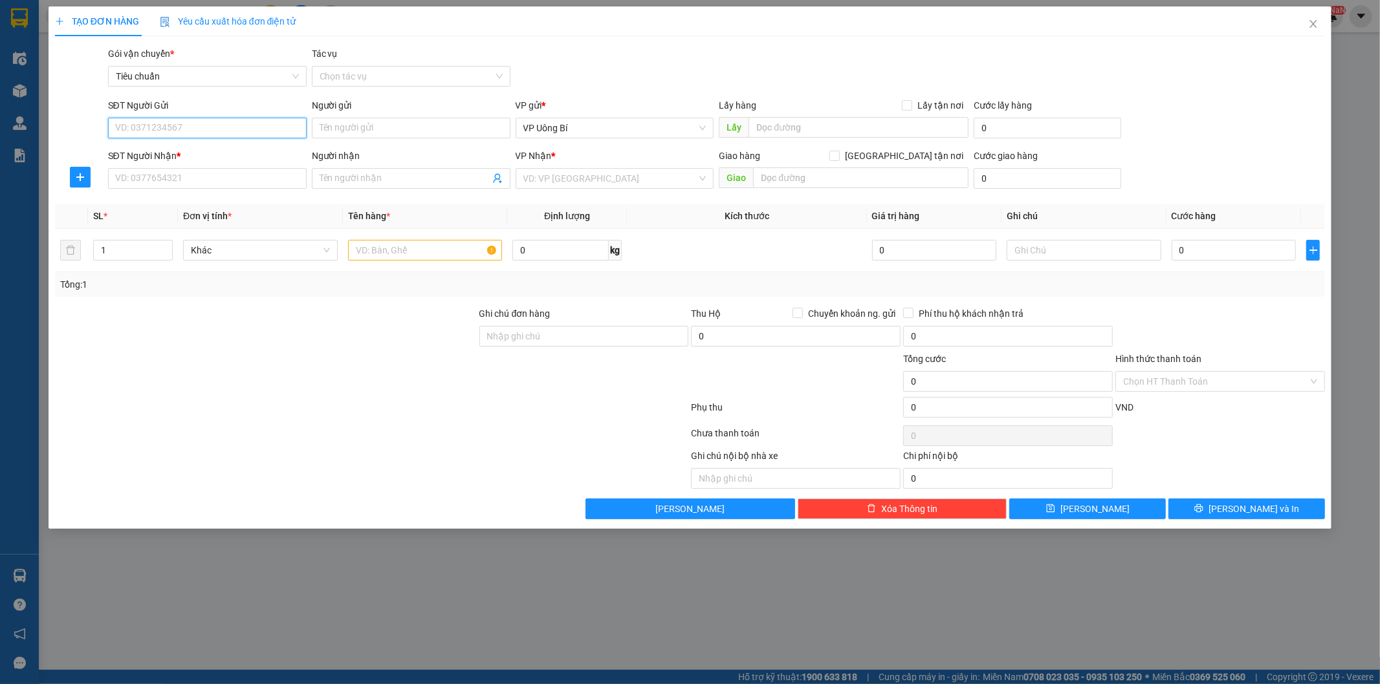
click at [256, 128] on input "SĐT Người Gửi" at bounding box center [207, 128] width 199 height 21
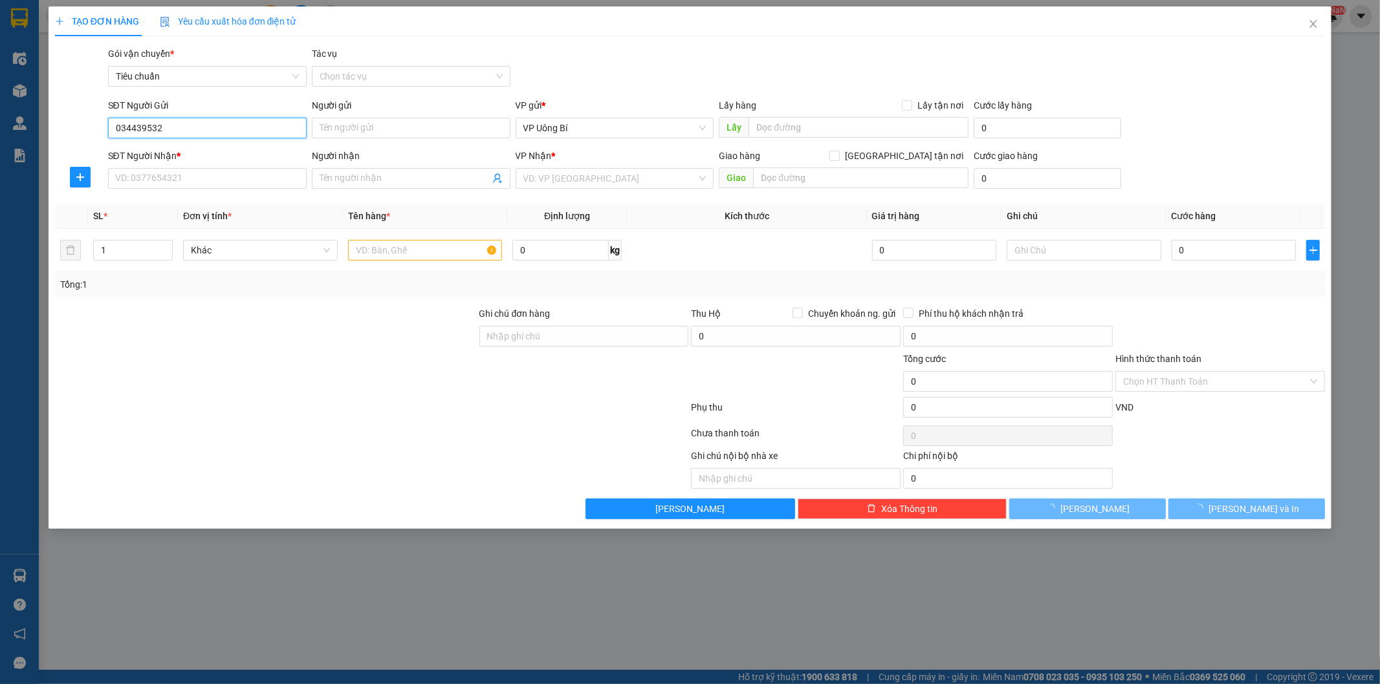
type input "0344395329"
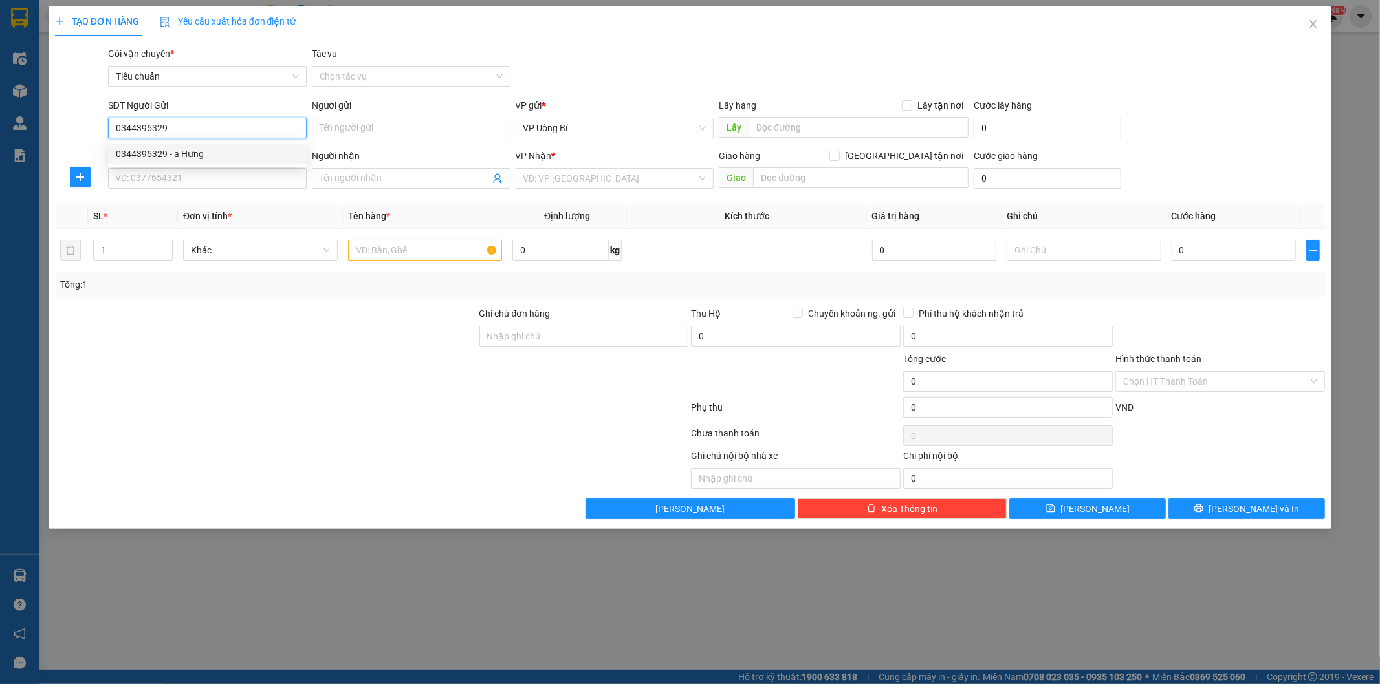
click at [221, 152] on div "0344395329 - a Hưng" at bounding box center [207, 154] width 183 height 14
type input "a Hưng"
type input "0344395329"
click at [230, 182] on input "SĐT Người Nhận *" at bounding box center [207, 178] width 199 height 21
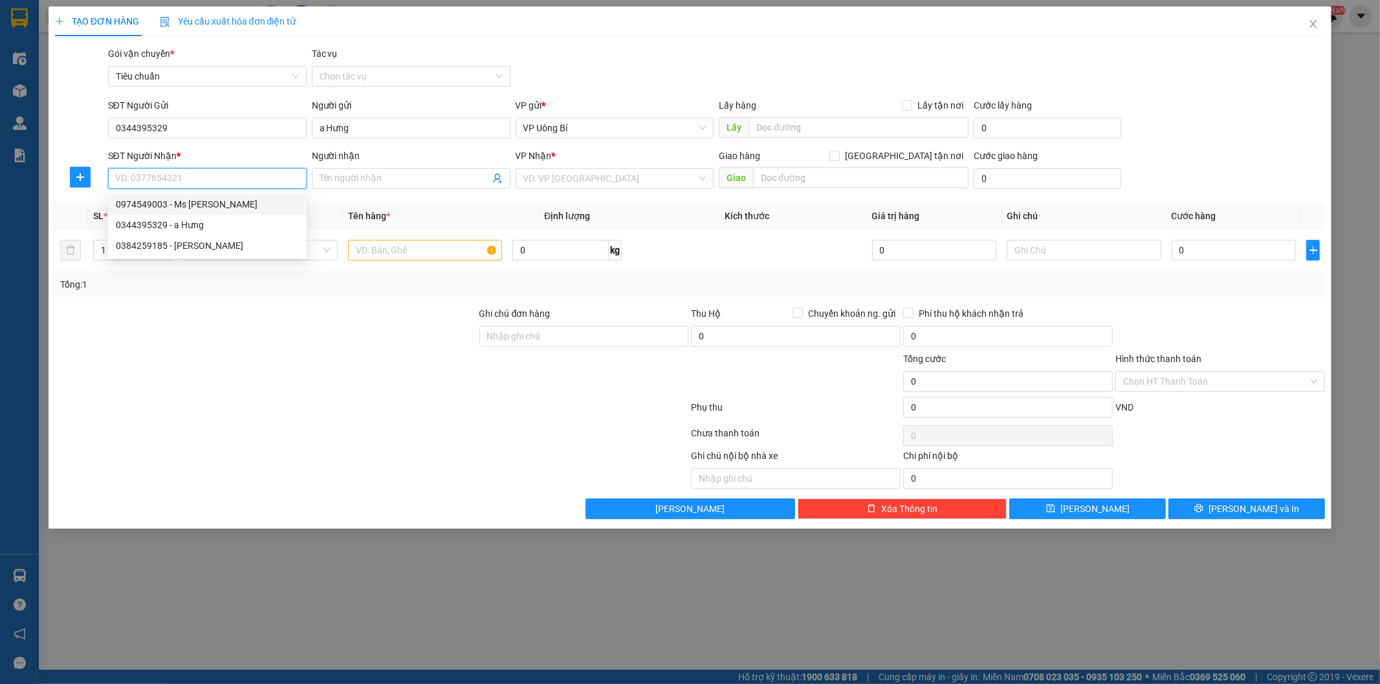
click at [213, 202] on div "0974549003 - Ms [PERSON_NAME]" at bounding box center [207, 204] width 183 height 14
type input "0974549003"
type input "Ms [PERSON_NAME]"
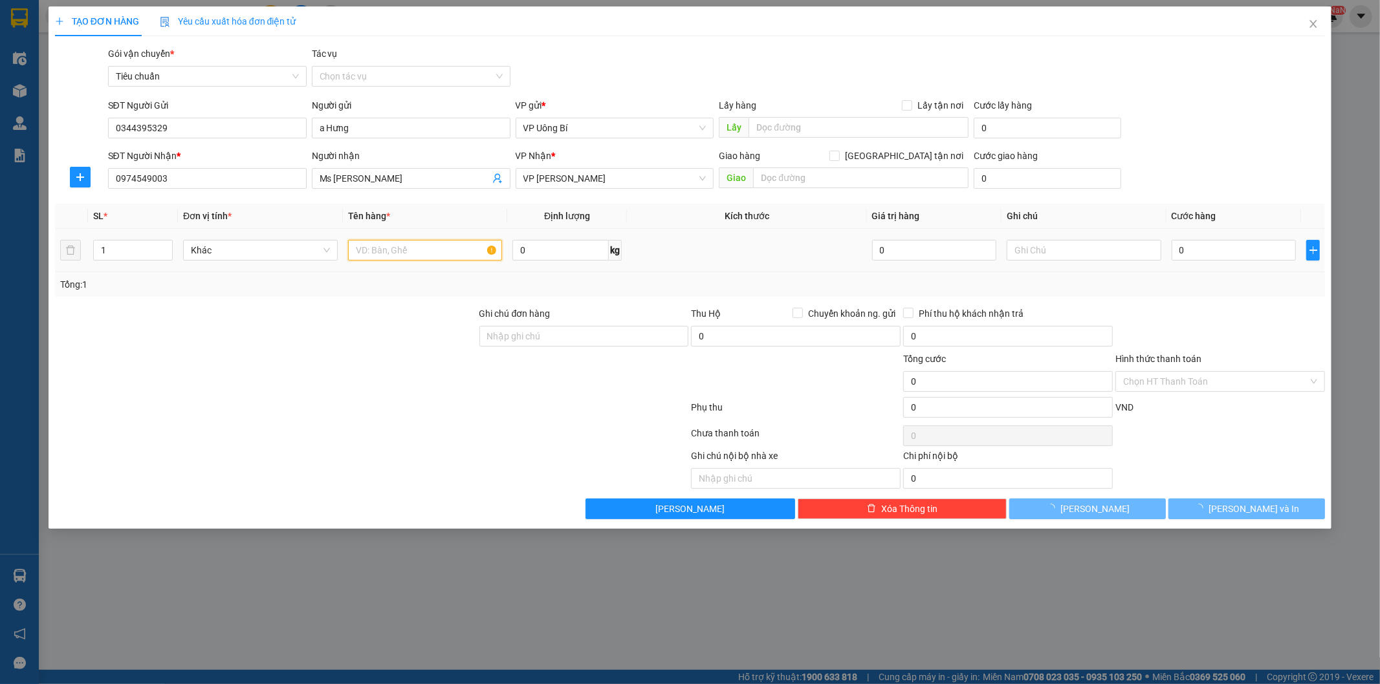
click at [428, 251] on input "text" at bounding box center [425, 250] width 155 height 21
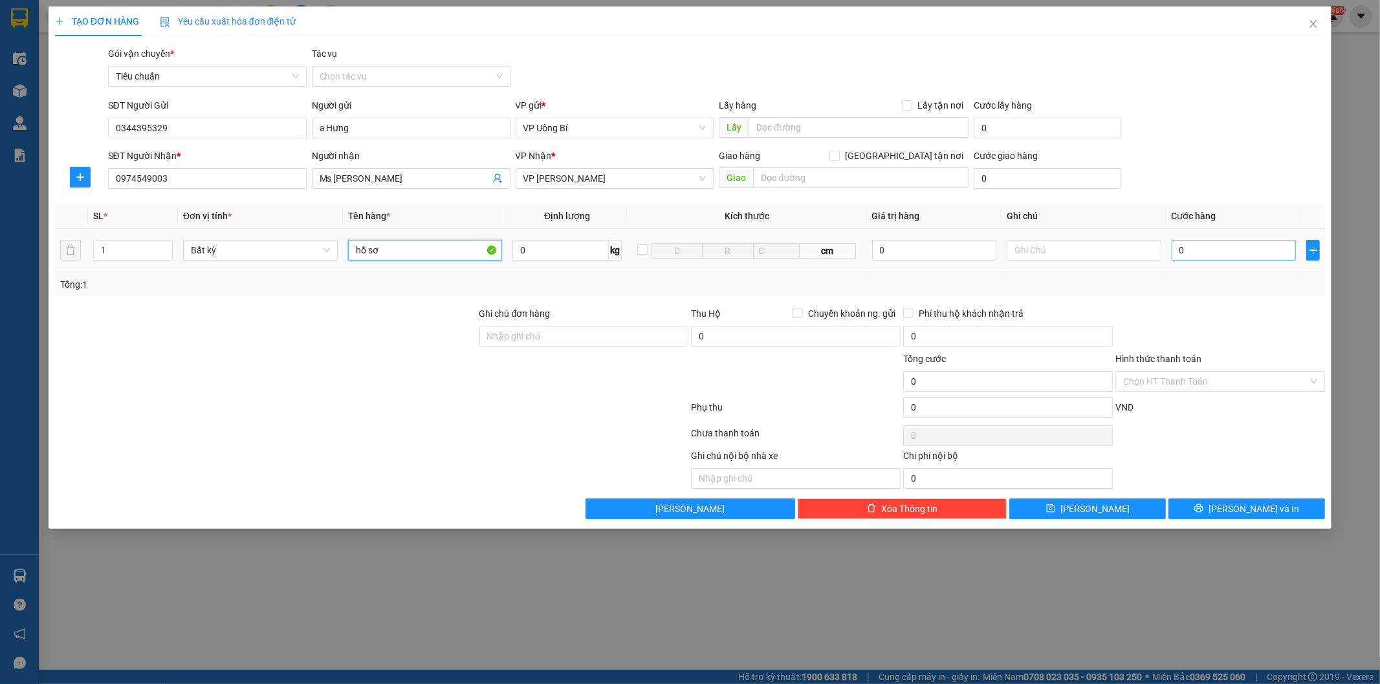
type input "hồ sơ"
click at [1242, 252] on input "0" at bounding box center [1234, 250] width 124 height 21
type input "3"
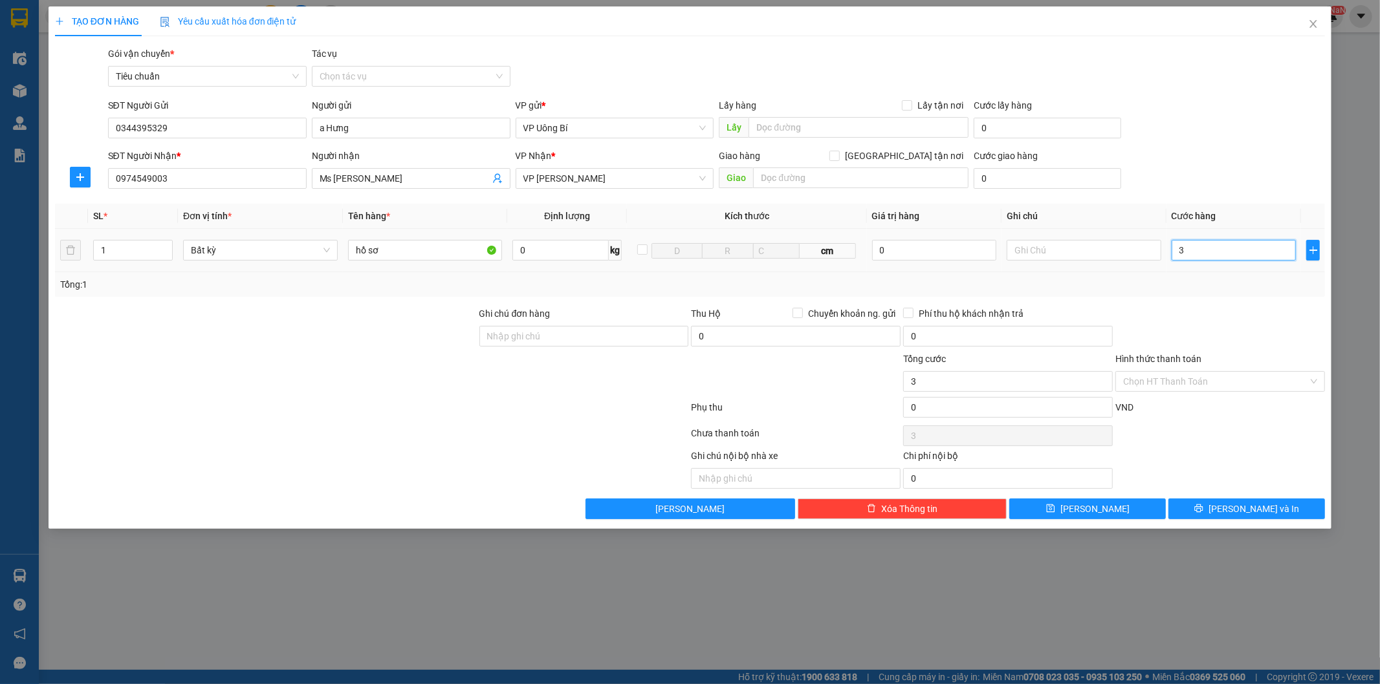
type input "30"
click at [190, 178] on input "0974549003" at bounding box center [207, 178] width 199 height 21
type input "30.000"
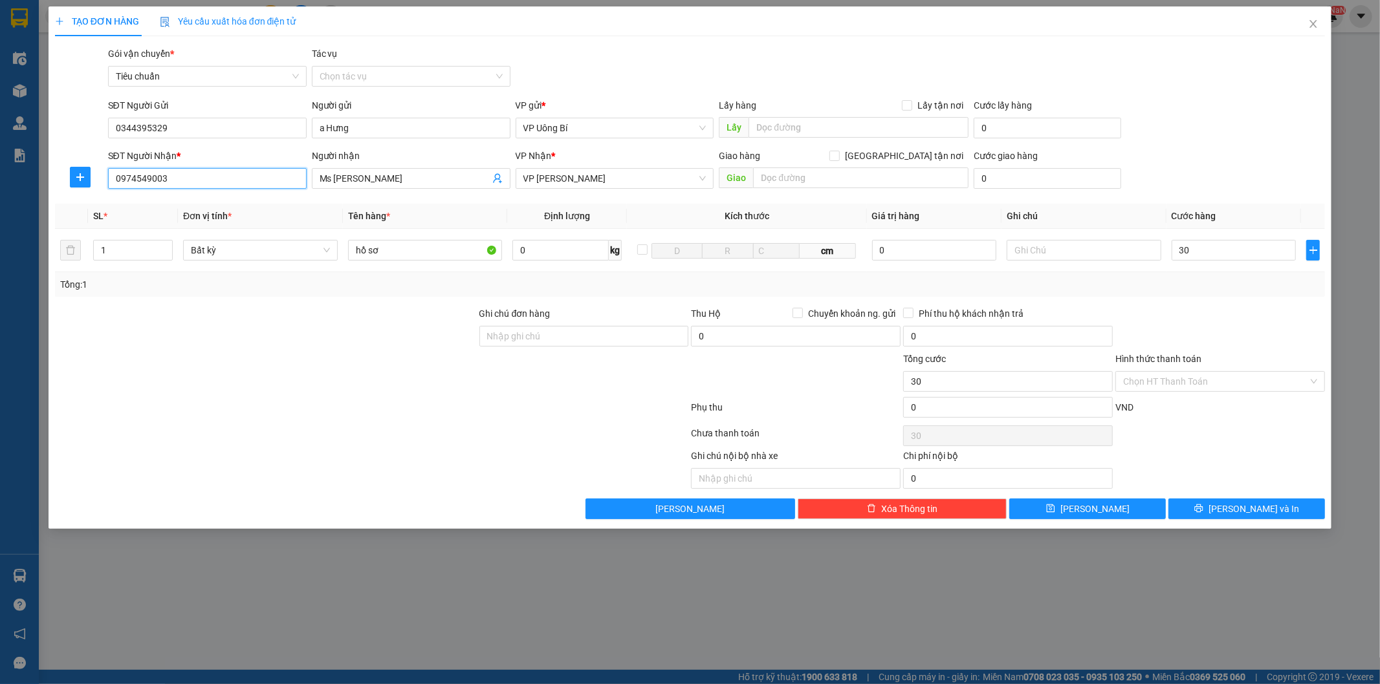
type input "30.000"
type input "0"
type input "0978002618"
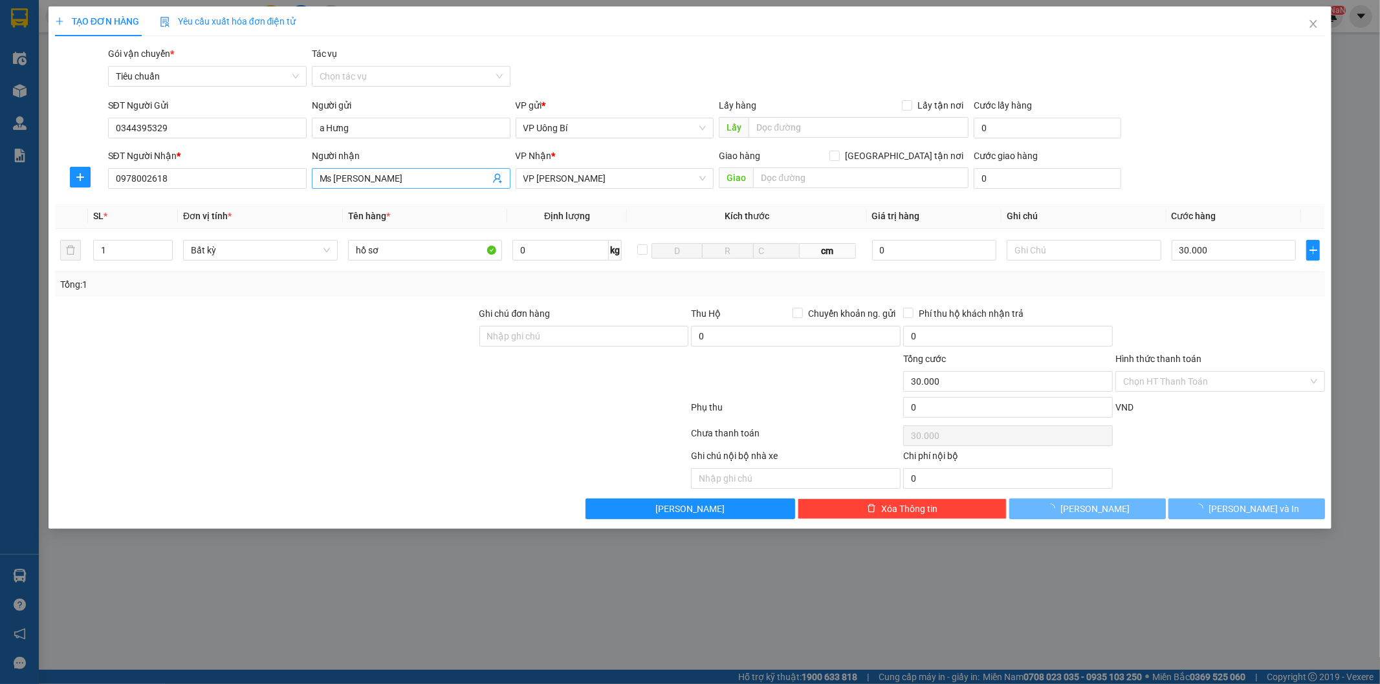
click at [364, 176] on input "Ms [PERSON_NAME]" at bounding box center [405, 178] width 170 height 14
click at [359, 176] on input "Ms [PERSON_NAME]" at bounding box center [405, 178] width 170 height 14
type input "Ms [PERSON_NAME]"
drag, startPoint x: 524, startPoint y: 448, endPoint x: 519, endPoint y: 438, distance: 11.3
click at [524, 447] on div "Transit Pickup Surcharge Ids Transit Deliver Surcharge Ids Transit Deliver Surc…" at bounding box center [690, 283] width 1271 height 473
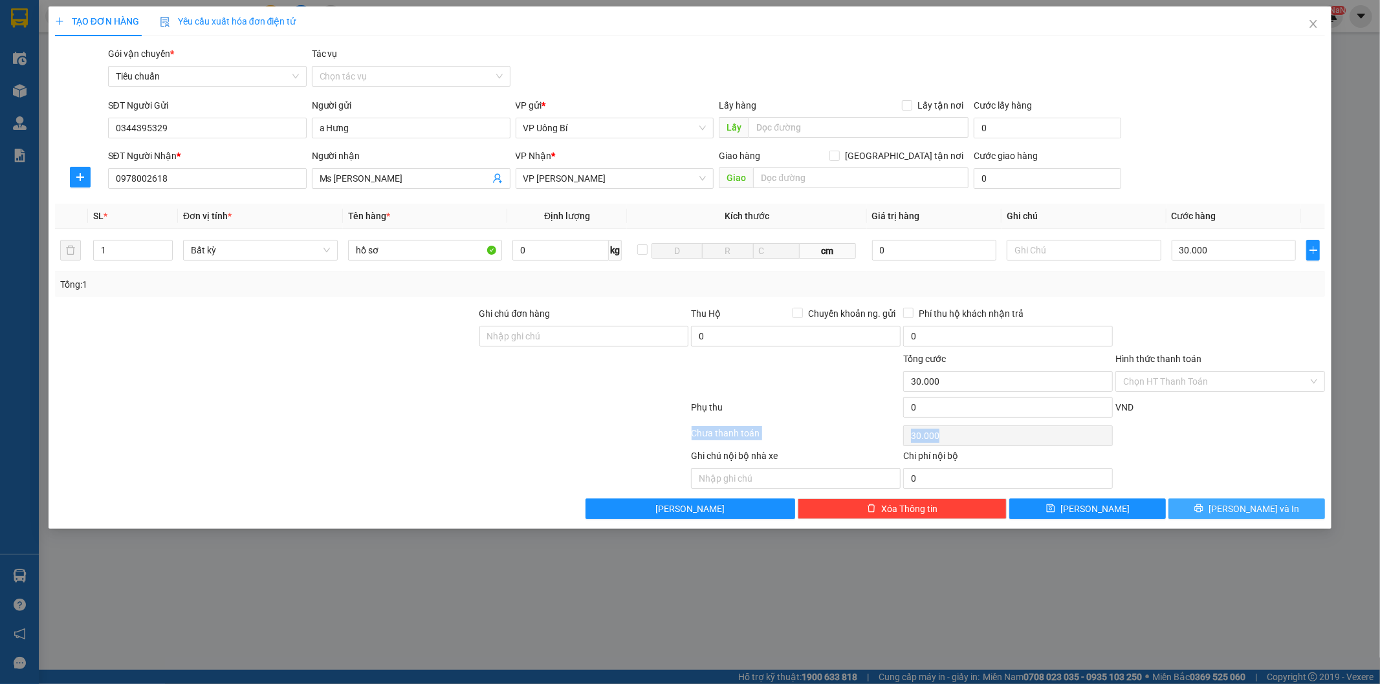
click at [1234, 511] on button "[PERSON_NAME] và In" at bounding box center [1246, 509] width 157 height 21
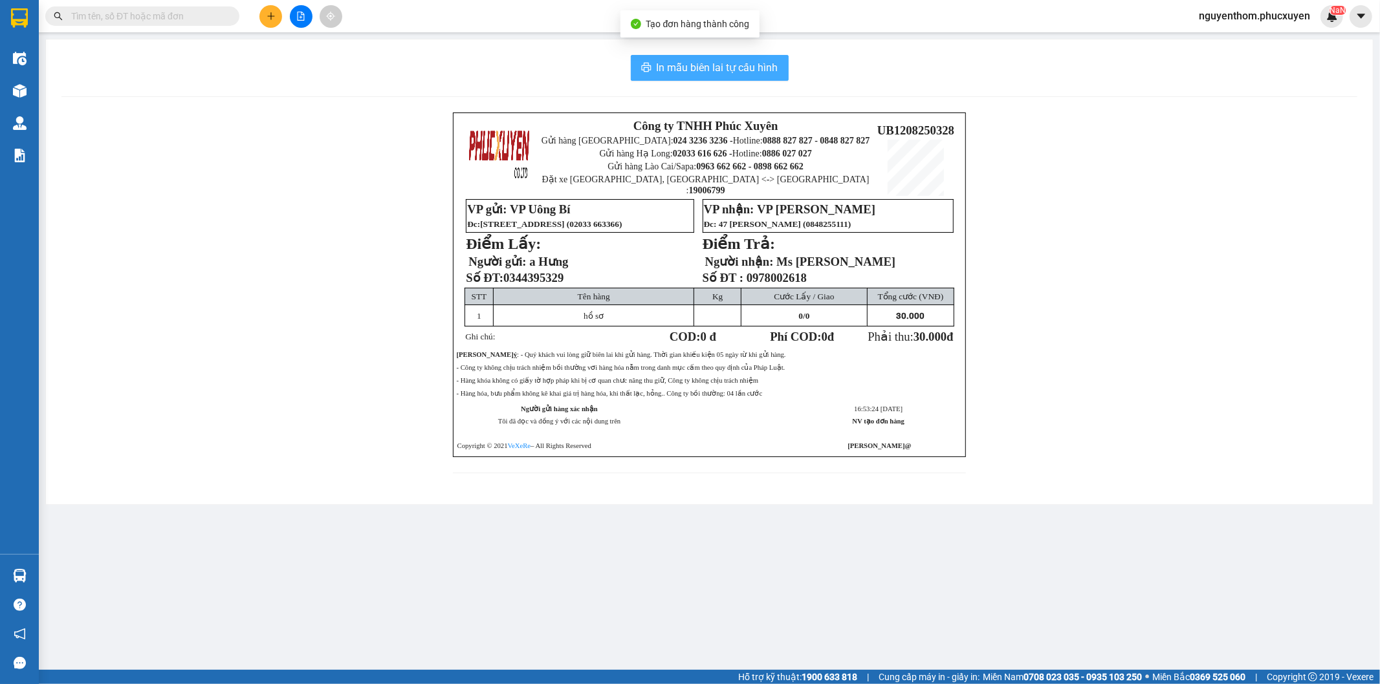
click at [709, 69] on span "In mẫu biên lai tự cấu hình" at bounding box center [718, 68] width 122 height 16
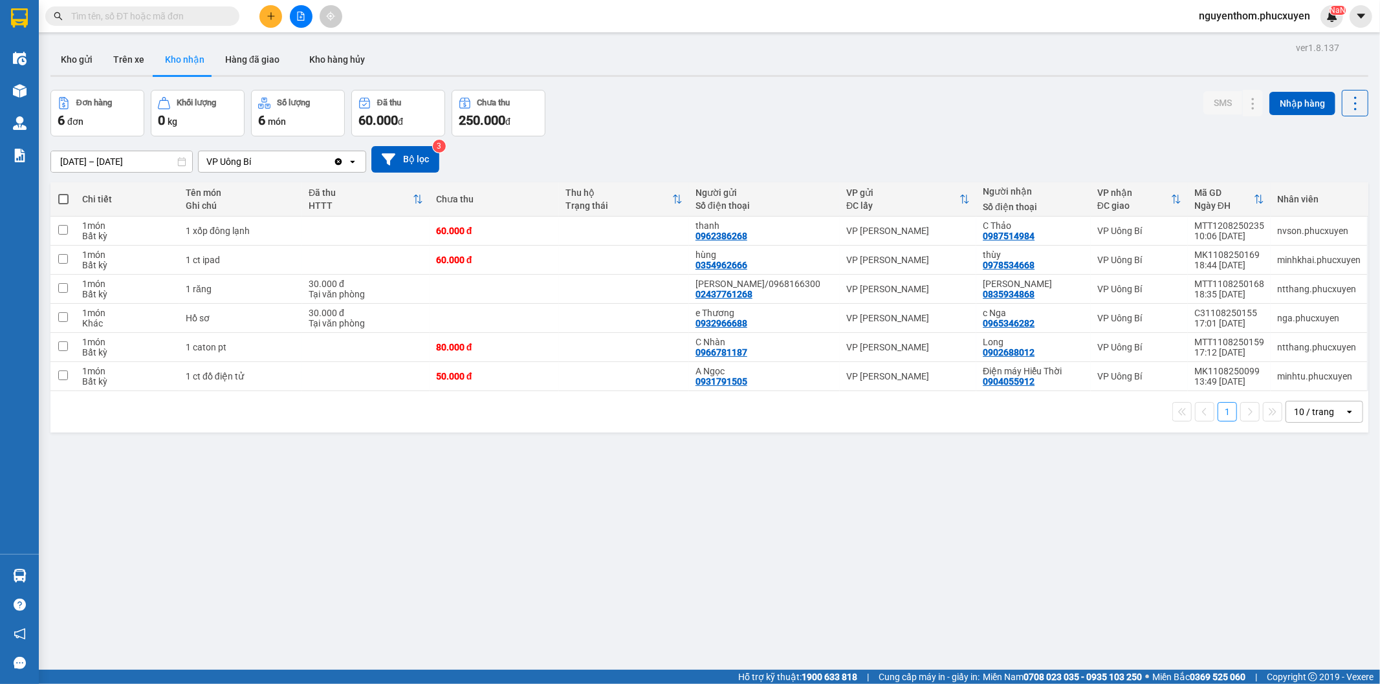
drag, startPoint x: 608, startPoint y: 591, endPoint x: 608, endPoint y: 579, distance: 11.6
click at [608, 591] on div "ver 1.8.137 Kho gửi Trên xe Kho nhận Hàng đã giao Kho hàng hủy Đơn hàng 6 đơn K…" at bounding box center [709, 381] width 1328 height 684
click at [81, 56] on button "Kho gửi" at bounding box center [76, 59] width 52 height 31
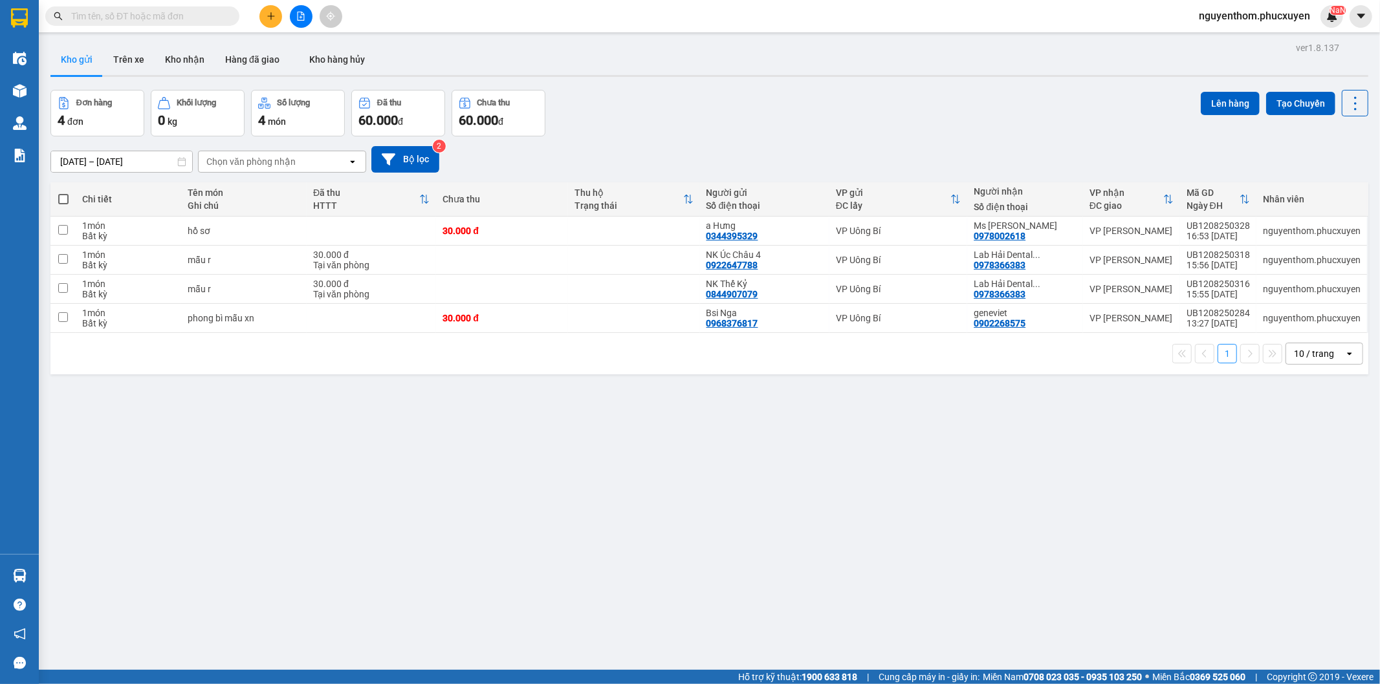
click at [63, 195] on span at bounding box center [63, 199] width 10 height 10
click at [63, 193] on input "checkbox" at bounding box center [63, 193] width 0 height 0
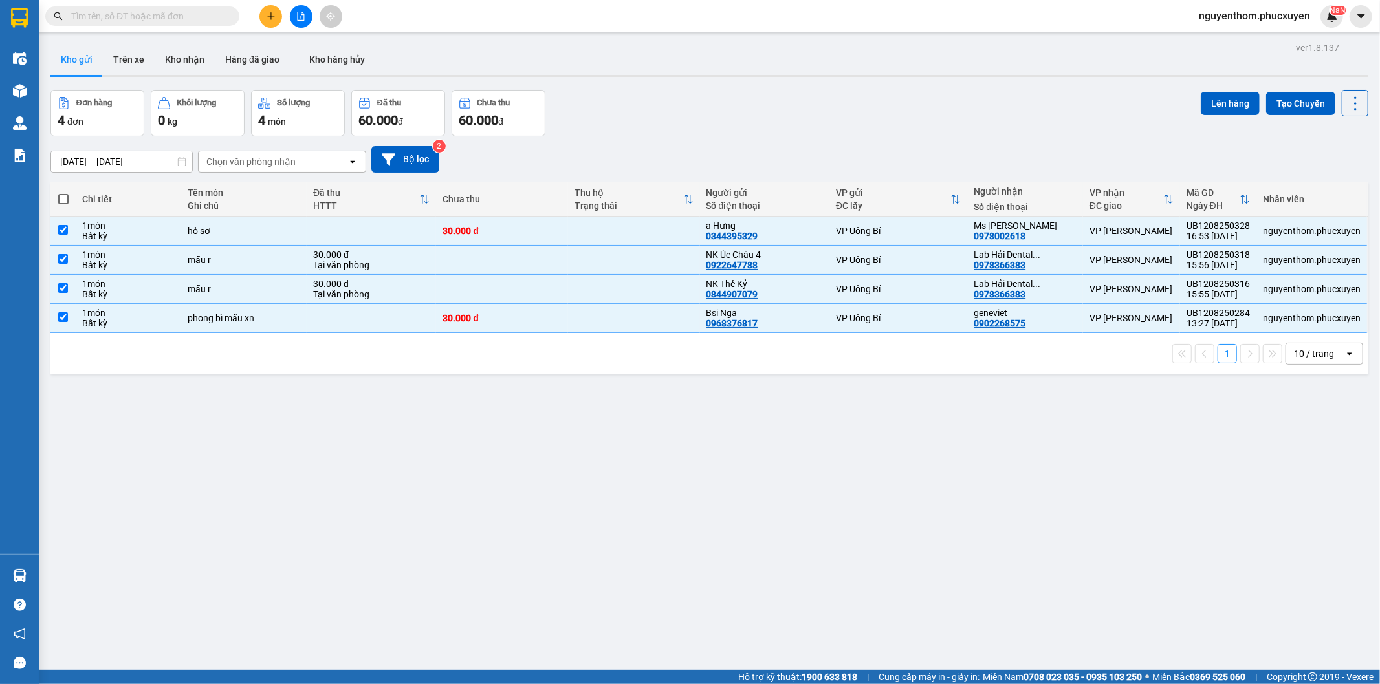
checkbox input "true"
click at [1215, 111] on button "Lên hàng" at bounding box center [1230, 103] width 59 height 23
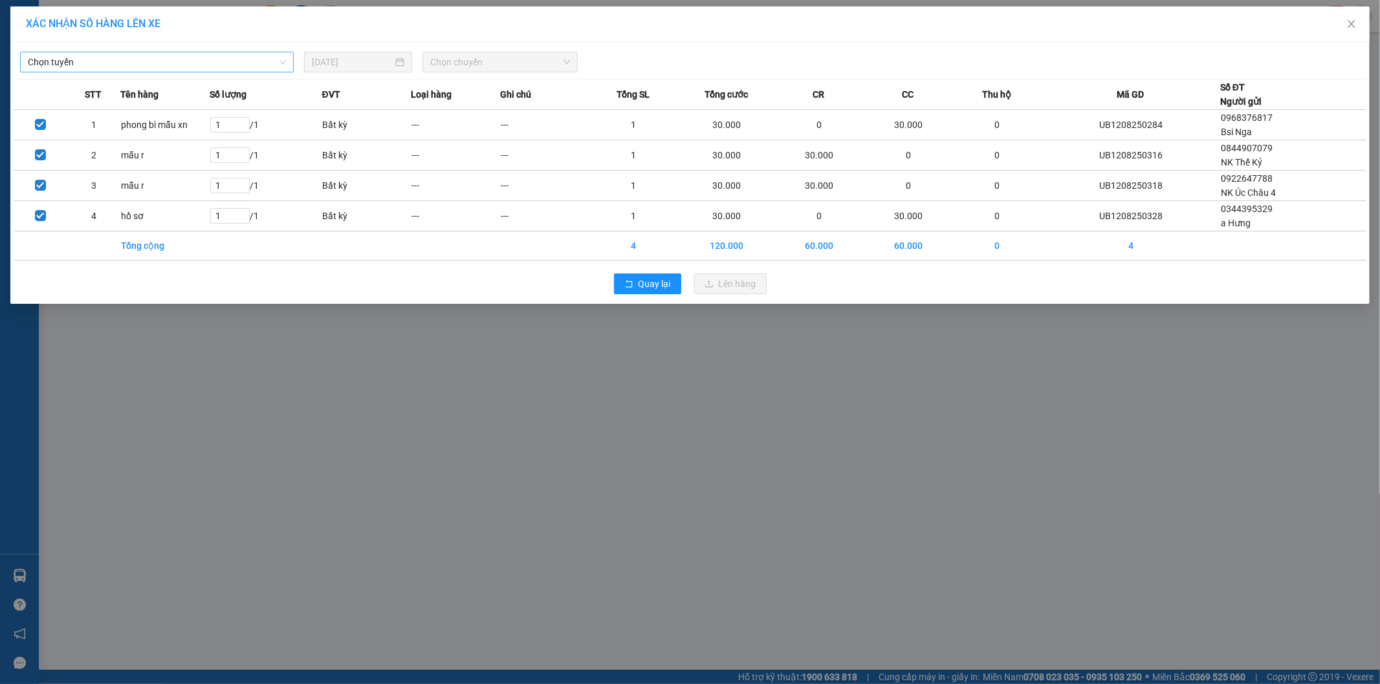
click at [254, 67] on span "Chọn tuyến" at bounding box center [157, 61] width 258 height 19
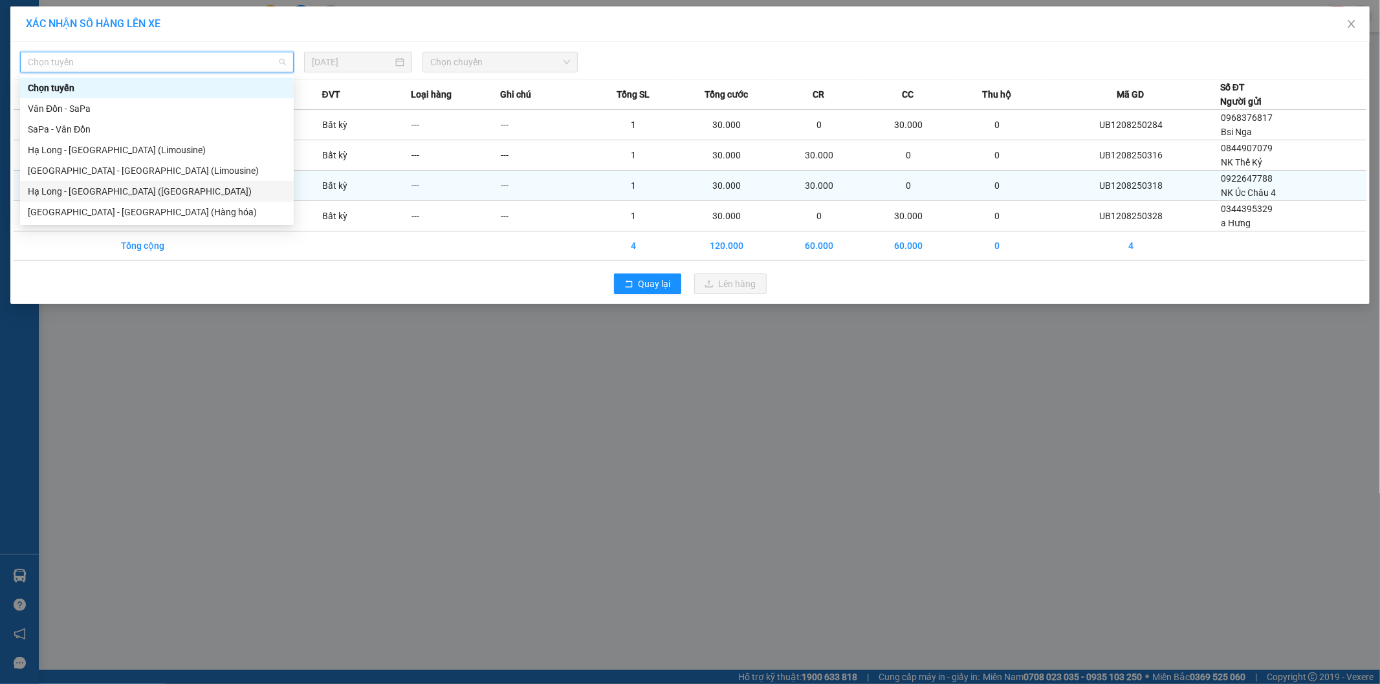
drag, startPoint x: 146, startPoint y: 188, endPoint x: 206, endPoint y: 179, distance: 60.8
click at [150, 189] on div "Hạ Long - [GEOGRAPHIC_DATA] ([GEOGRAPHIC_DATA])" at bounding box center [157, 191] width 258 height 14
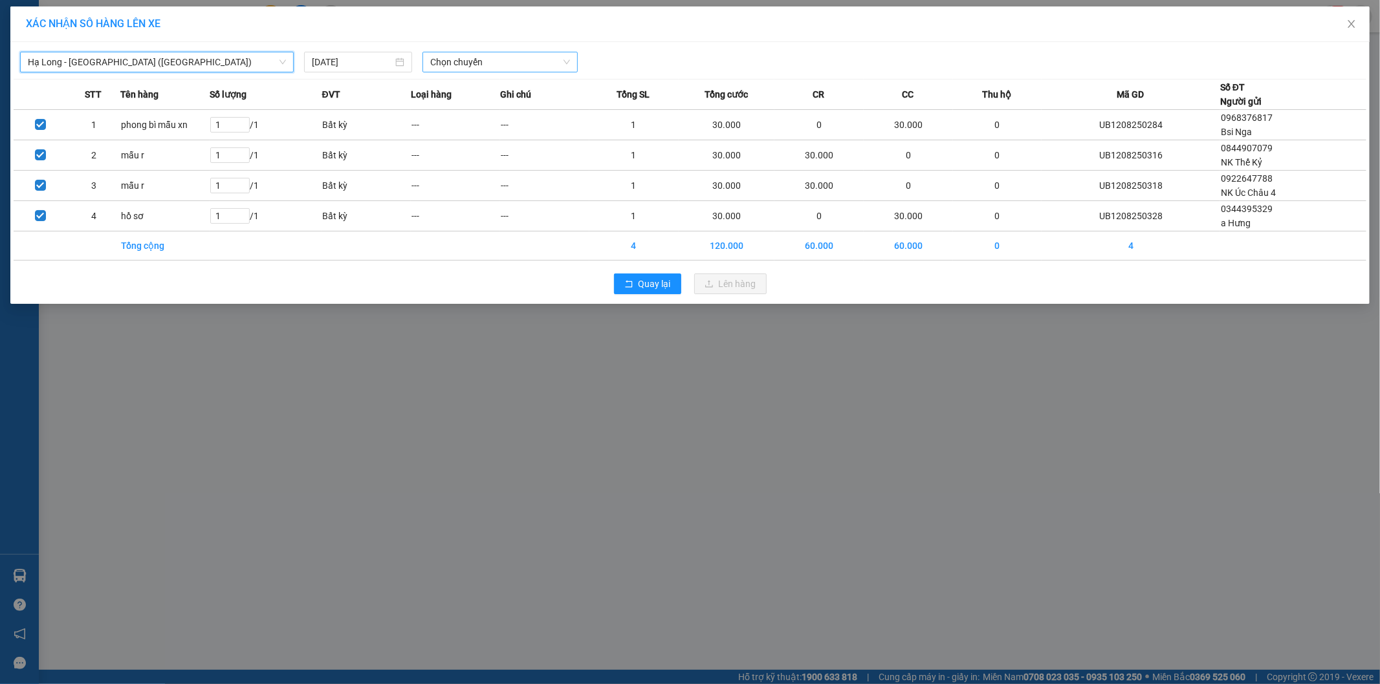
click at [518, 60] on span "Chọn chuyến" at bounding box center [500, 61] width 140 height 19
click at [503, 107] on div "10:00 - 14H-009.60" at bounding box center [480, 109] width 101 height 14
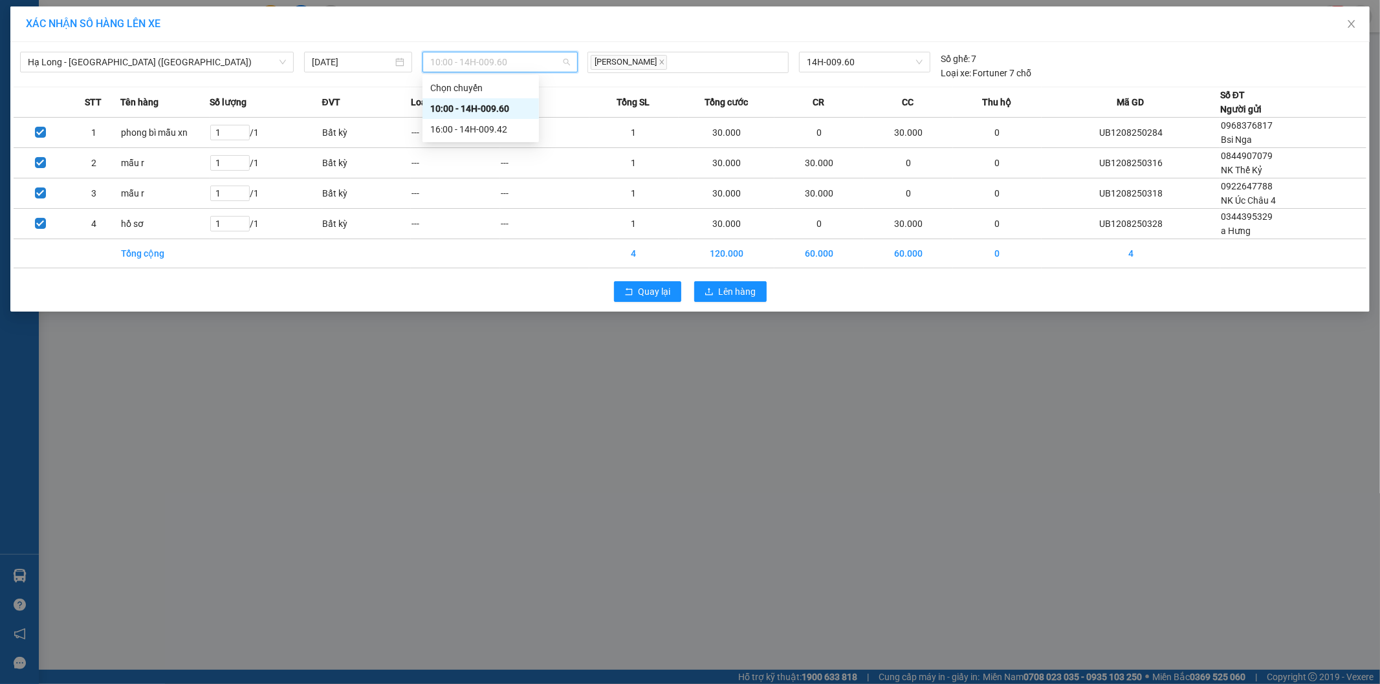
click at [528, 61] on span "10:00 - 14H-009.60" at bounding box center [500, 61] width 140 height 19
click at [496, 128] on div "16:00 - 14H-009.42" at bounding box center [480, 129] width 101 height 14
click at [735, 292] on span "Lên hàng" at bounding box center [738, 292] width 38 height 14
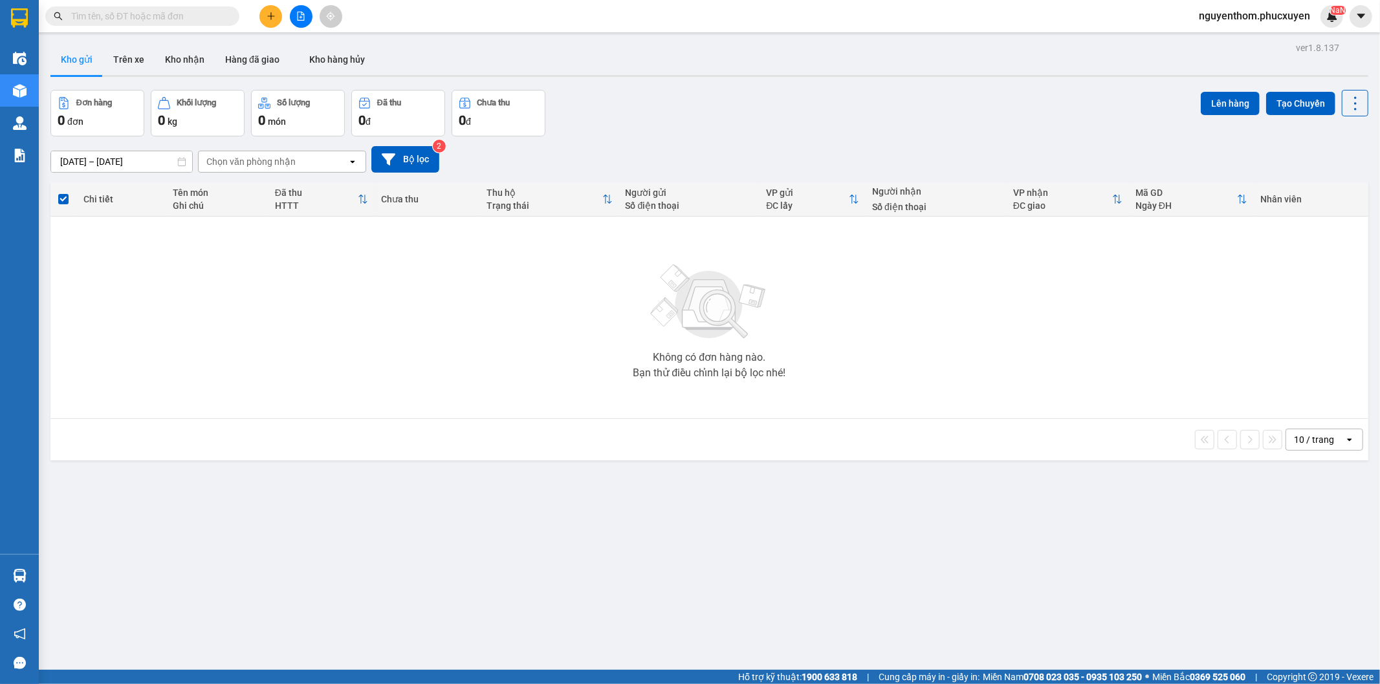
click at [274, 10] on button at bounding box center [270, 16] width 23 height 23
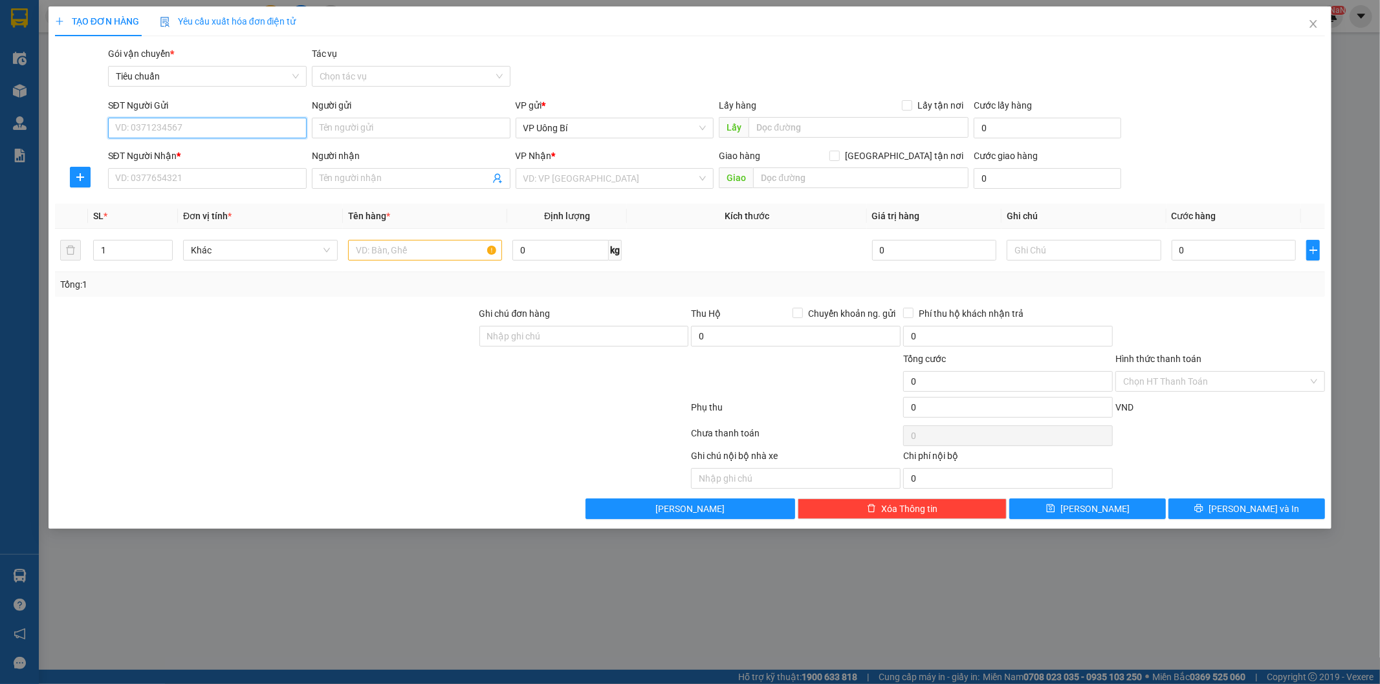
drag, startPoint x: 286, startPoint y: 131, endPoint x: 277, endPoint y: 134, distance: 9.6
click at [285, 131] on input "SĐT Người Gửi" at bounding box center [207, 128] width 199 height 21
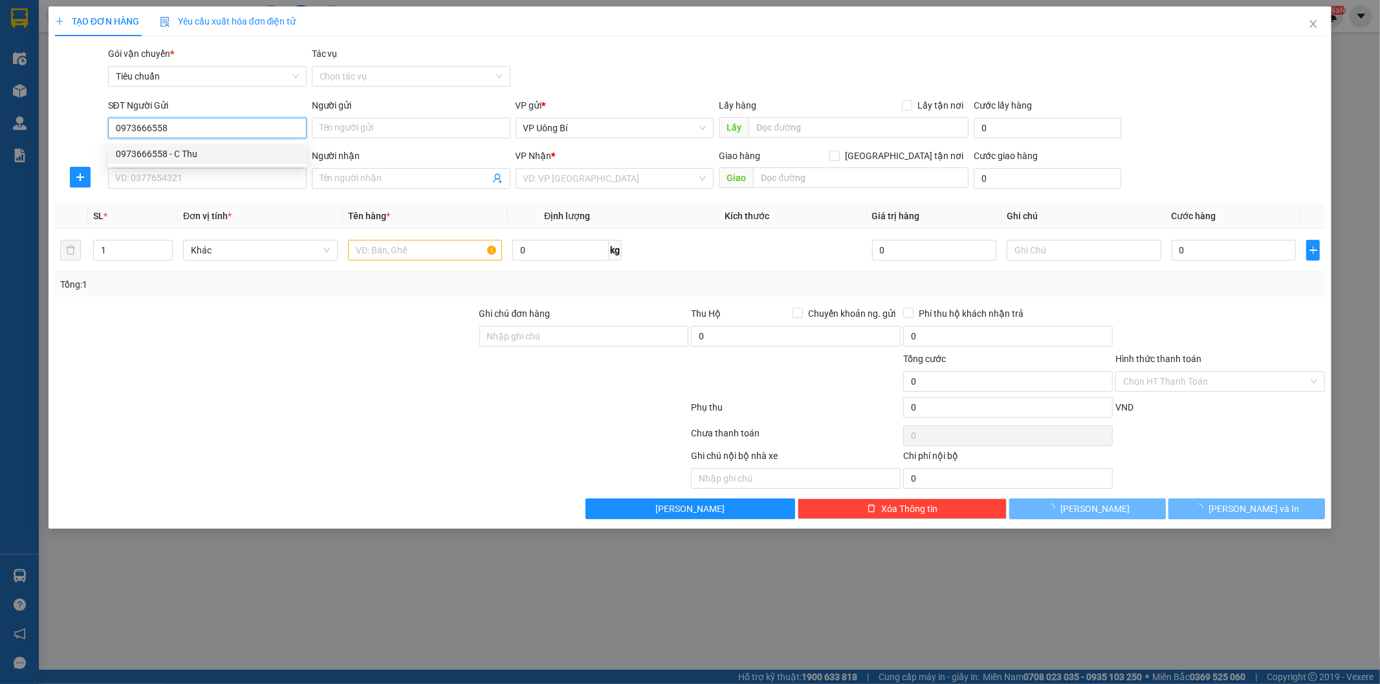
click at [224, 144] on div "0973666558 - C Thu" at bounding box center [207, 154] width 199 height 21
type input "0973666558"
click at [216, 177] on input "SĐT Người Nhận *" at bounding box center [207, 178] width 199 height 21
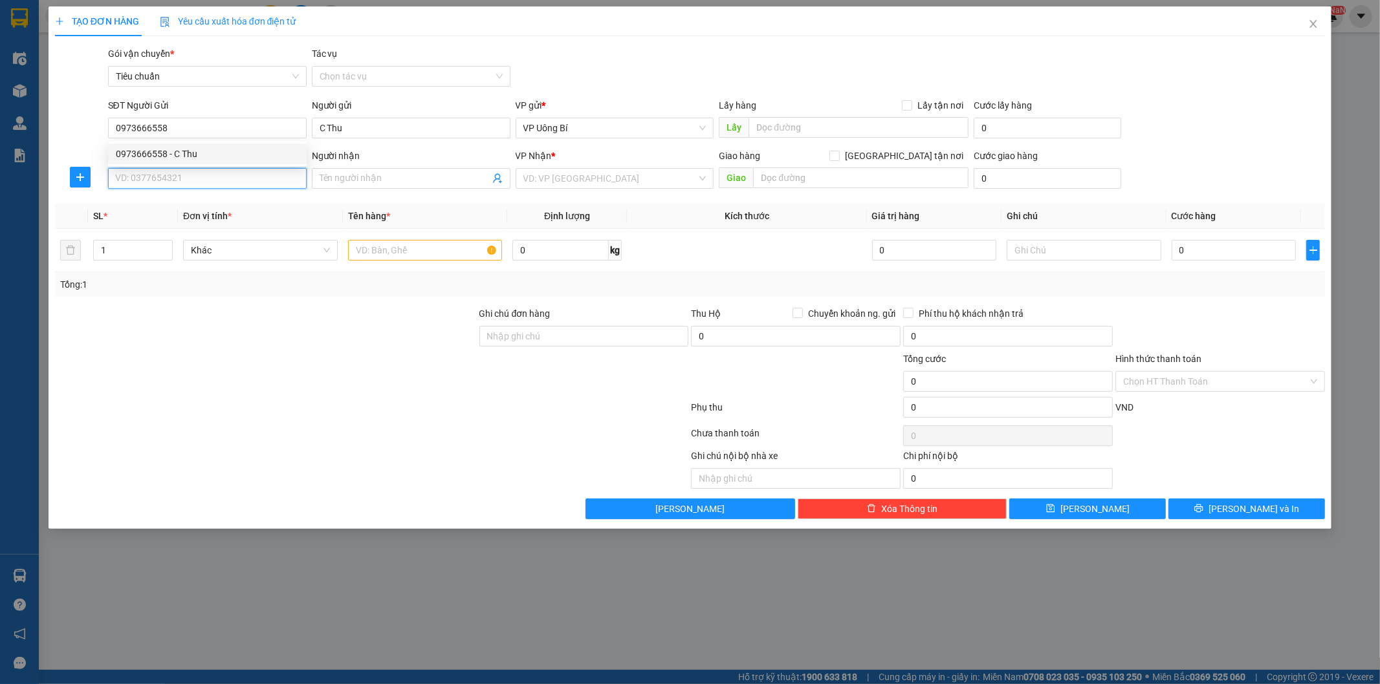
type input "C Thu"
click at [216, 177] on input "SĐT Người Nhận *" at bounding box center [207, 178] width 199 height 21
click at [230, 204] on div "0902295777 - Kính Măt Đức Việt/0944859555" at bounding box center [210, 204] width 188 height 14
type input "0902295777"
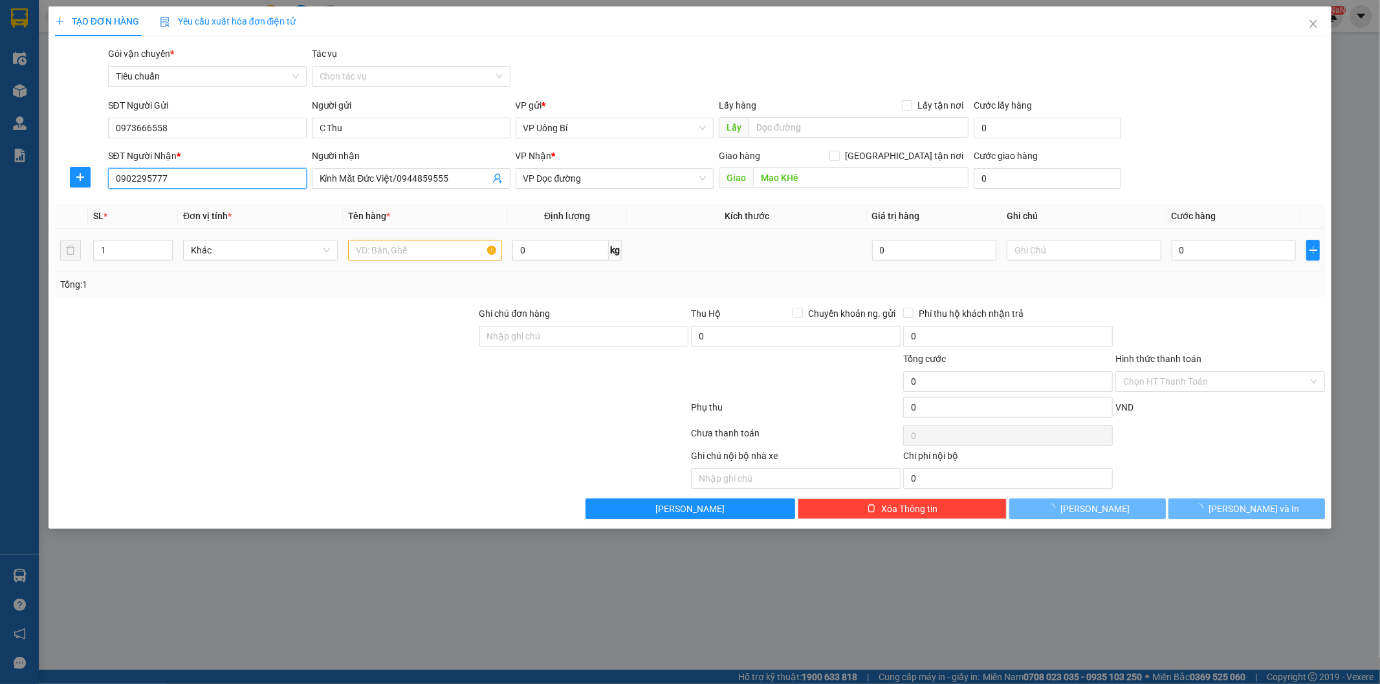
type input "Kính Măt Đức Việt/0944859555"
type input "Mạo KHê"
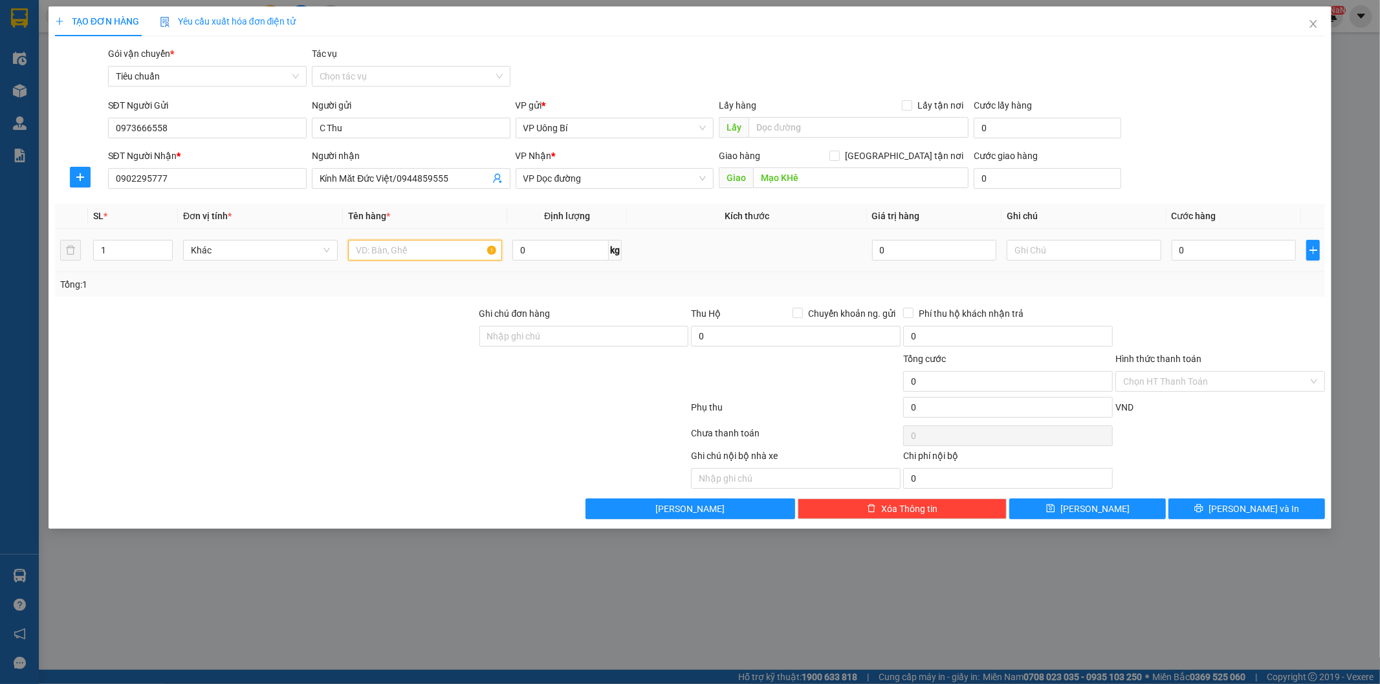
click at [450, 252] on input "text" at bounding box center [425, 250] width 155 height 21
type input "1 hộp mắt kính"
click at [1254, 253] on input "0" at bounding box center [1234, 250] width 124 height 21
type input "3"
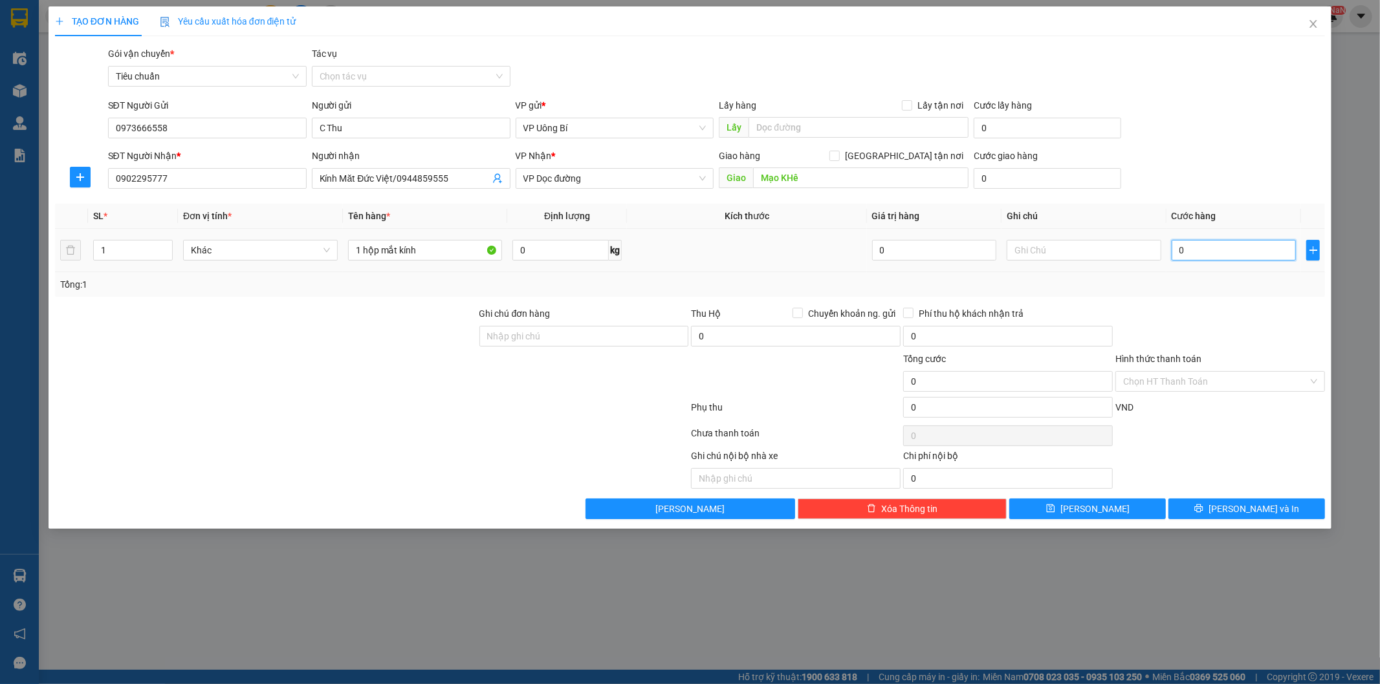
type input "3"
type input "30"
type input "30.000"
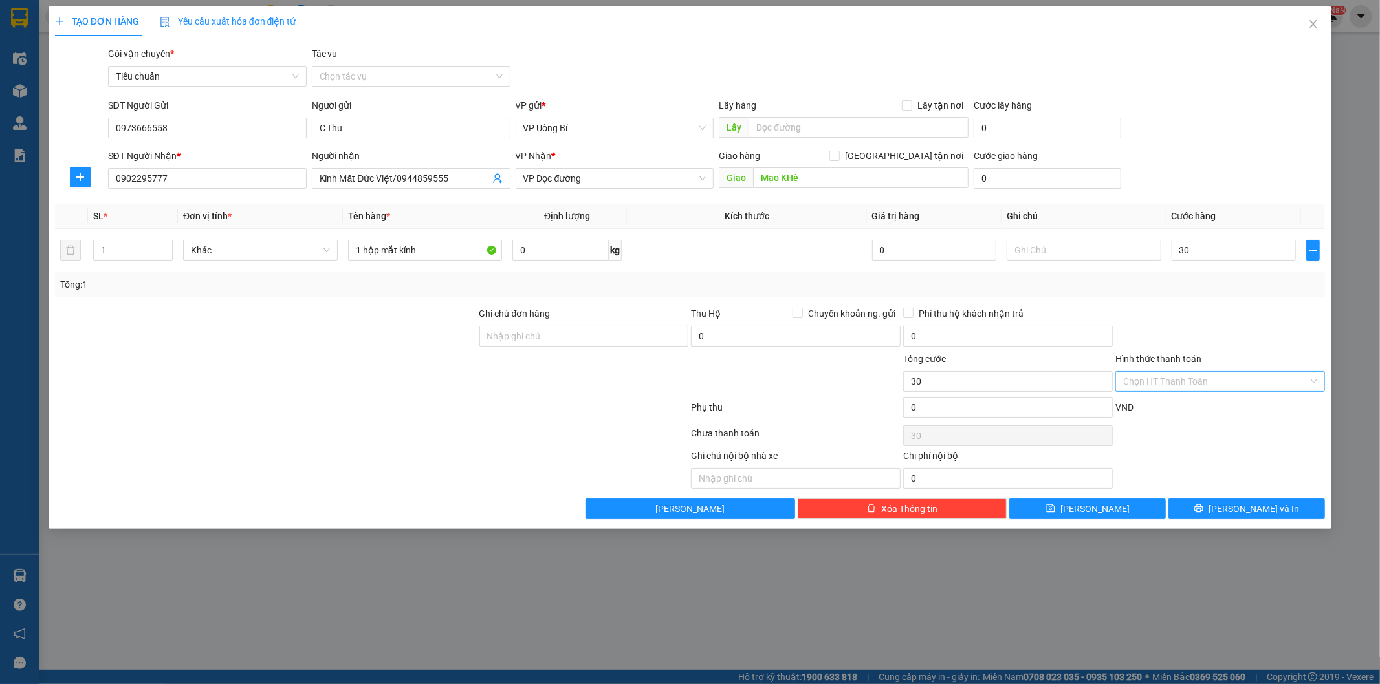
type input "30.000"
click at [1245, 384] on input "Hình thức thanh toán" at bounding box center [1215, 381] width 185 height 19
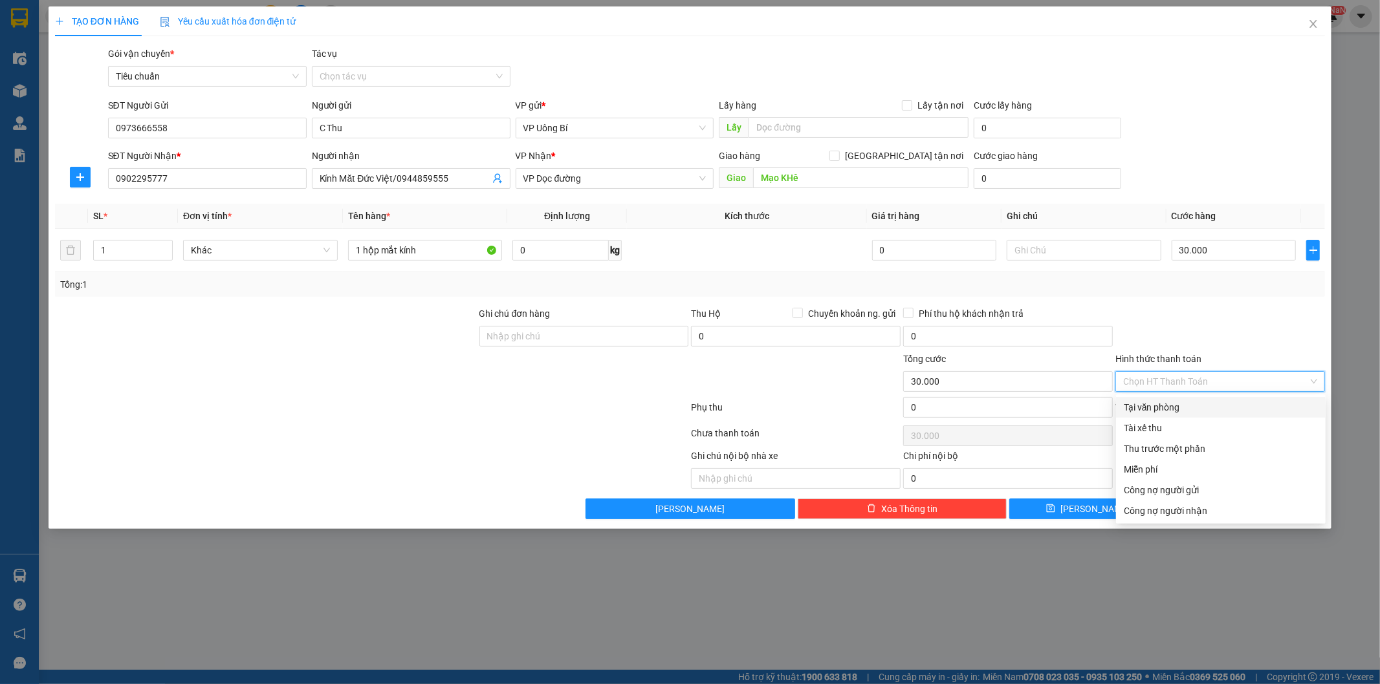
click at [1183, 408] on div "Tại văn phòng" at bounding box center [1221, 407] width 194 height 14
type input "0"
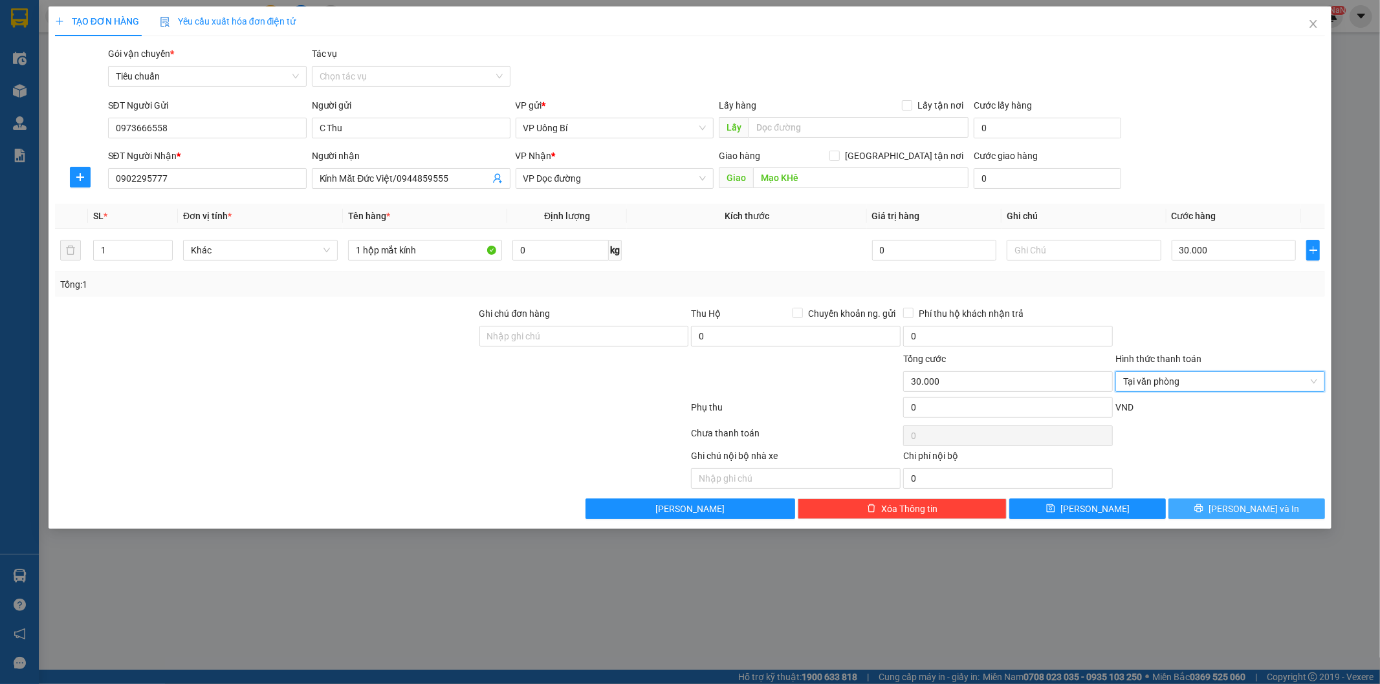
click at [1212, 508] on button "[PERSON_NAME] và In" at bounding box center [1246, 509] width 157 height 21
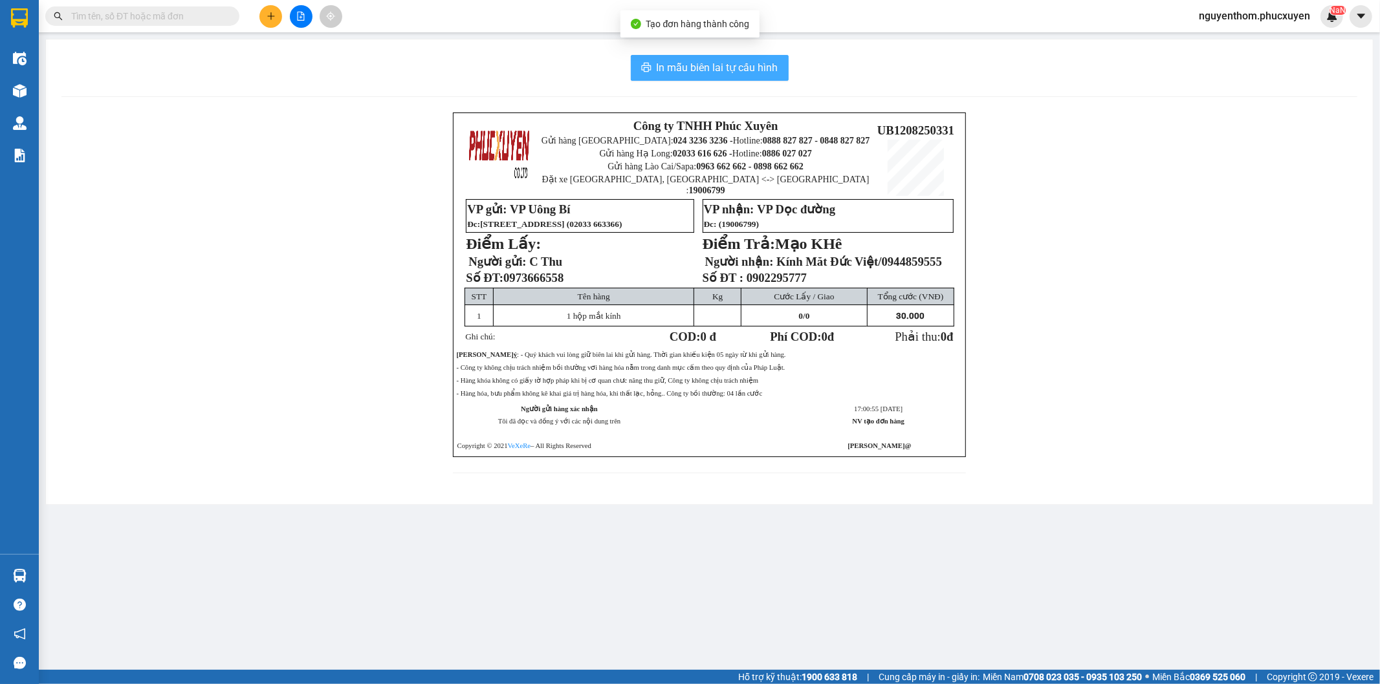
click at [708, 65] on span "In mẫu biên lai tự cấu hình" at bounding box center [718, 68] width 122 height 16
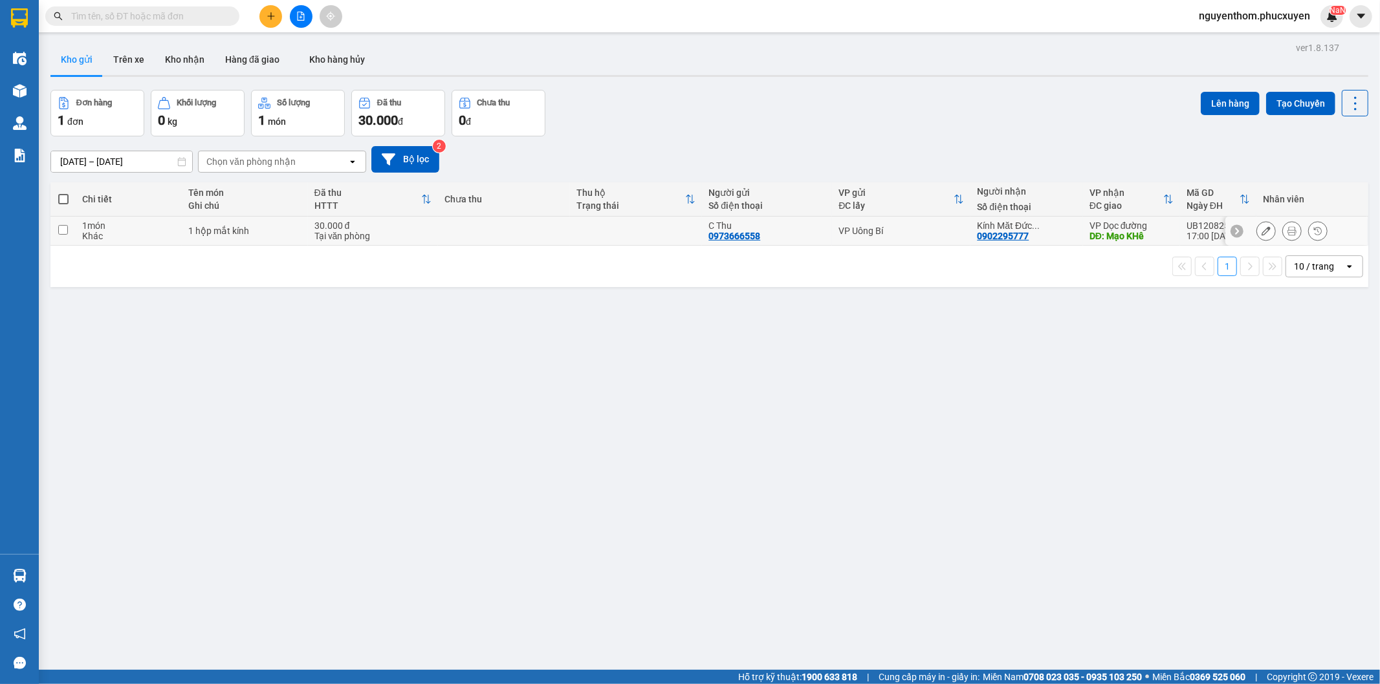
click at [637, 225] on td at bounding box center [636, 231] width 132 height 29
checkbox input "true"
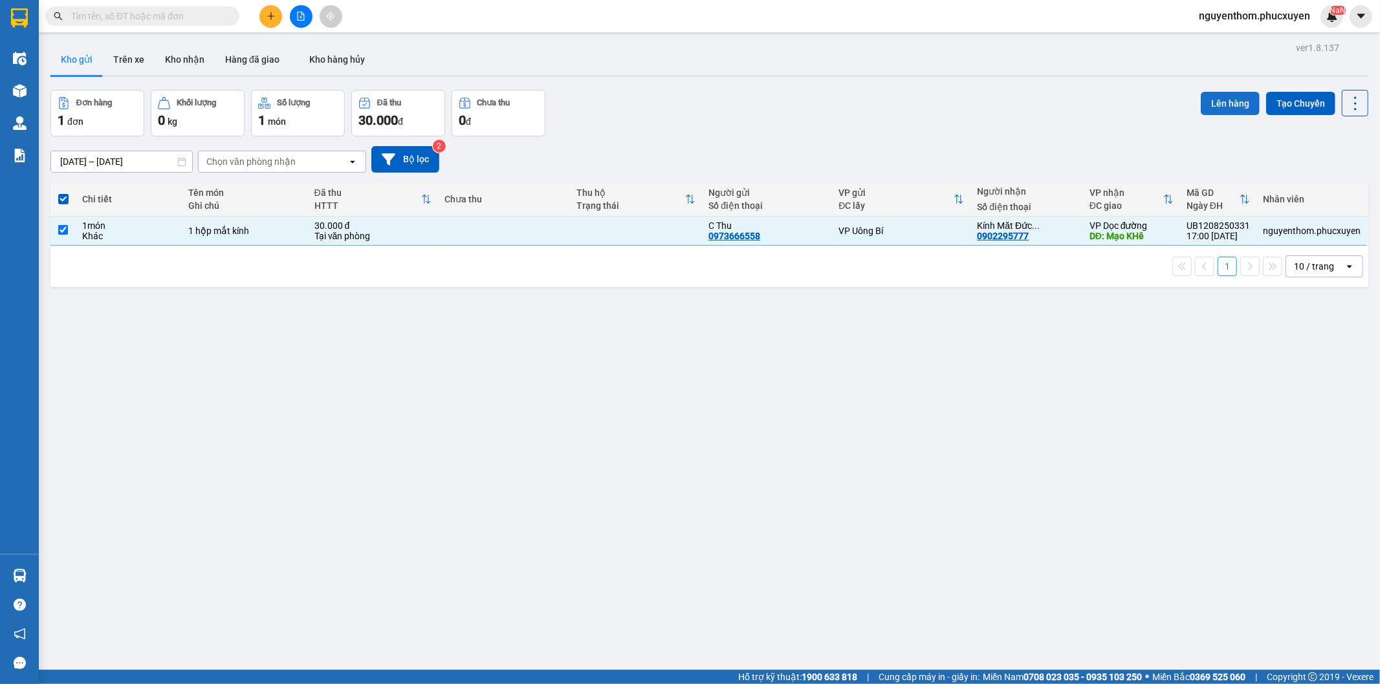
click at [1224, 102] on button "Lên hàng" at bounding box center [1230, 103] width 59 height 23
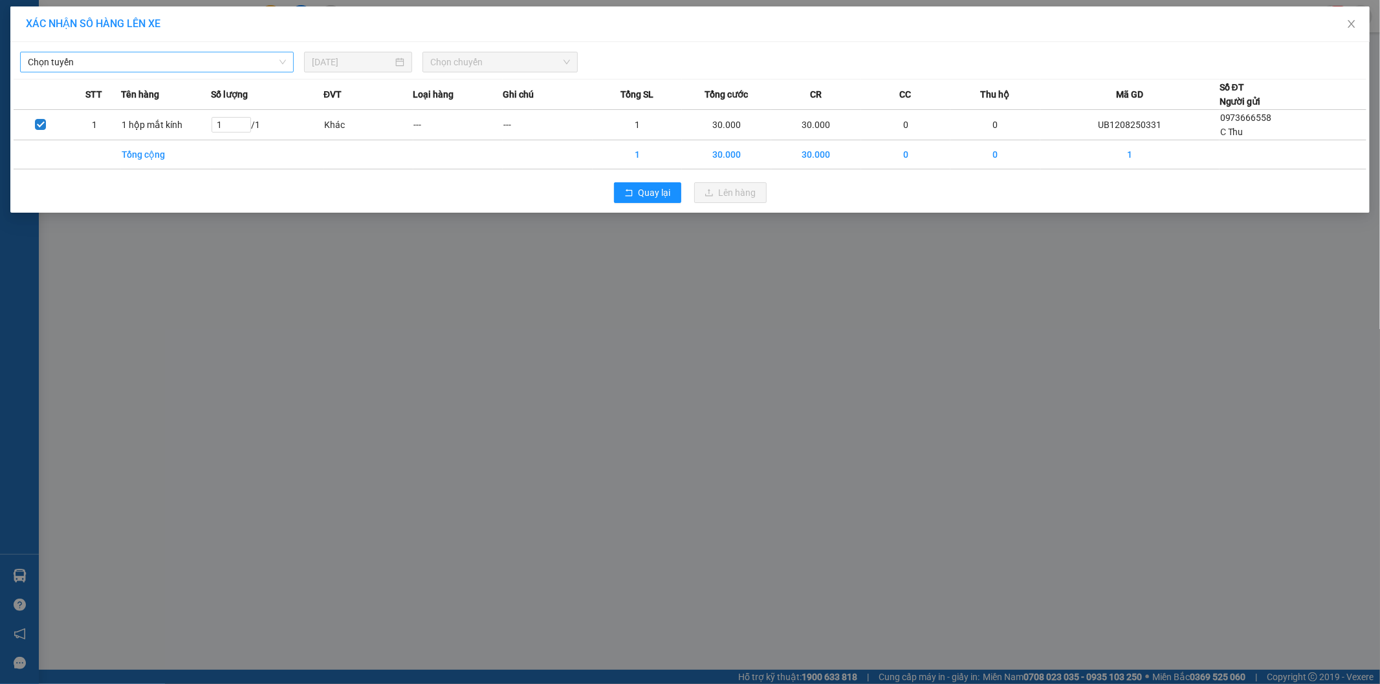
click at [250, 65] on span "Chọn tuyến" at bounding box center [157, 61] width 258 height 19
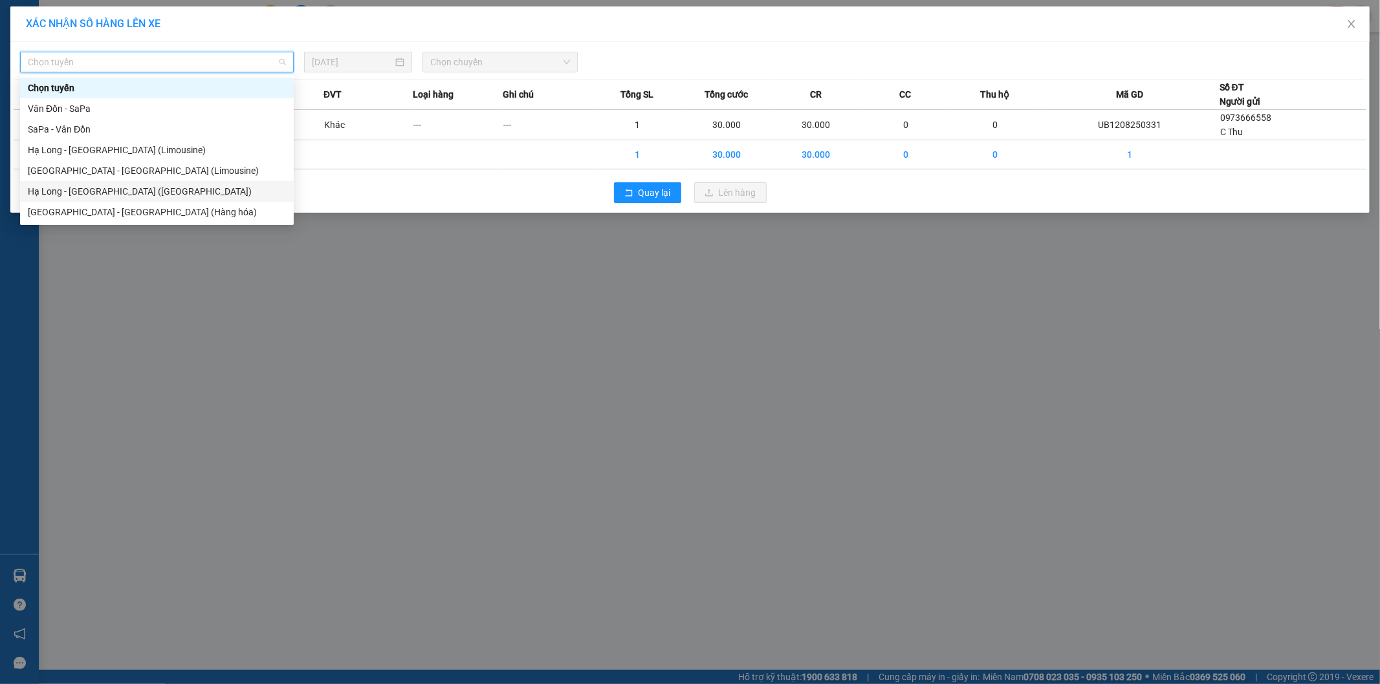
click at [157, 190] on div "Hạ Long - [GEOGRAPHIC_DATA] ([GEOGRAPHIC_DATA])" at bounding box center [157, 191] width 258 height 14
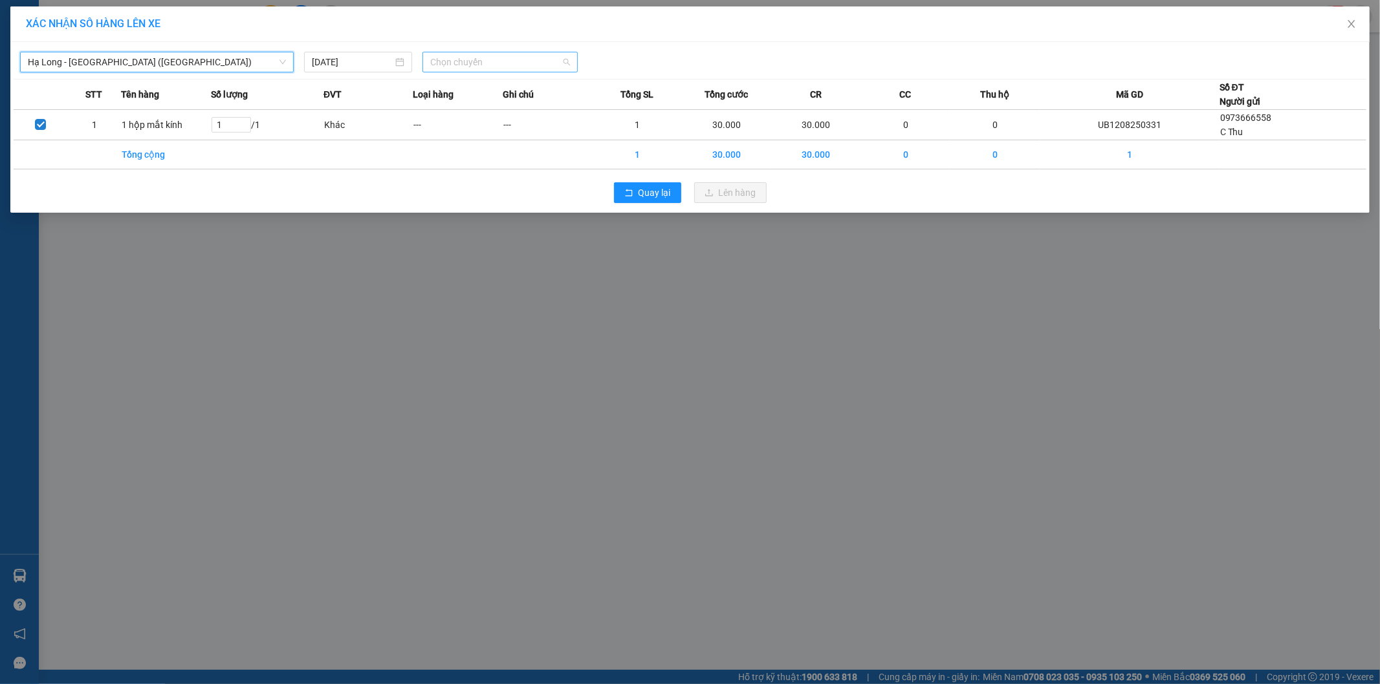
click at [486, 58] on span "Chọn chuyến" at bounding box center [500, 61] width 140 height 19
click at [499, 126] on div "16:00 - 14H-009.42" at bounding box center [480, 129] width 101 height 14
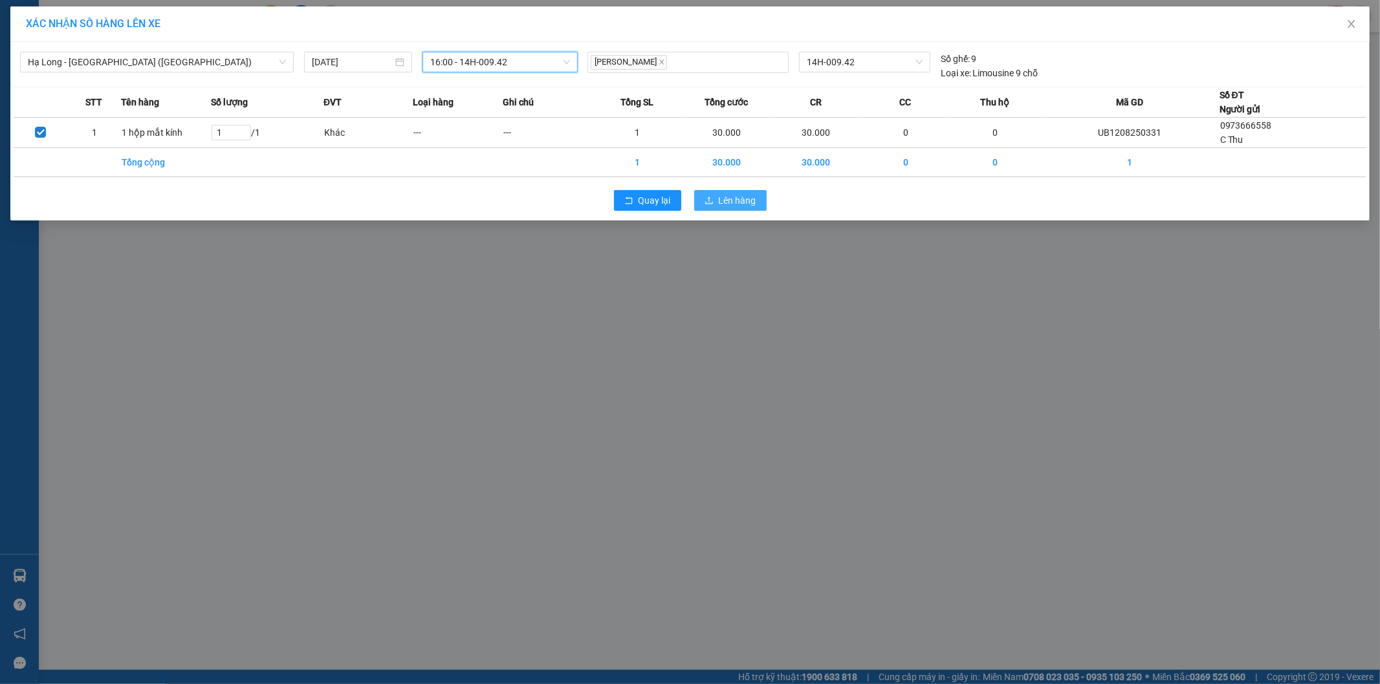
click at [736, 195] on span "Lên hàng" at bounding box center [738, 200] width 38 height 14
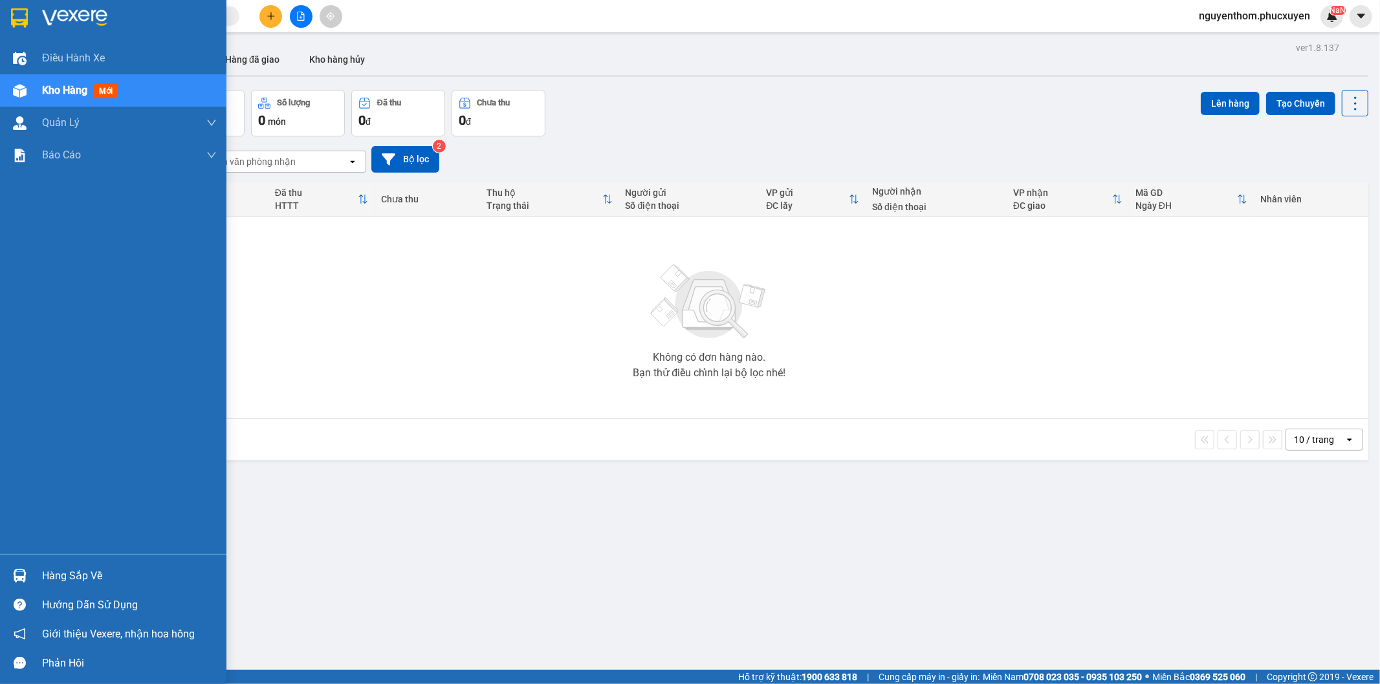
click at [17, 568] on div at bounding box center [19, 576] width 23 height 23
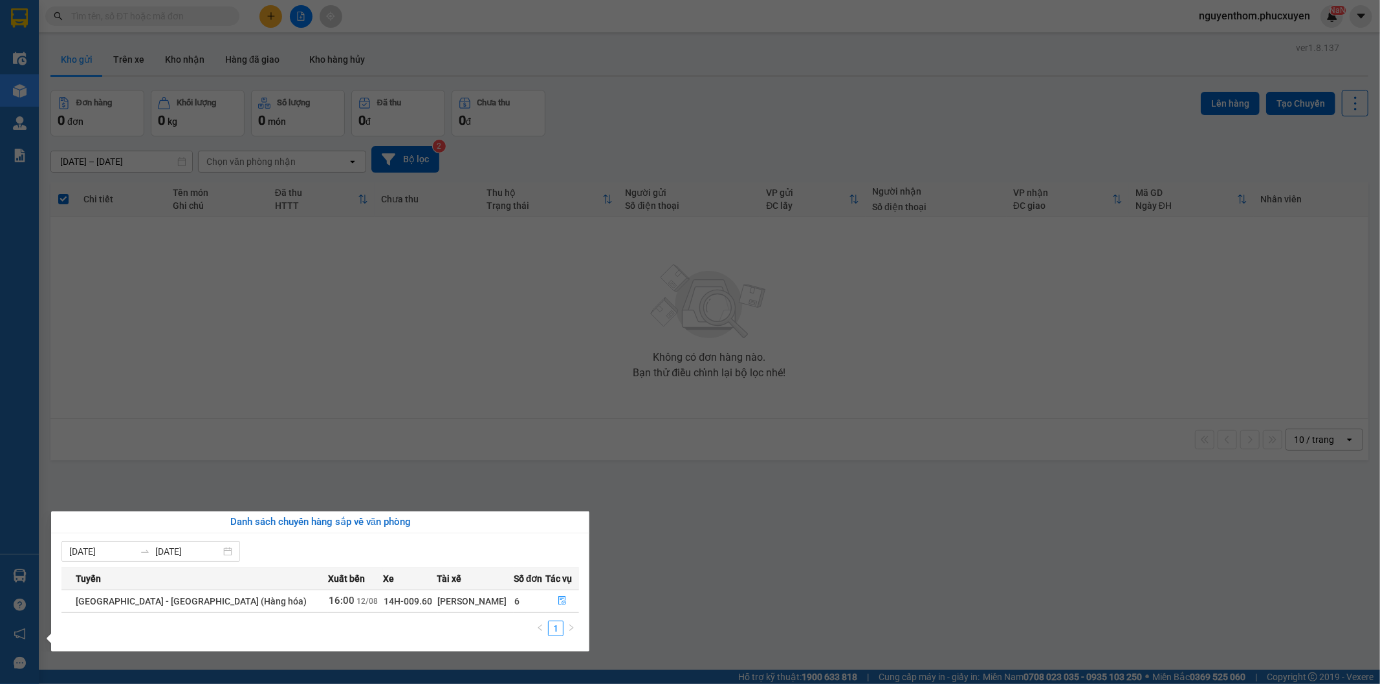
click at [659, 577] on section "Kết quả tìm kiếm ( 11 ) Bộ lọc Mã ĐH Trạng thái Món hàng Thu hộ Tổng cước Chưa …" at bounding box center [690, 342] width 1380 height 684
